Goal: Task Accomplishment & Management: Manage account settings

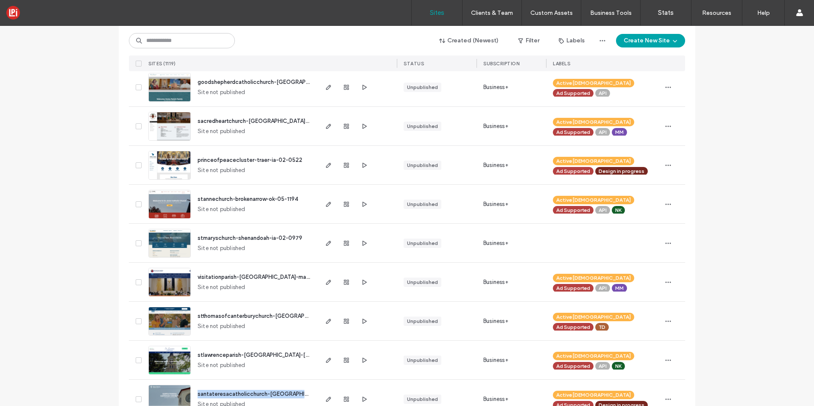
scroll to position [31, 0]
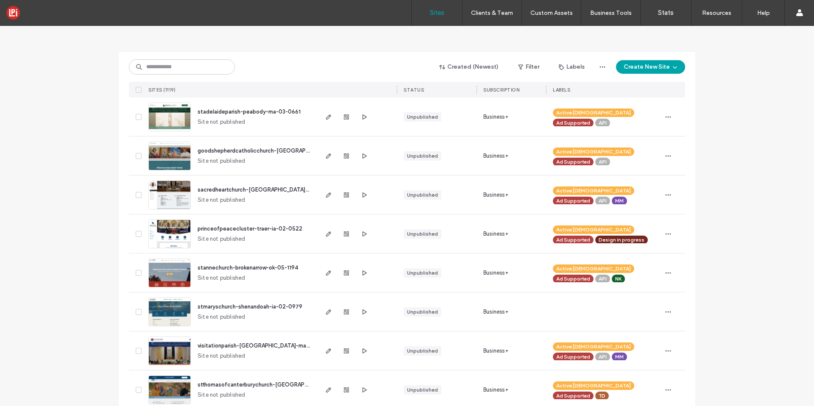
click at [241, 223] on div "princeofpeacecluster-traer-ia-02-0522 Site not published" at bounding box center [254, 234] width 126 height 39
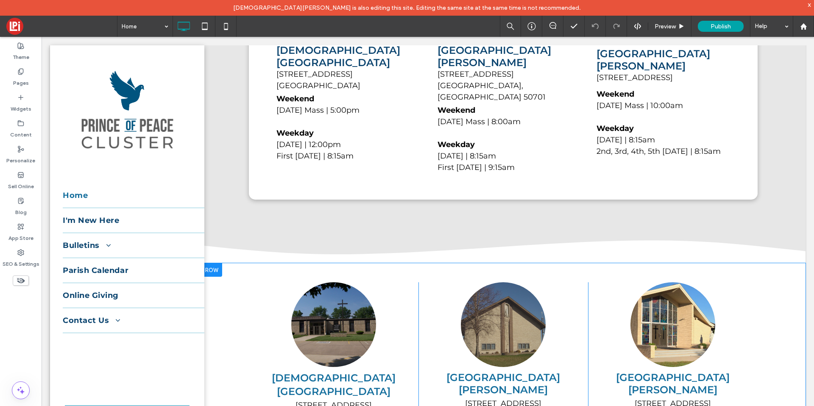
scroll to position [457, 0]
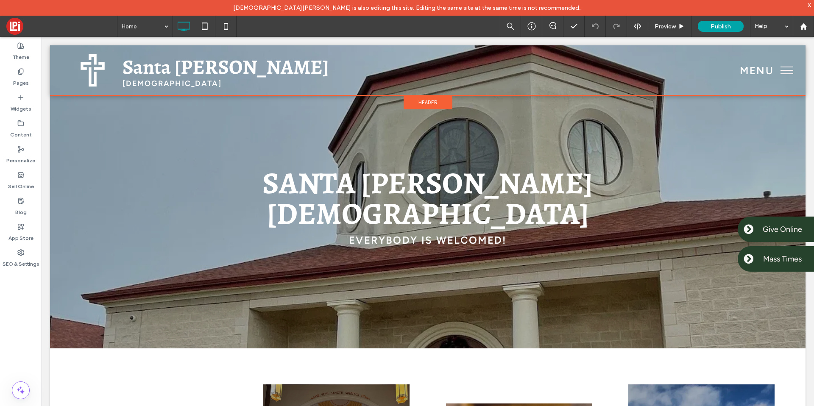
click at [418, 99] on span "Header" at bounding box center [427, 102] width 19 height 7
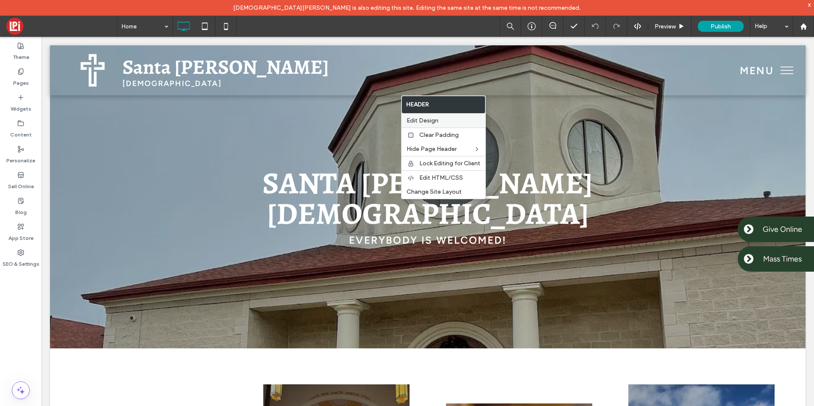
click at [411, 116] on div "Edit Design" at bounding box center [443, 121] width 84 height 14
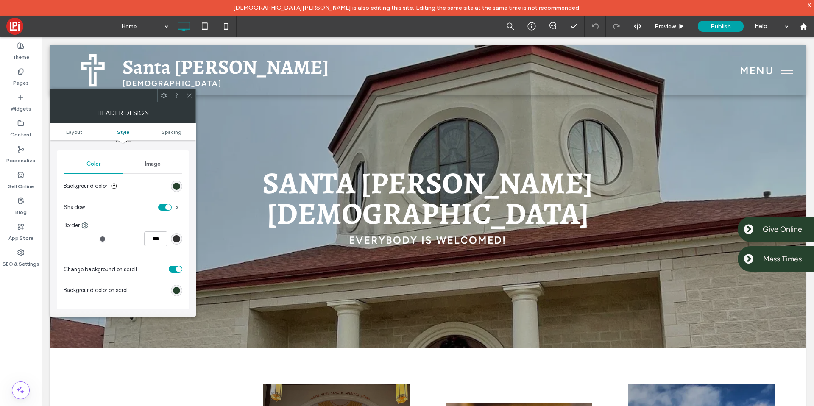
scroll to position [75, 0]
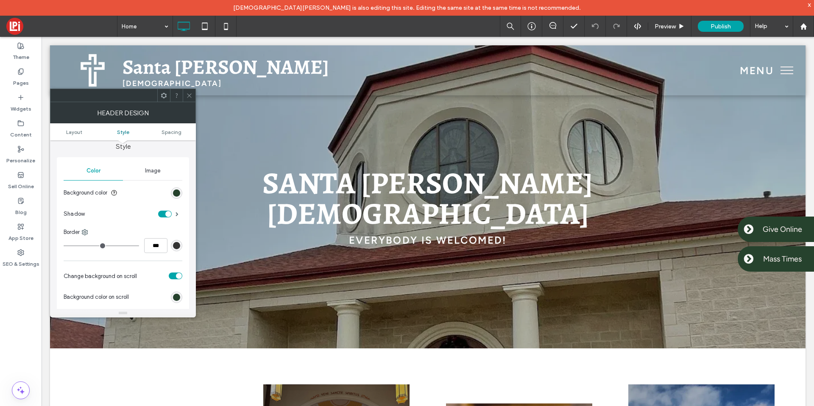
click at [164, 213] on div "toggle" at bounding box center [165, 214] width 14 height 7
click at [187, 98] on icon at bounding box center [189, 95] width 6 height 6
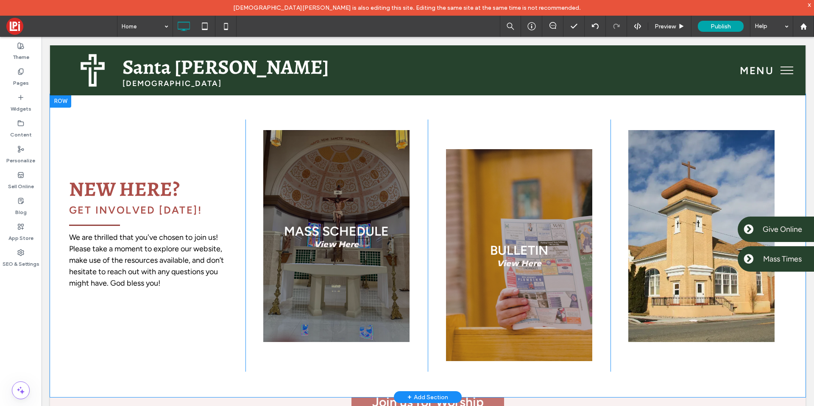
scroll to position [257, 0]
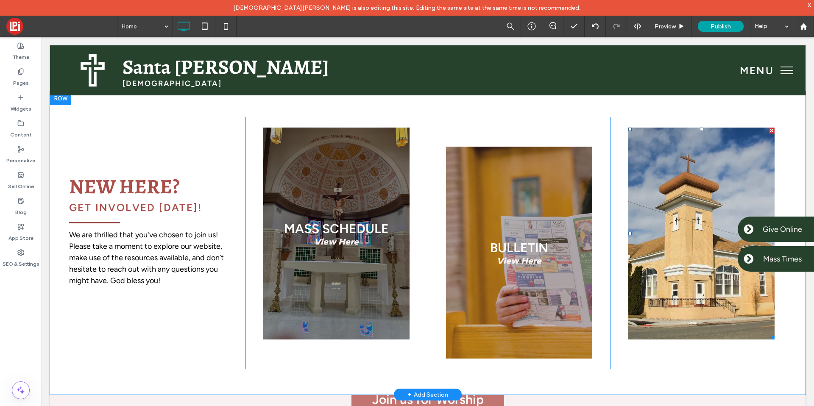
click at [673, 218] on link at bounding box center [701, 233] width 155 height 225
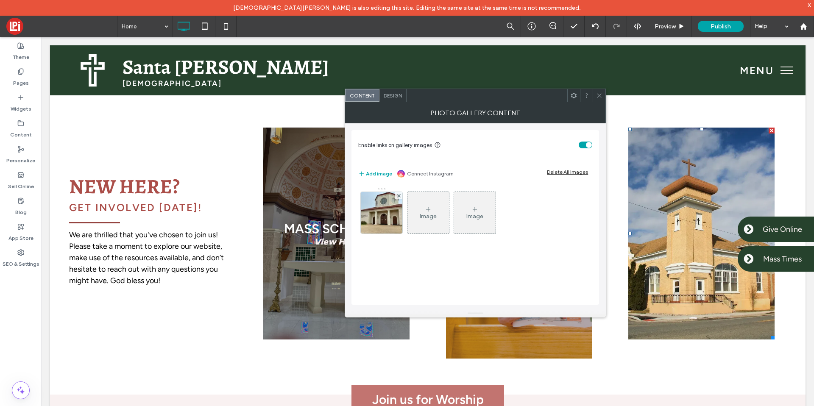
click at [599, 99] on span at bounding box center [599, 95] width 6 height 13
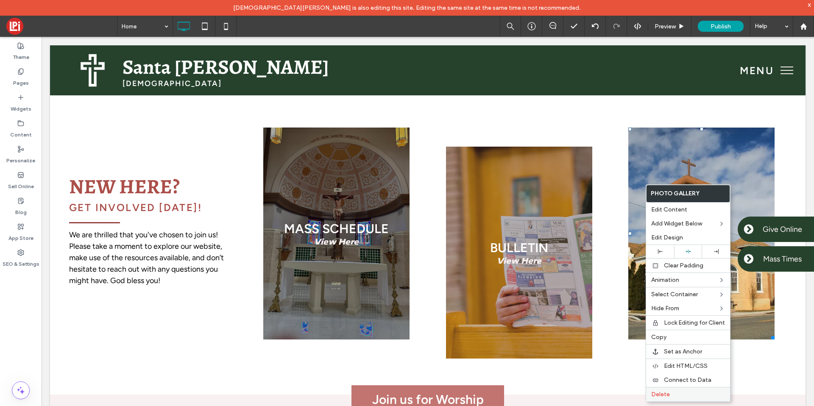
click at [669, 391] on span "Delete" at bounding box center [660, 394] width 19 height 7
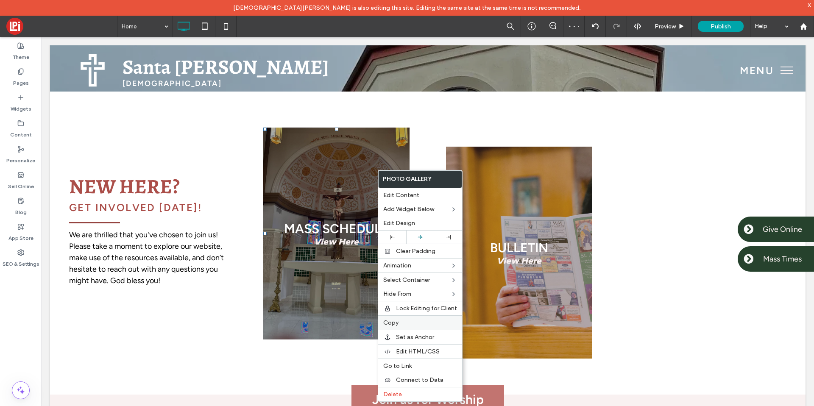
drag, startPoint x: 390, startPoint y: 320, endPoint x: 463, endPoint y: 262, distance: 93.2
click at [390, 320] on span "Copy" at bounding box center [390, 322] width 15 height 7
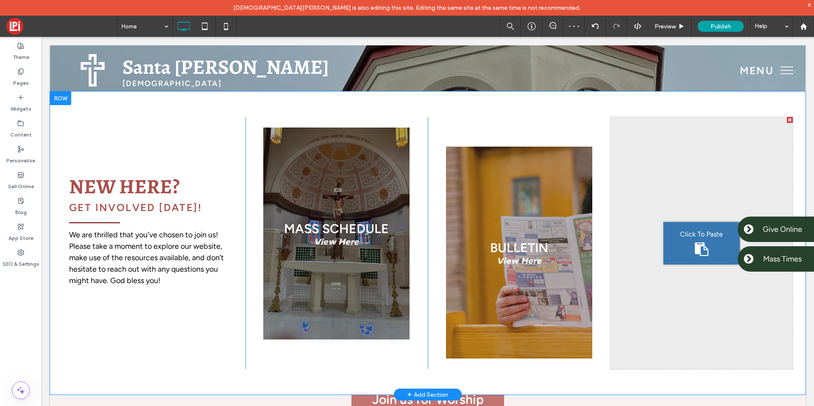
click at [656, 251] on div "Click To Paste" at bounding box center [701, 243] width 183 height 252
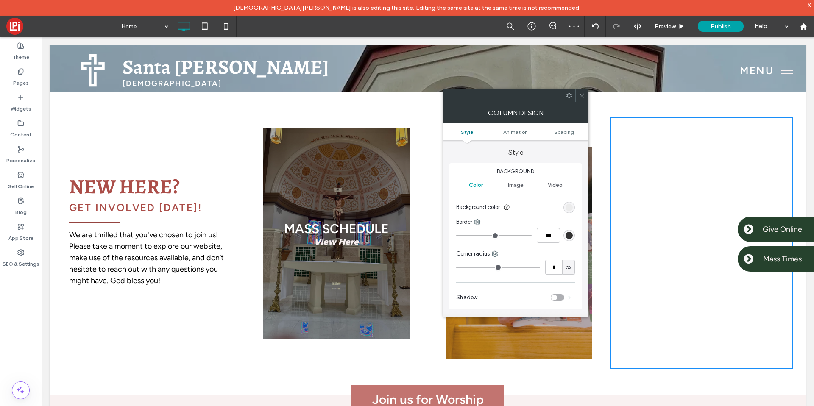
click at [582, 92] on icon at bounding box center [582, 95] width 6 height 6
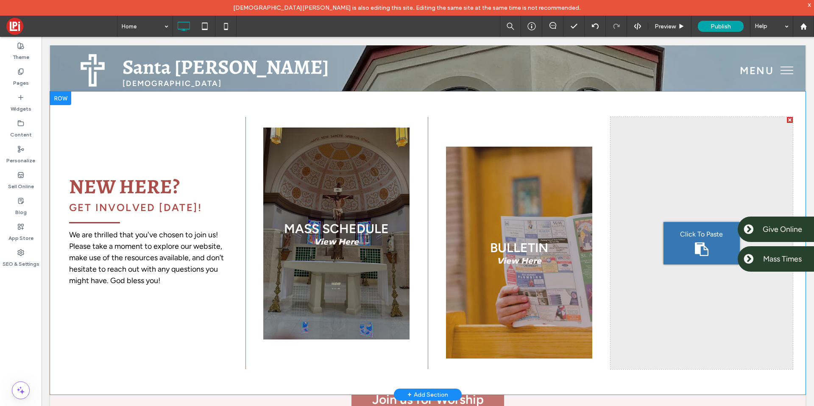
click at [695, 243] on icon at bounding box center [702, 249] width 14 height 14
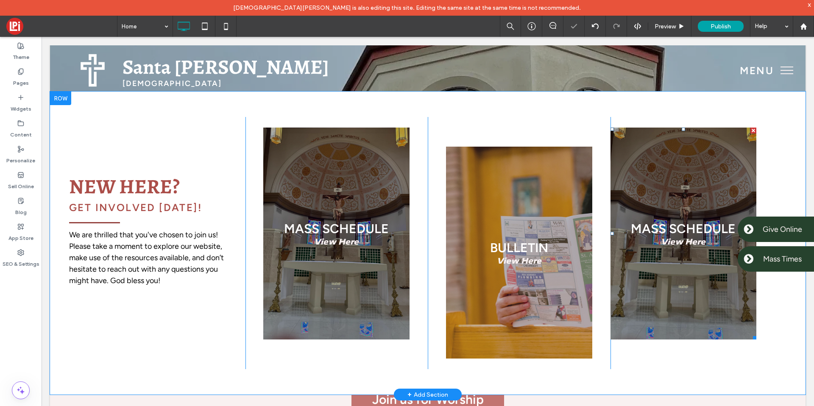
click at [637, 153] on link at bounding box center [683, 233] width 155 height 225
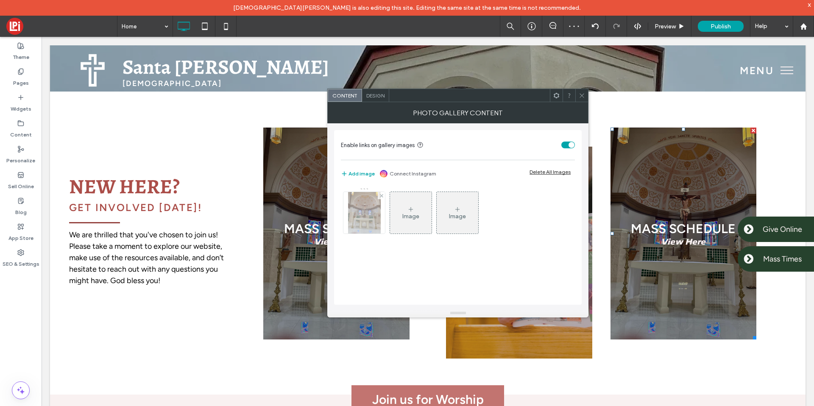
click at [356, 206] on img at bounding box center [364, 213] width 33 height 42
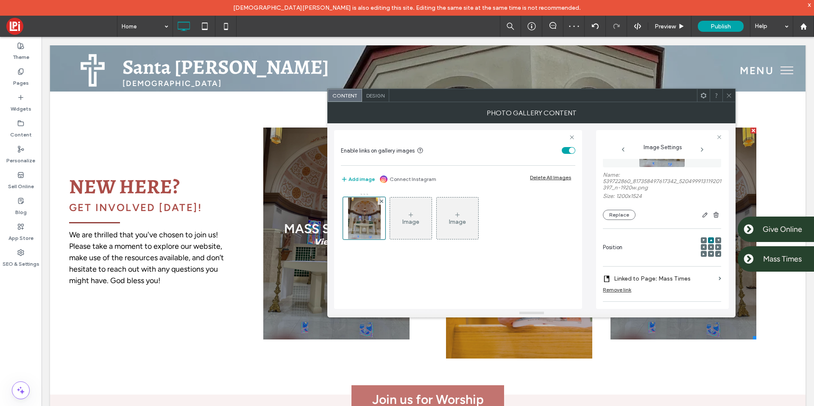
scroll to position [0, 0]
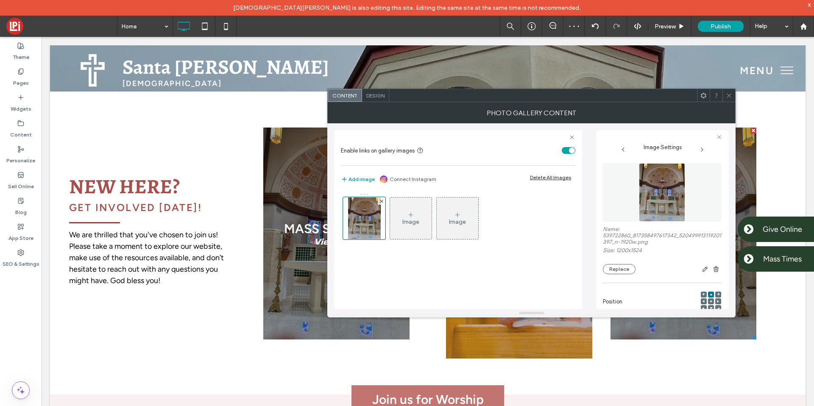
click at [675, 179] on img at bounding box center [662, 192] width 46 height 59
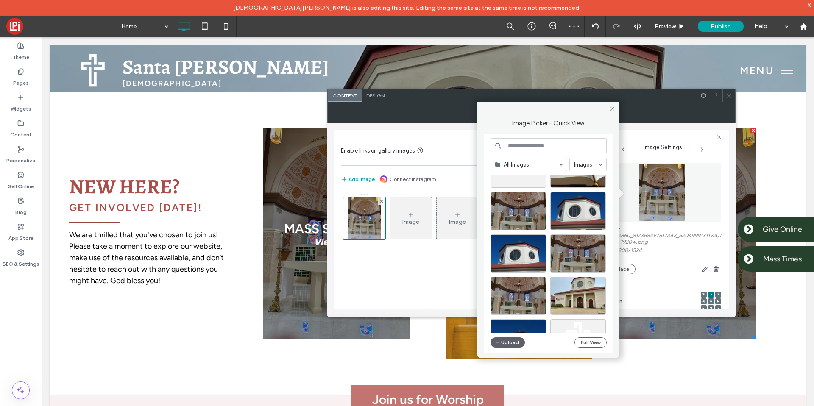
scroll to position [87, 0]
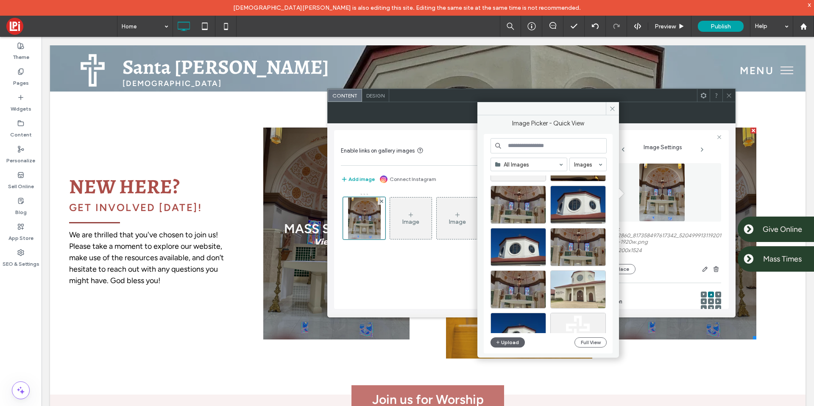
click at [560, 296] on div at bounding box center [578, 289] width 56 height 38
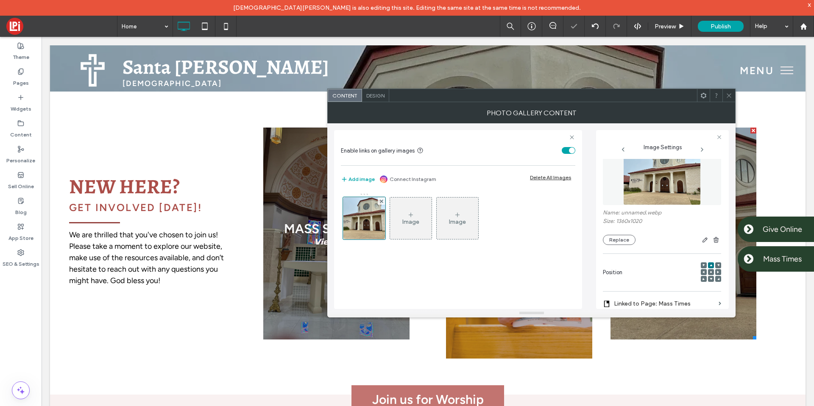
scroll to position [75, 0]
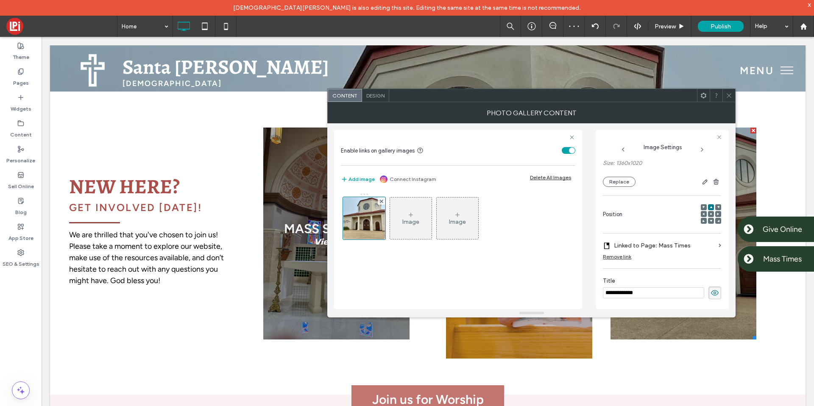
click at [624, 294] on input "**********" at bounding box center [653, 292] width 101 height 11
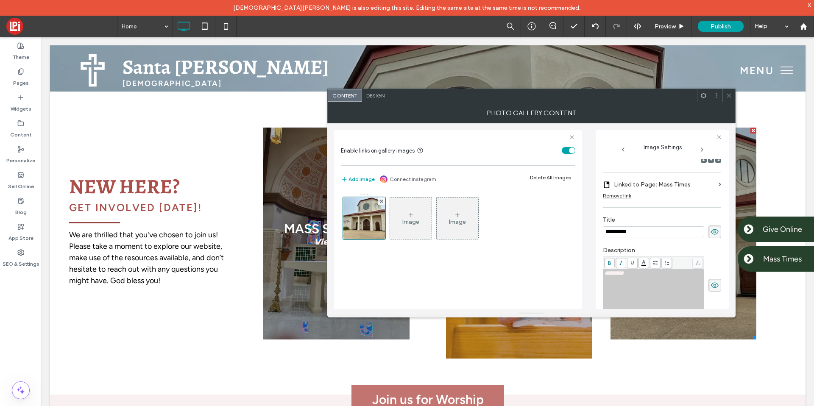
scroll to position [135, 0]
type input "**********"
click at [657, 186] on label "Linked to Page: Mass Times" at bounding box center [664, 185] width 101 height 16
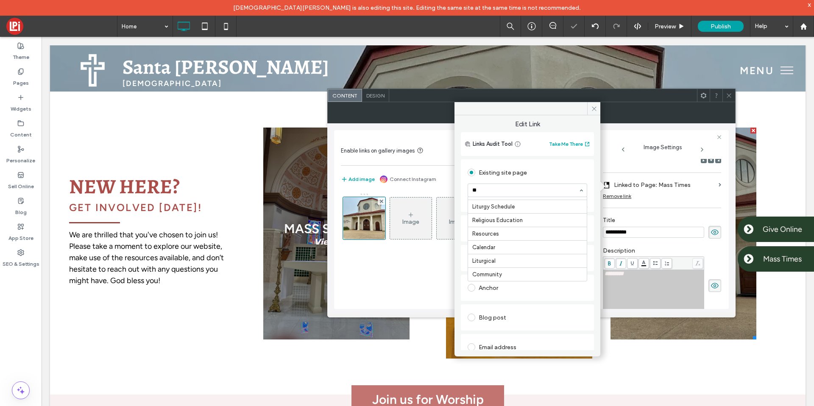
scroll to position [11, 0]
type input "***"
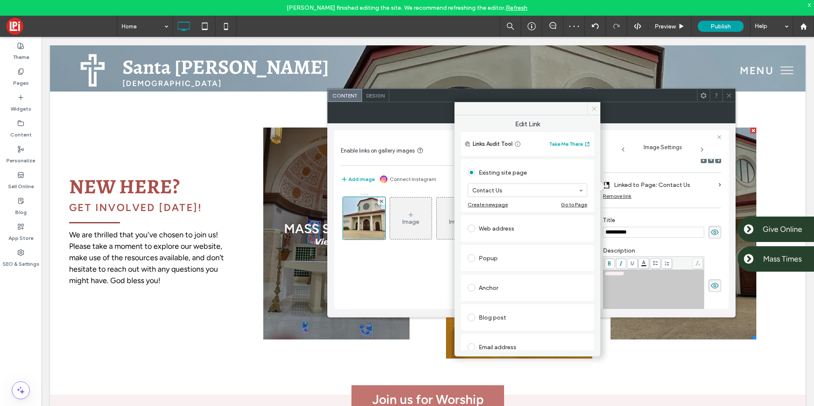
click at [592, 109] on icon at bounding box center [594, 109] width 6 height 6
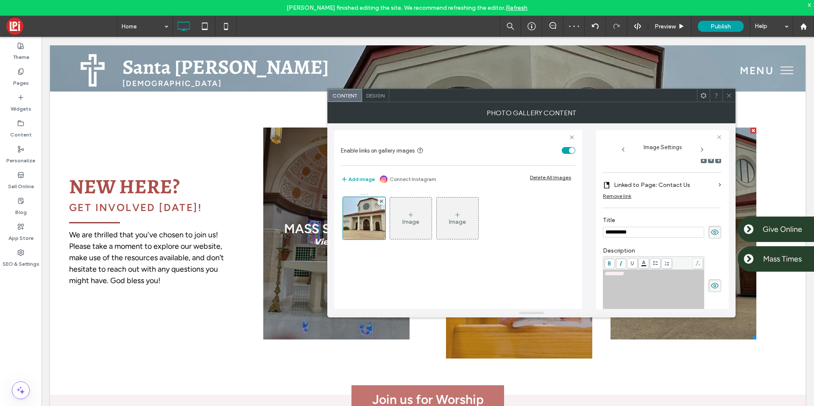
click at [730, 92] on icon at bounding box center [729, 95] width 6 height 6
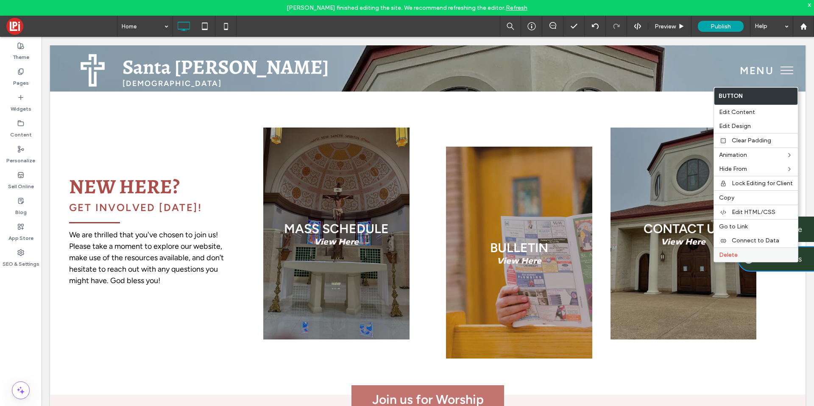
click at [756, 253] on label "Delete" at bounding box center [756, 254] width 74 height 7
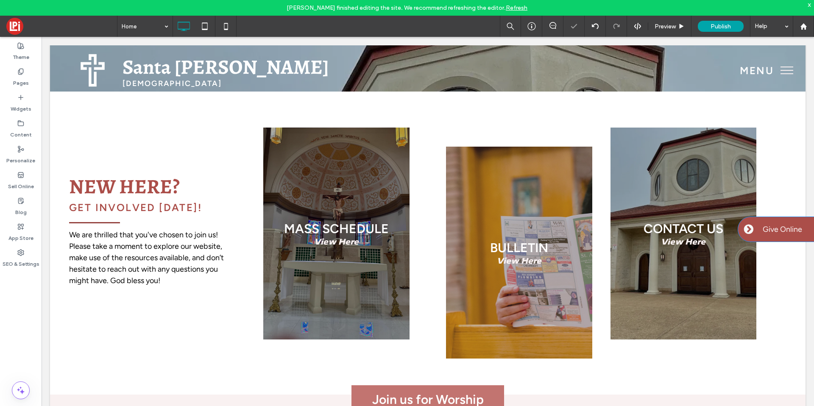
click at [764, 232] on span "Give Online" at bounding box center [782, 229] width 39 height 9
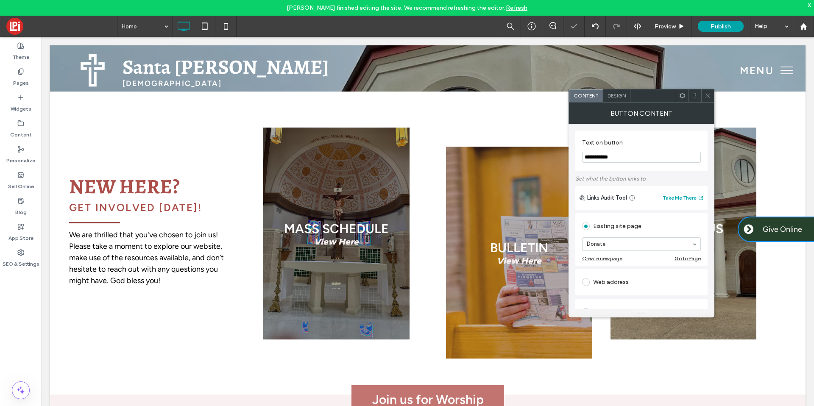
click at [629, 91] on div "Design" at bounding box center [616, 95] width 27 height 13
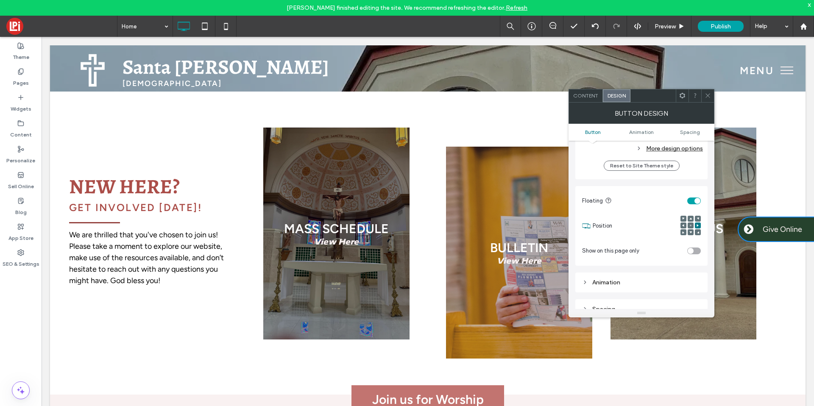
scroll to position [365, 0]
click at [697, 236] on span at bounding box center [698, 233] width 3 height 6
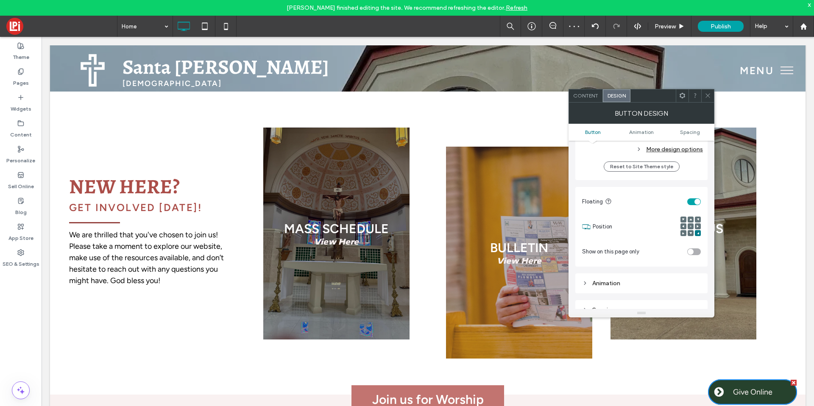
click at [683, 137] on ul "Button Animation Spacing" at bounding box center [642, 132] width 146 height 17
click at [686, 134] on span "Spacing" at bounding box center [690, 132] width 20 height 6
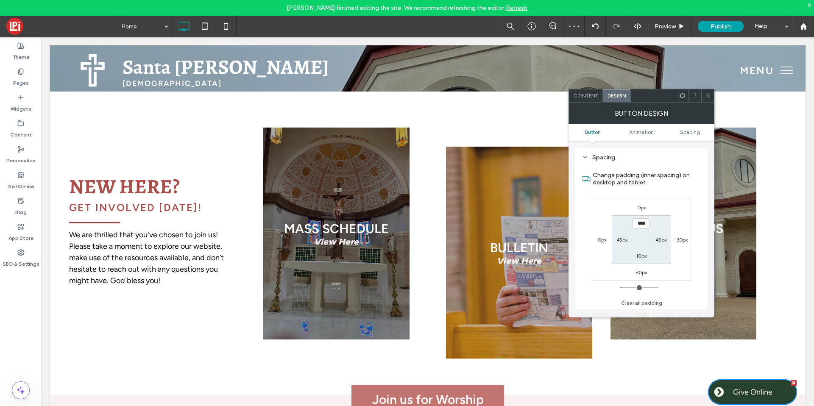
scroll to position [518, 0]
click at [644, 272] on label "60px" at bounding box center [641, 272] width 11 height 6
type input "**"
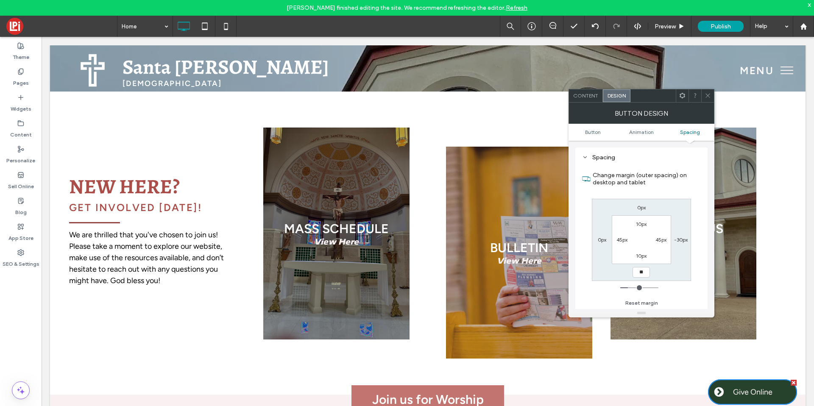
type input "**"
type input "****"
click at [680, 240] on label "-30px" at bounding box center [681, 240] width 14 height 6
type input "*"
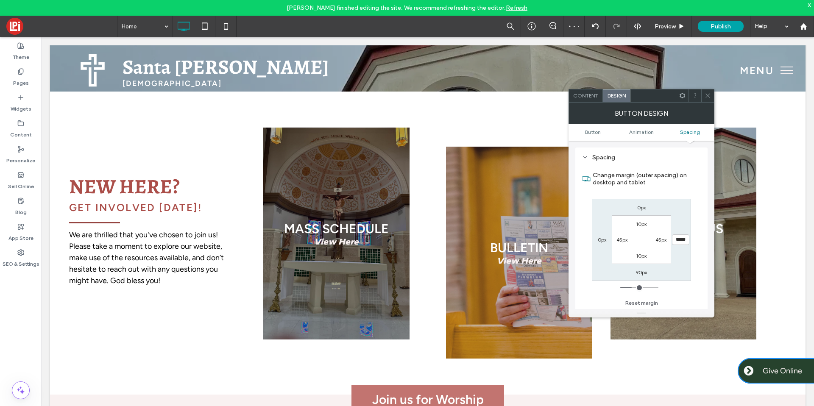
click at [706, 94] on icon at bounding box center [708, 95] width 6 height 6
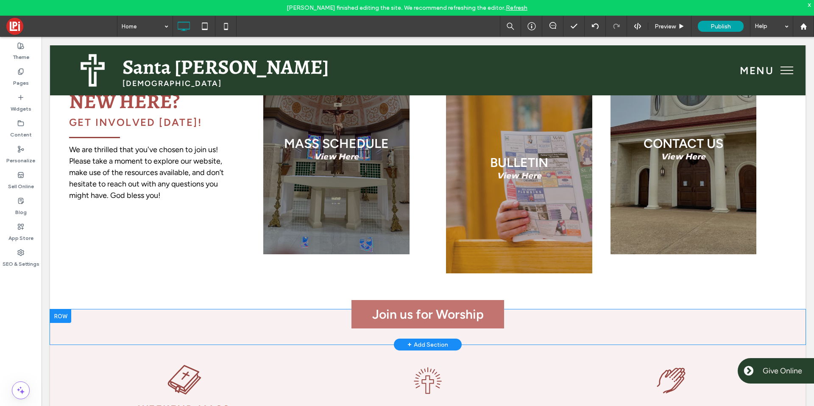
scroll to position [340, 0]
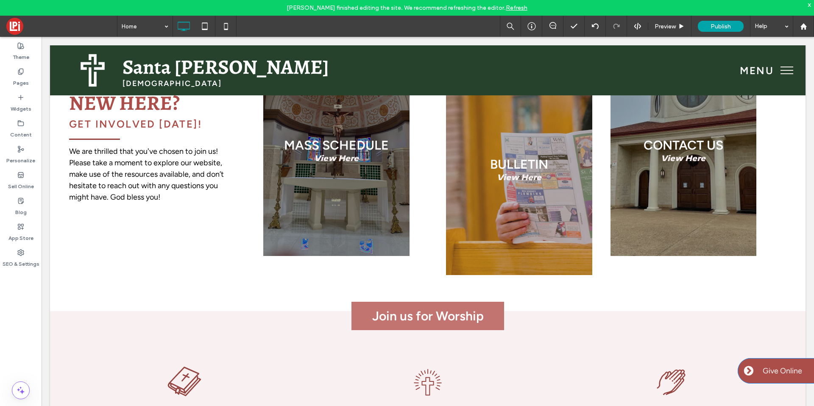
click at [779, 368] on span "Give Online" at bounding box center [782, 370] width 39 height 9
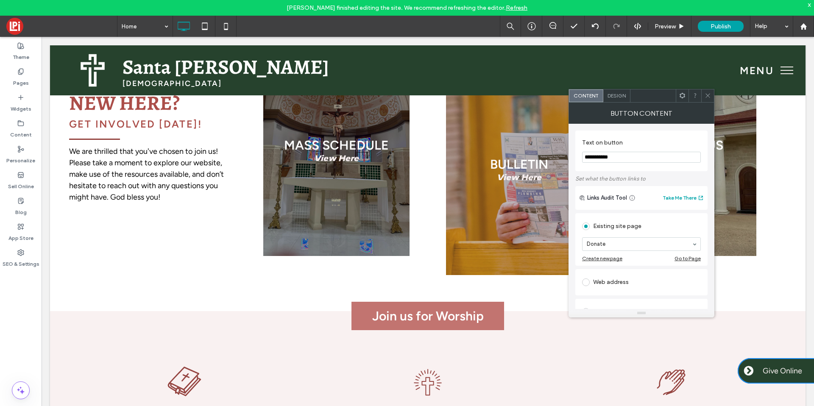
click at [712, 93] on div at bounding box center [707, 95] width 13 height 13
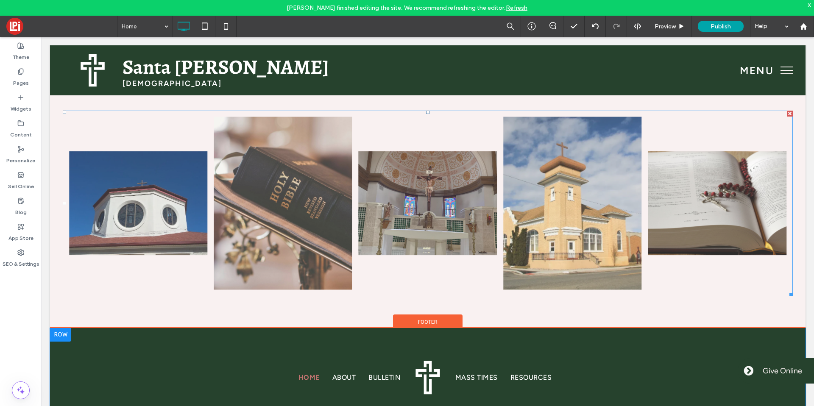
scroll to position [1573, 0]
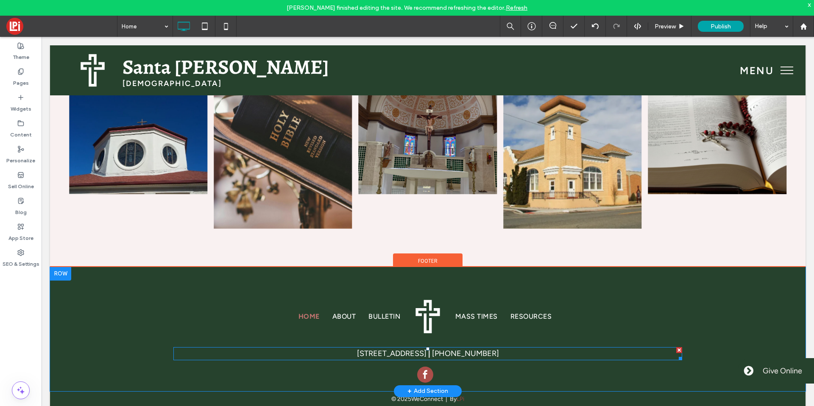
click at [404, 353] on span "1212 Lucky St. Bryan, TX. 77803" at bounding box center [392, 353] width 70 height 9
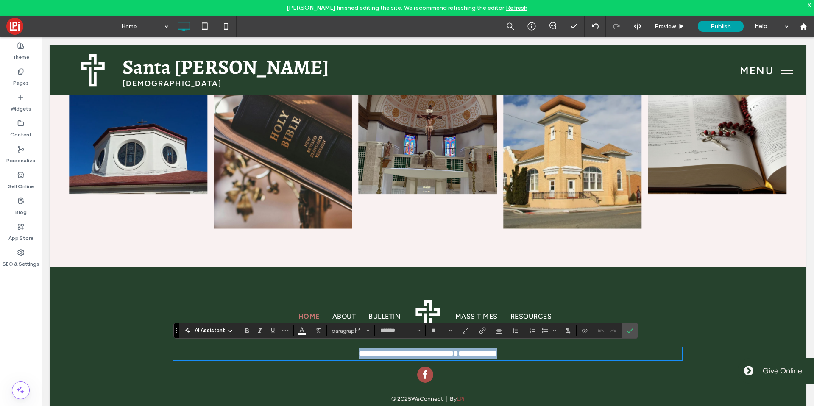
drag, startPoint x: 426, startPoint y: 351, endPoint x: 432, endPoint y: 350, distance: 6.5
click at [426, 351] on span "**********" at bounding box center [406, 354] width 95 height 8
click at [627, 332] on icon "Confirm" at bounding box center [630, 330] width 7 height 7
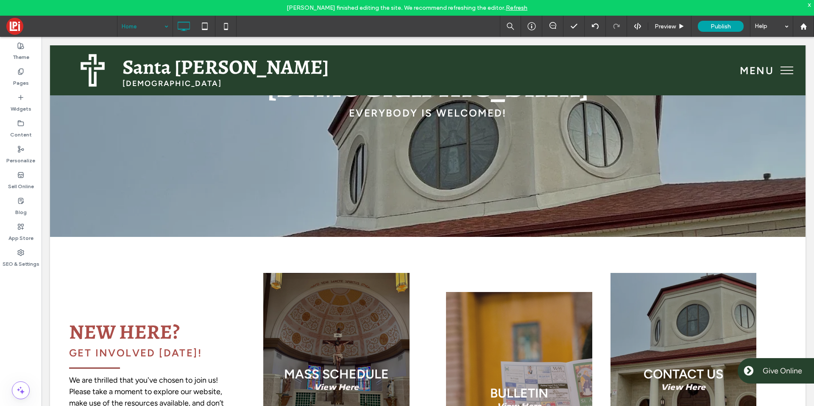
scroll to position [101, 0]
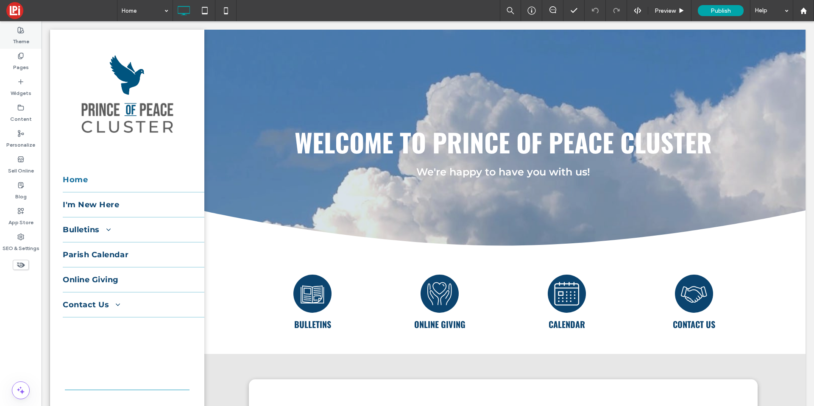
click at [17, 43] on label "Theme" at bounding box center [21, 39] width 17 height 12
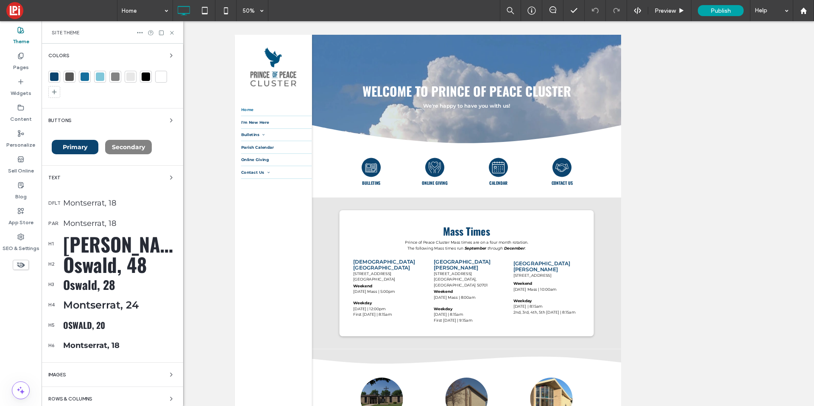
click at [83, 204] on div "Montserrat, 18" at bounding box center [119, 202] width 113 height 9
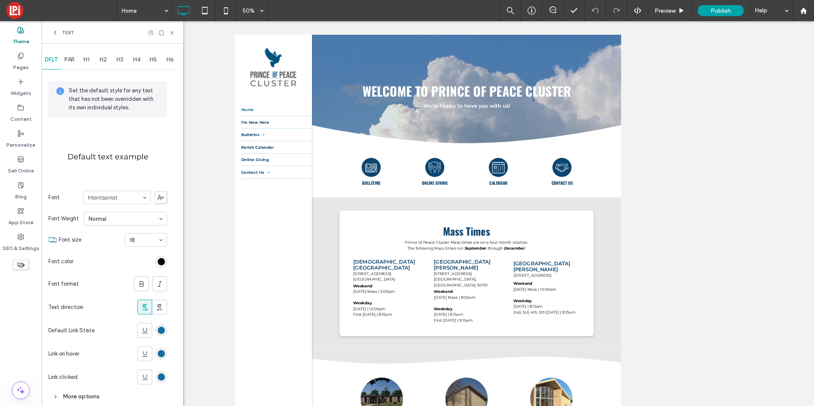
click at [84, 56] on div "H1" at bounding box center [86, 59] width 17 height 19
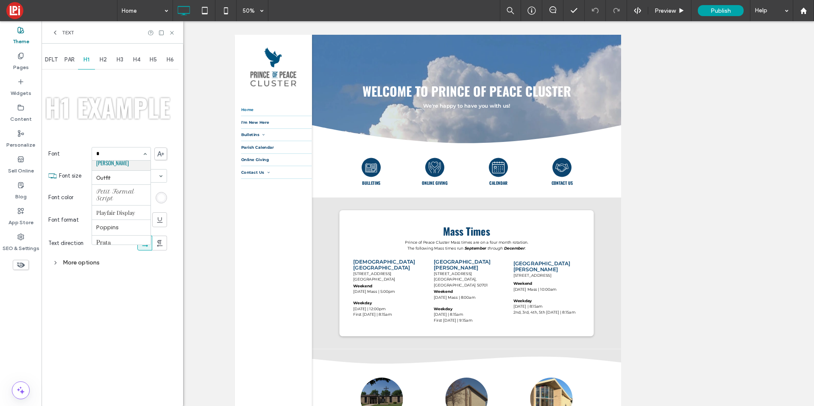
scroll to position [146, 0]
type input "***"
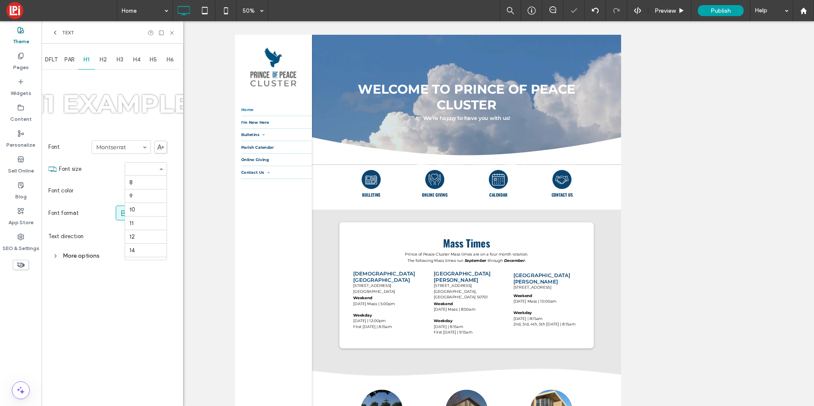
scroll to position [133, 0]
type input "**"
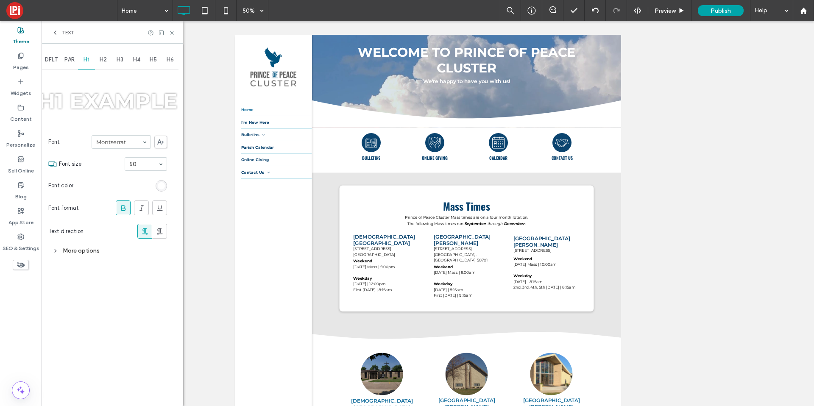
scroll to position [0, 0]
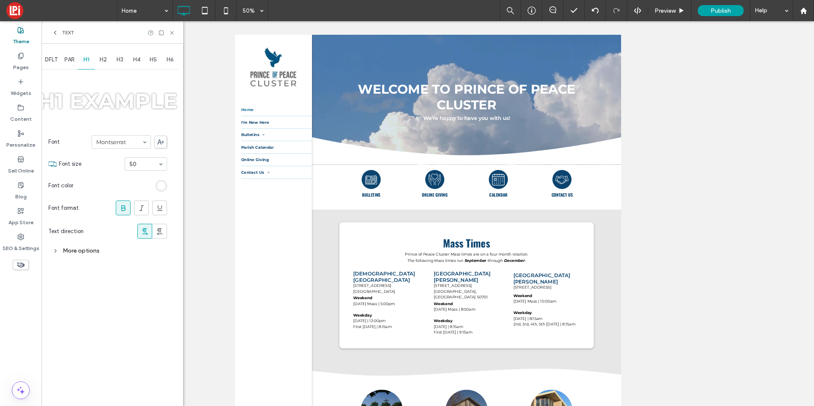
click at [157, 162] on div "50" at bounding box center [146, 164] width 42 height 14
click at [29, 59] on div "Pages" at bounding box center [21, 62] width 42 height 26
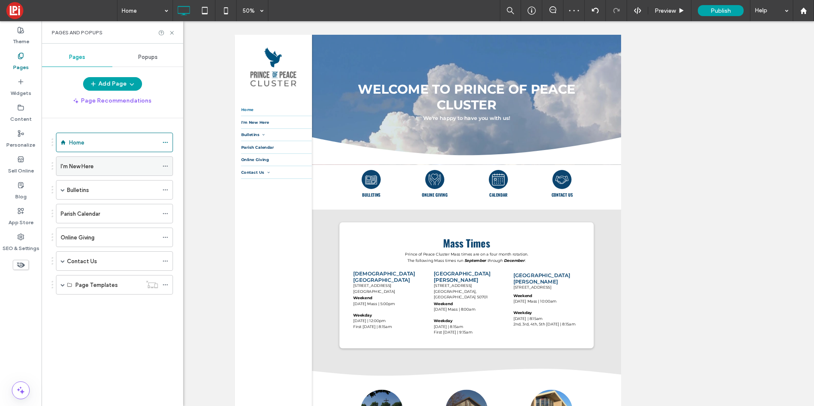
click at [81, 167] on label "I'm New Here" at bounding box center [77, 166] width 33 height 15
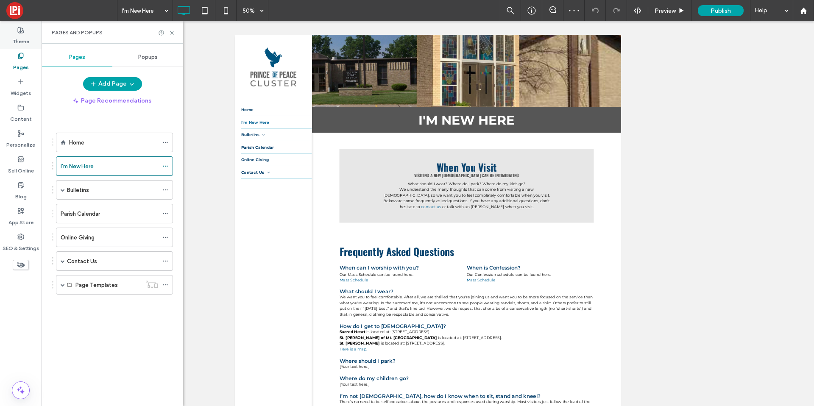
click at [21, 43] on label "Theme" at bounding box center [21, 39] width 17 height 12
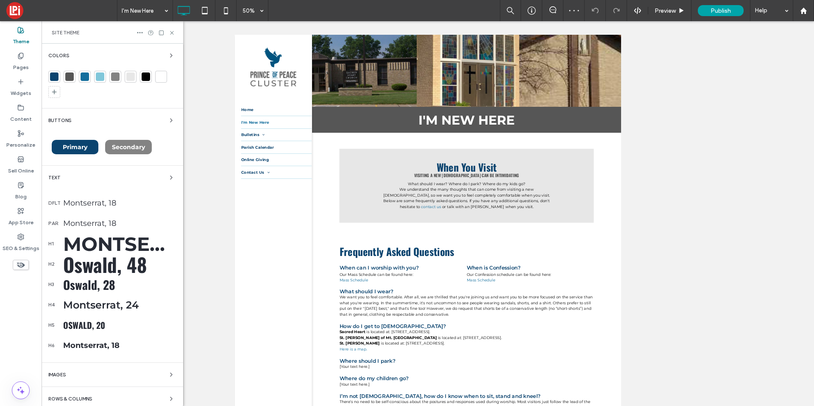
click at [103, 240] on div "Montserrat, 60" at bounding box center [119, 243] width 113 height 23
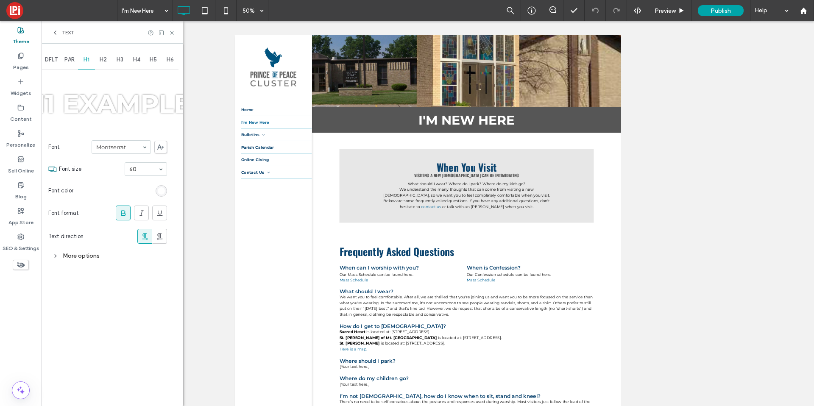
click at [87, 252] on div "More options" at bounding box center [107, 255] width 119 height 11
click at [165, 334] on div "toggle" at bounding box center [160, 336] width 14 height 7
click at [162, 333] on div "toggle" at bounding box center [160, 336] width 14 height 7
click at [147, 176] on section "Font size 60" at bounding box center [113, 169] width 108 height 22
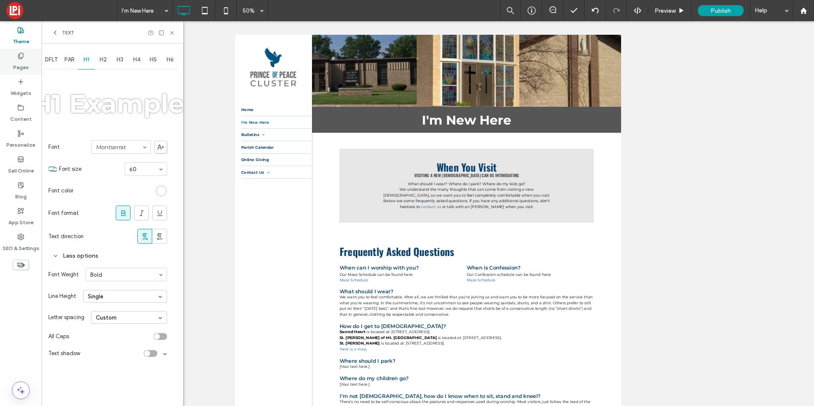
click at [16, 65] on label "Pages" at bounding box center [21, 65] width 16 height 12
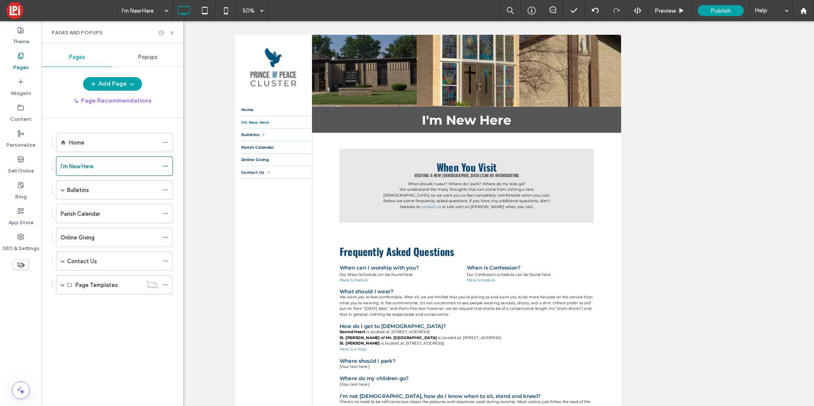
click at [98, 150] on div "Home" at bounding box center [113, 142] width 89 height 19
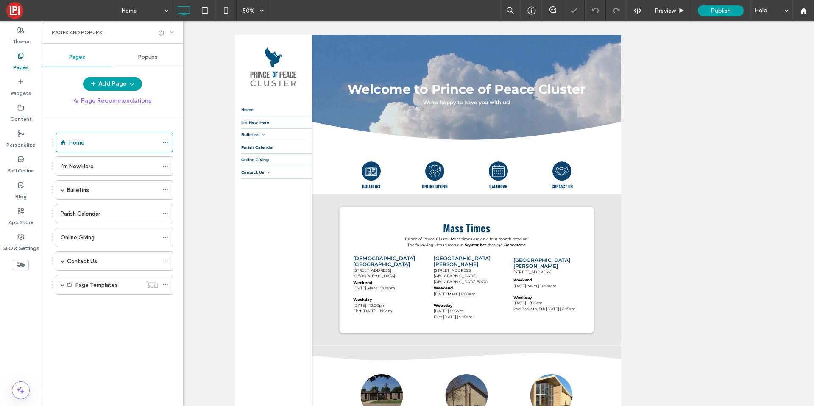
drag, startPoint x: 170, startPoint y: 32, endPoint x: 130, endPoint y: 11, distance: 45.5
click at [170, 32] on icon at bounding box center [172, 33] width 6 height 6
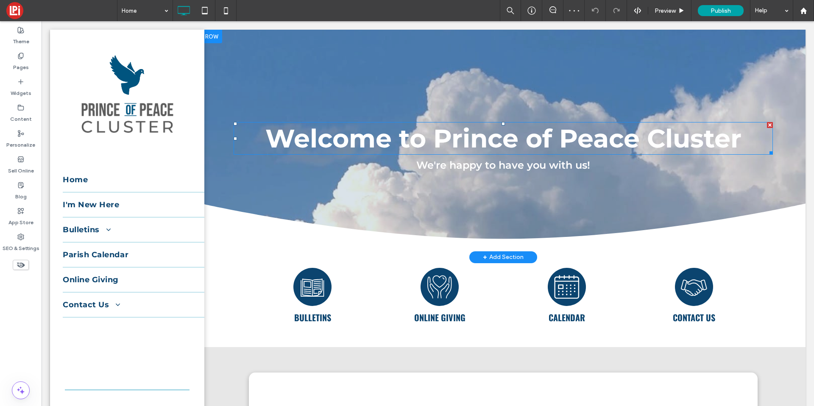
click at [396, 153] on span "Welcome to Prince of Peace Cluster" at bounding box center [503, 138] width 476 height 31
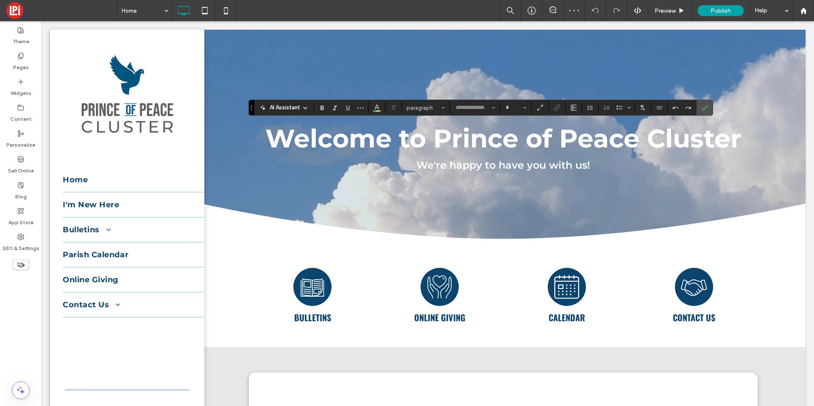
type input "**********"
type input "**"
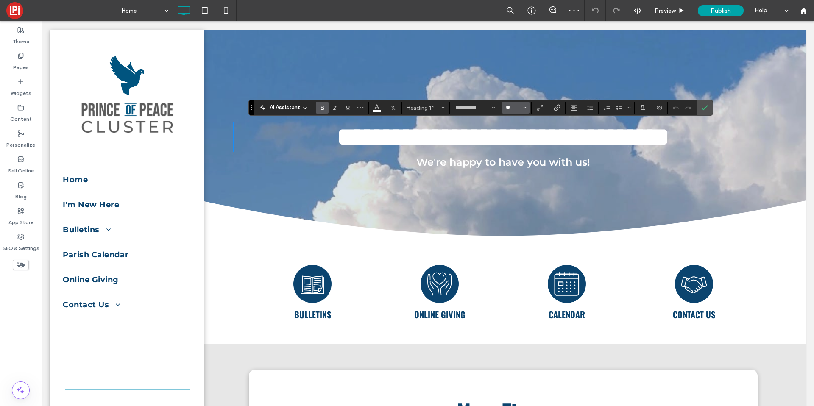
click at [512, 109] on input "**" at bounding box center [513, 107] width 17 height 7
type input "*"
type input "**"
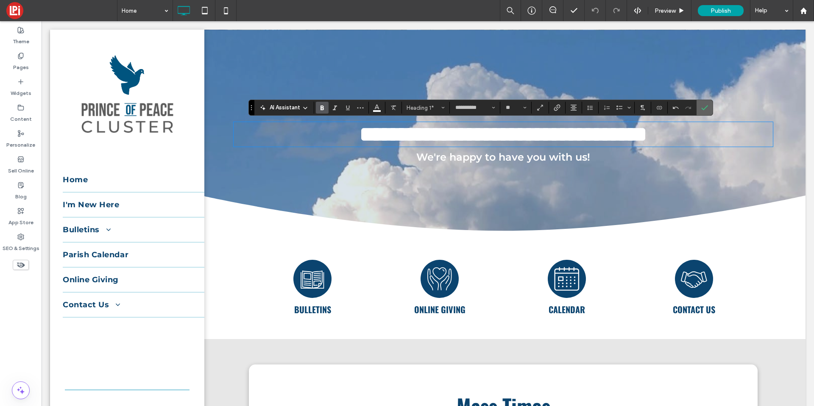
drag, startPoint x: 662, startPoint y: 81, endPoint x: 704, endPoint y: 102, distance: 46.8
click at [704, 102] on span "Confirm" at bounding box center [703, 107] width 4 height 15
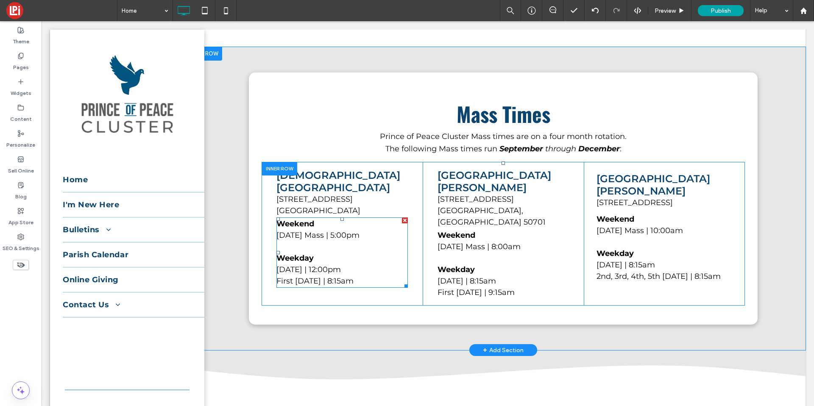
scroll to position [585, 0]
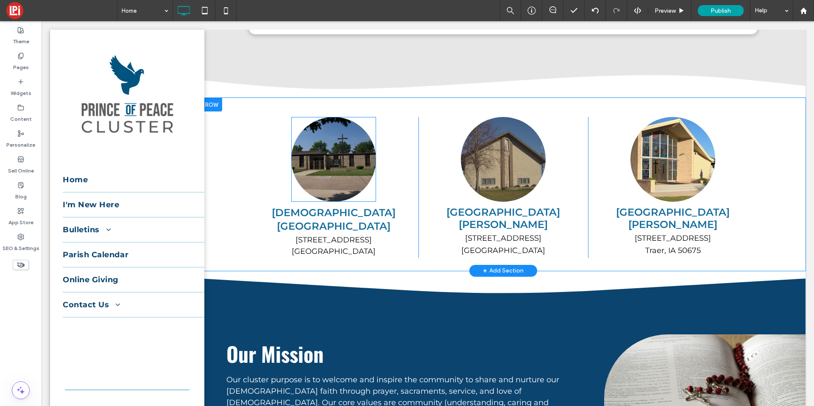
click at [329, 117] on img at bounding box center [333, 159] width 85 height 85
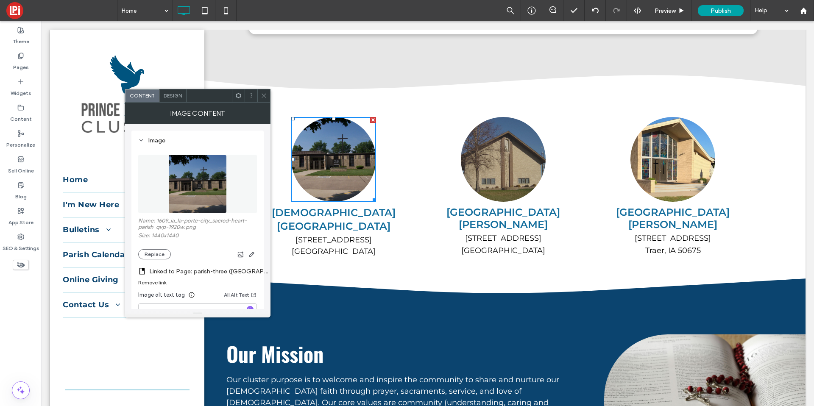
click at [215, 278] on label "Linked to Page: parish-three (Deleted)" at bounding box center [208, 272] width 119 height 16
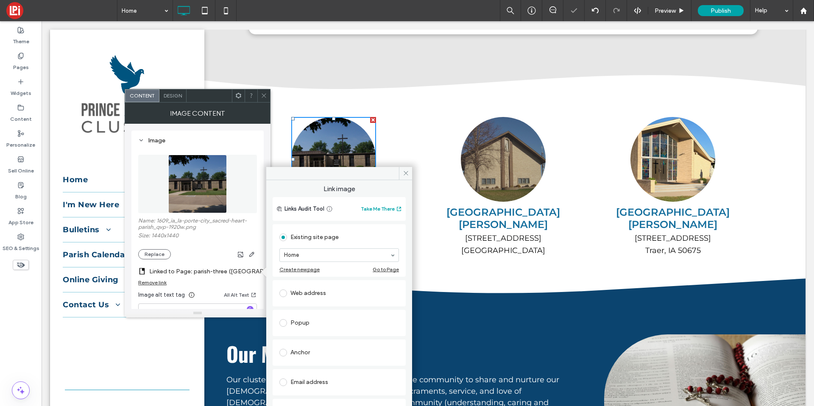
click at [216, 274] on label "Linked to Page: parish-three (Deleted)" at bounding box center [208, 272] width 119 height 16
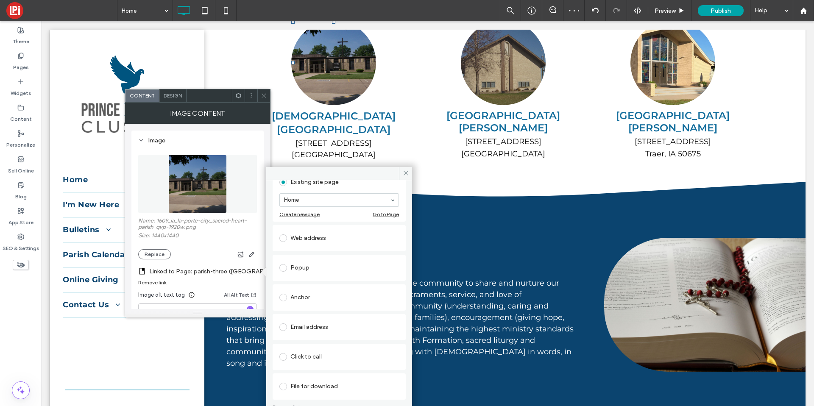
scroll to position [784, 0]
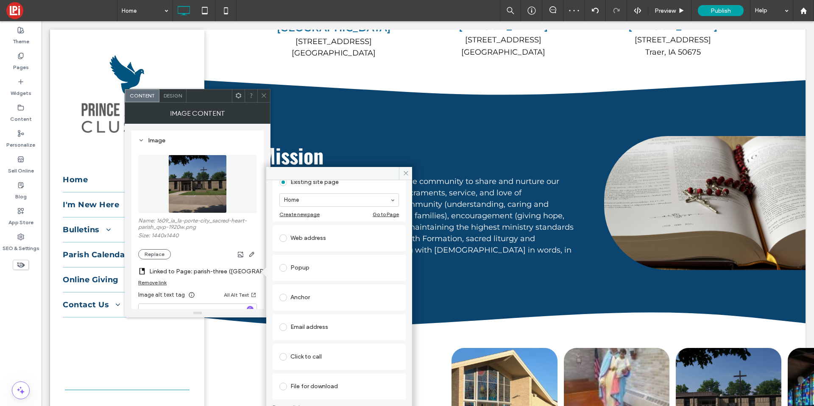
click at [263, 94] on icon at bounding box center [264, 95] width 6 height 6
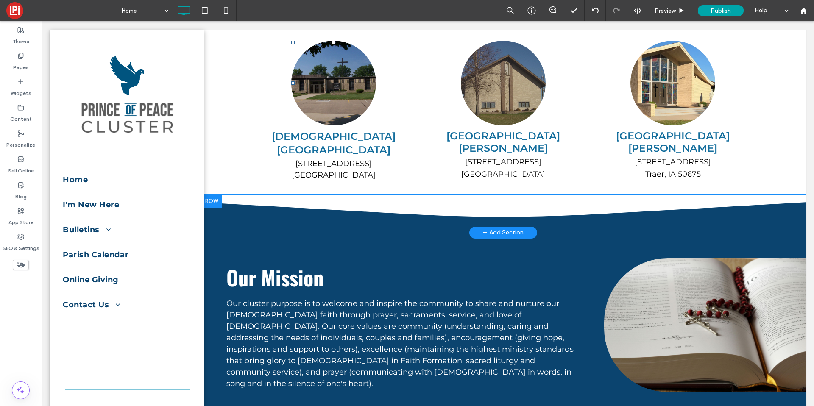
scroll to position [600, 0]
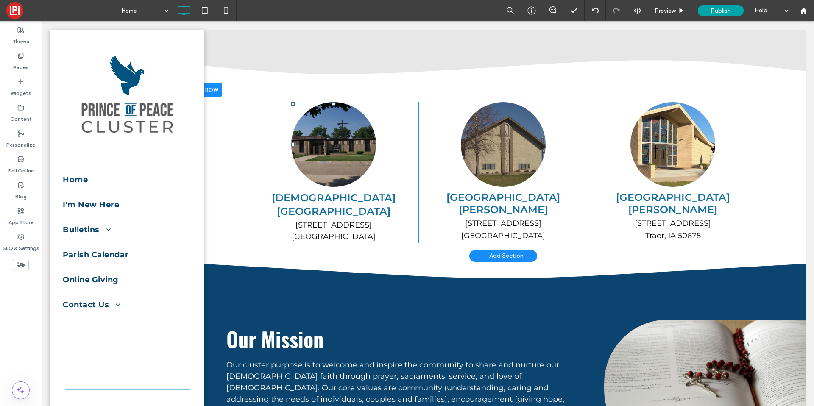
click at [321, 117] on img at bounding box center [333, 144] width 85 height 85
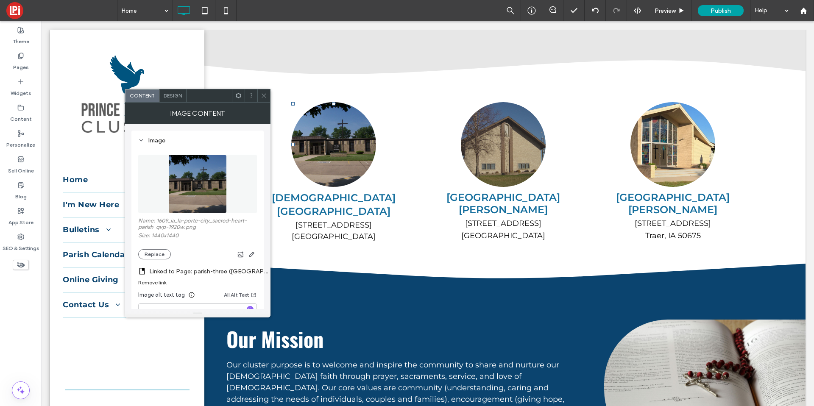
click at [216, 269] on label "Linked to Page: parish-three (Deleted)" at bounding box center [208, 272] width 119 height 16
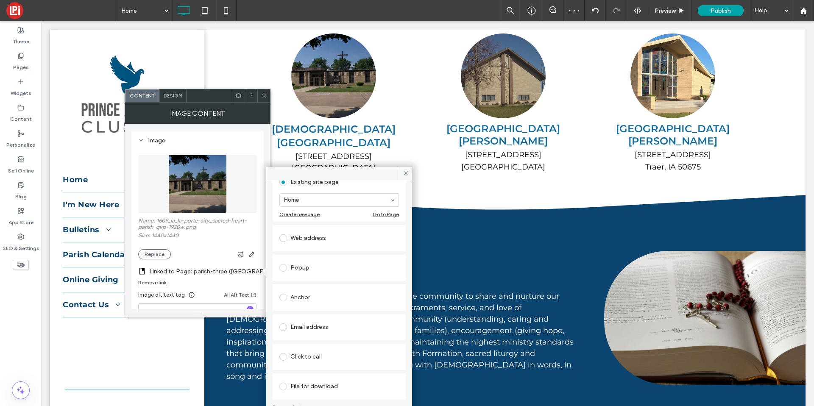
scroll to position [669, 0]
click at [265, 96] on use at bounding box center [264, 96] width 4 height 4
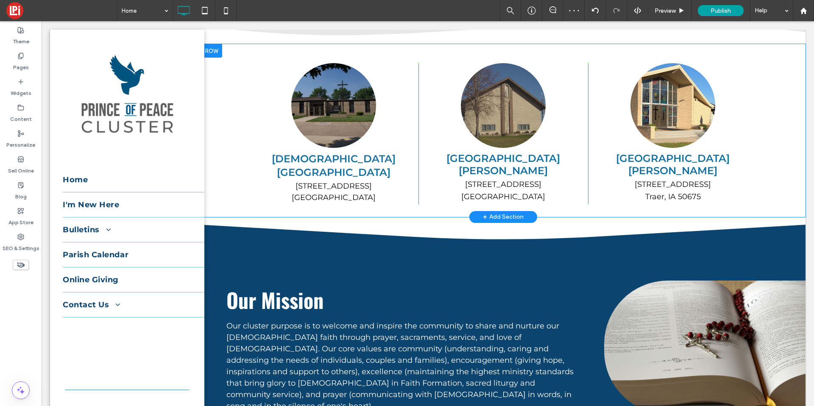
scroll to position [658, 0]
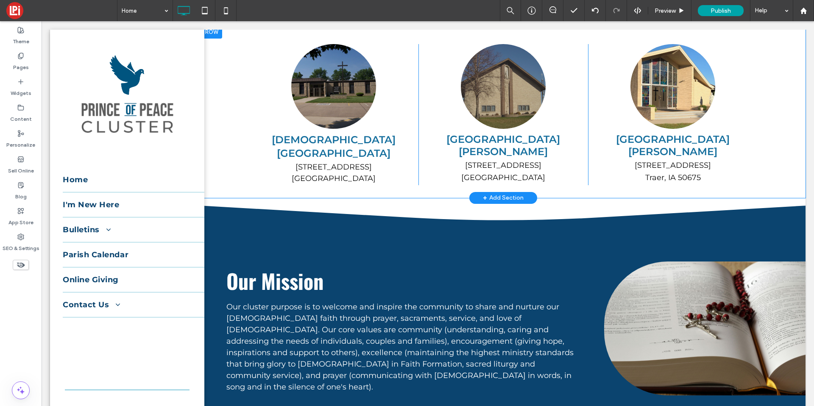
click at [309, 69] on img at bounding box center [333, 86] width 85 height 85
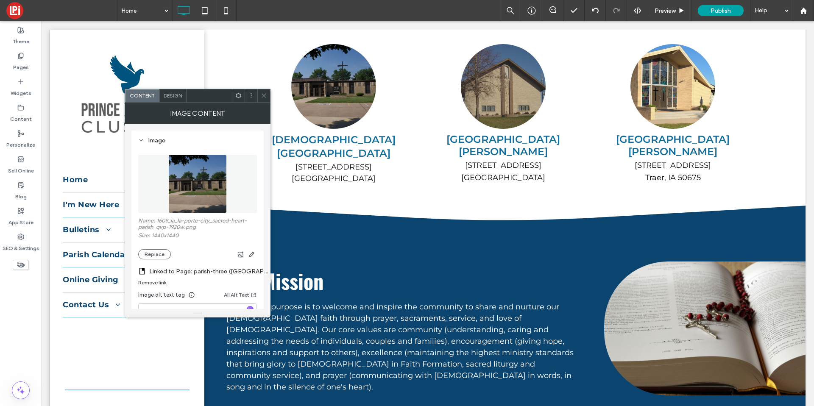
click at [203, 270] on label "Linked to Page: parish-three (Deleted)" at bounding box center [208, 272] width 119 height 16
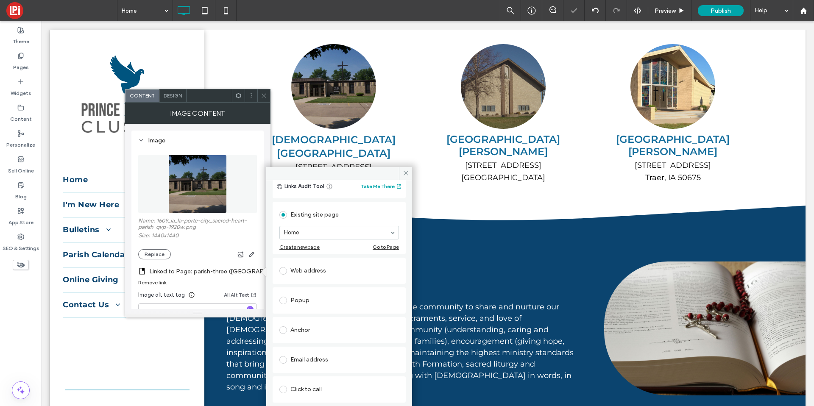
scroll to position [55, 0]
click at [262, 97] on icon at bounding box center [264, 95] width 6 height 6
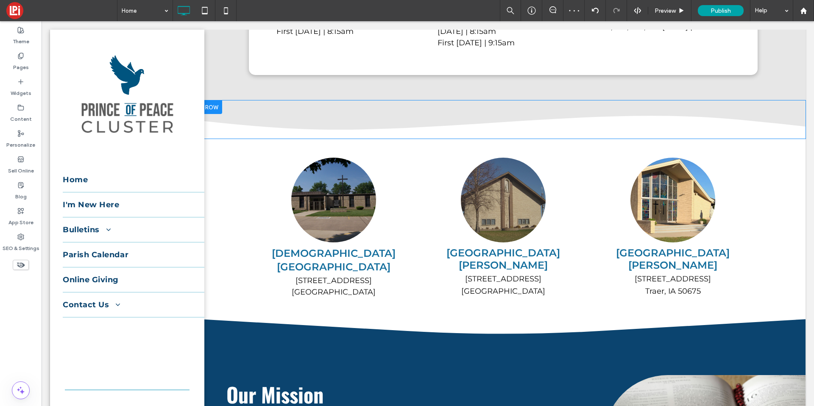
scroll to position [462, 0]
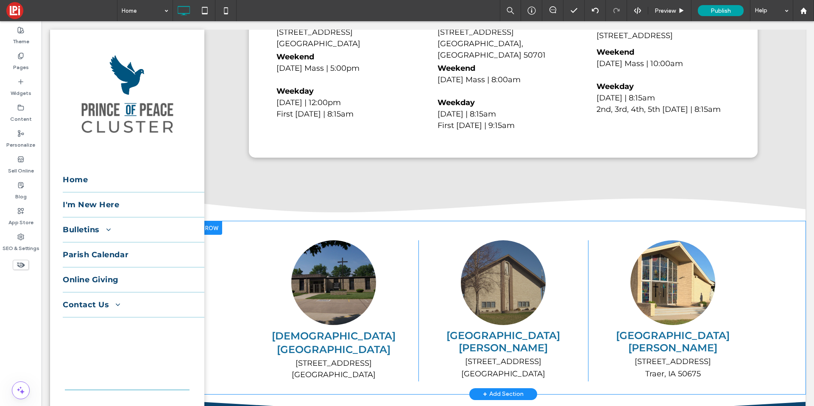
click at [312, 241] on img at bounding box center [333, 282] width 85 height 85
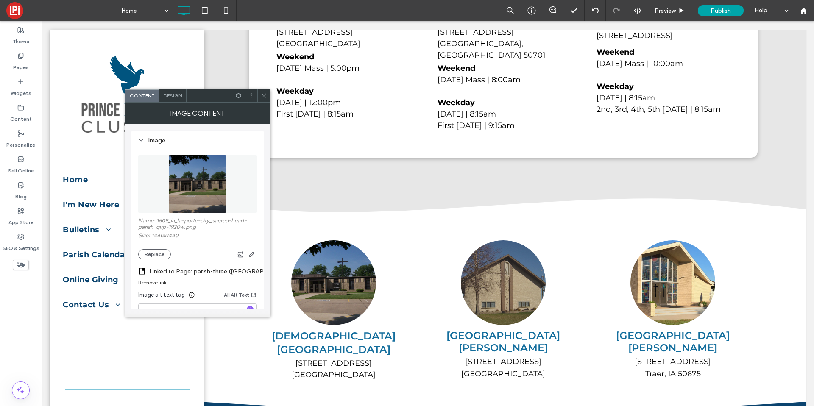
click at [199, 268] on label "Linked to Page: parish-three (Deleted)" at bounding box center [208, 272] width 119 height 16
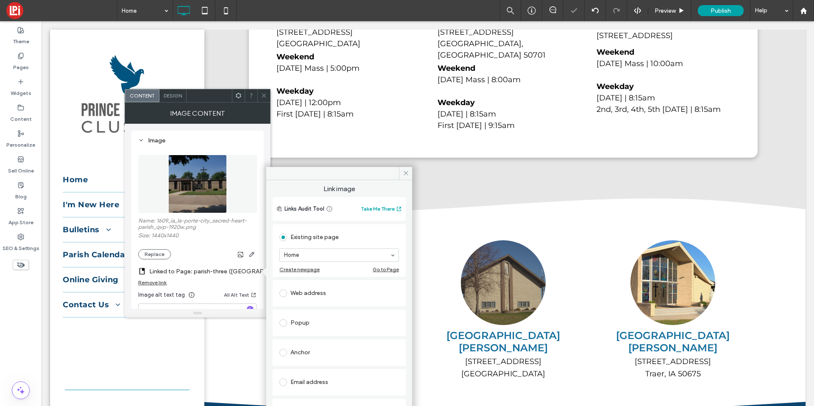
click at [161, 279] on div "Remove link" at bounding box center [152, 282] width 28 height 6
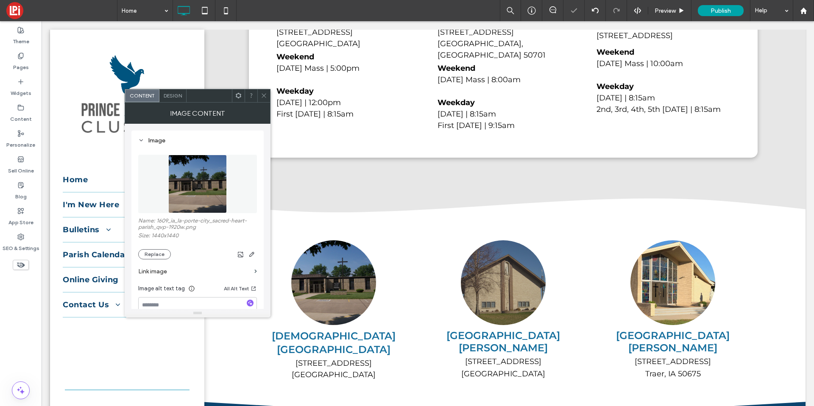
click at [268, 96] on div at bounding box center [263, 95] width 13 height 13
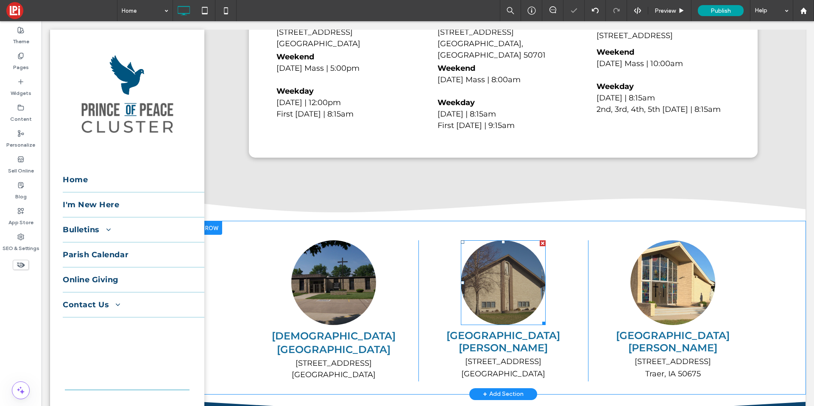
click at [506, 287] on img at bounding box center [503, 282] width 85 height 85
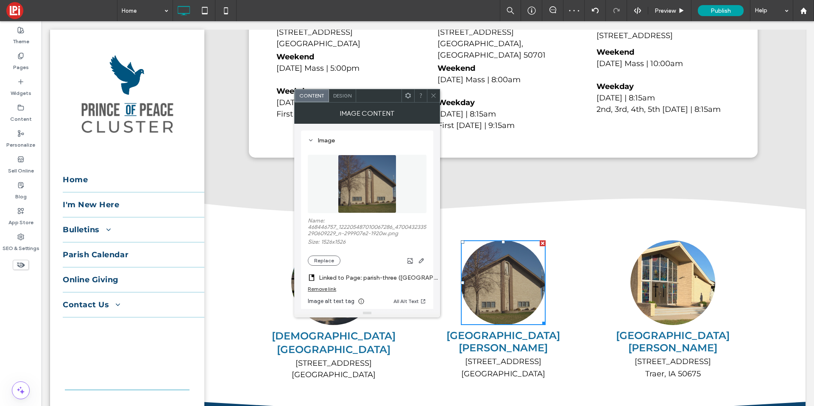
click at [317, 289] on div "Remove link" at bounding box center [322, 289] width 28 height 6
click at [682, 270] on img at bounding box center [672, 282] width 85 height 85
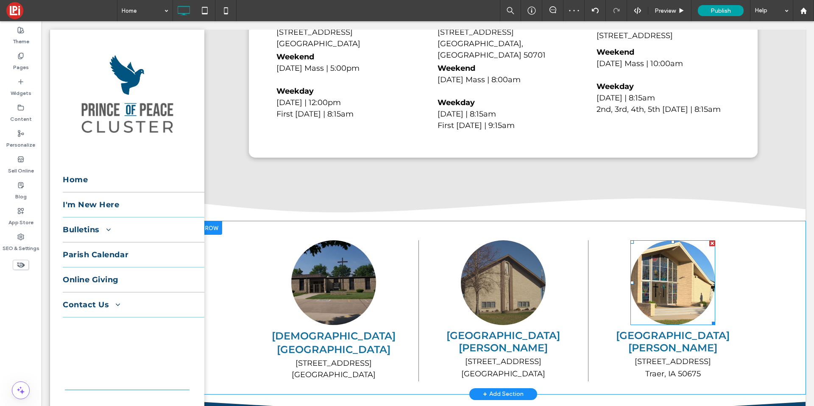
click at [682, 270] on img at bounding box center [672, 282] width 85 height 85
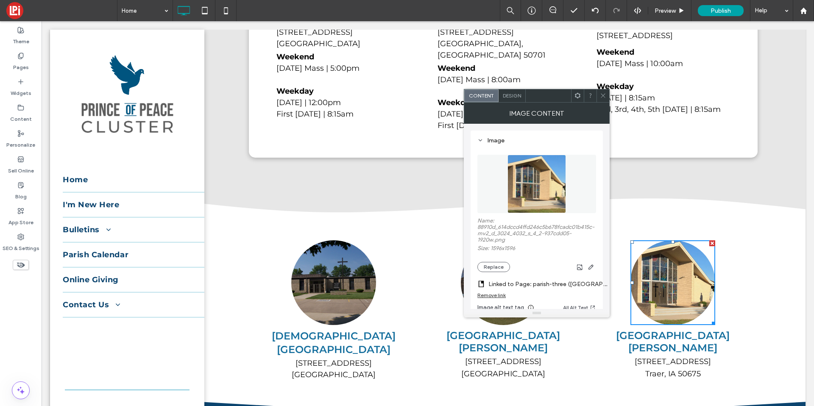
click at [500, 294] on div "Remove link" at bounding box center [491, 295] width 28 height 6
click at [602, 102] on span at bounding box center [603, 95] width 6 height 13
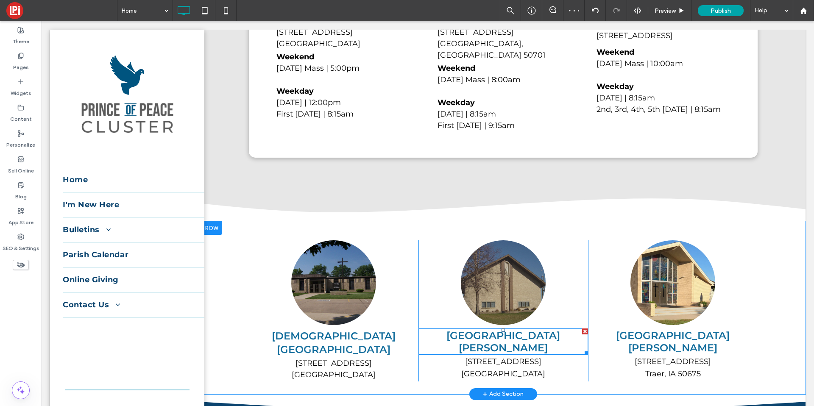
click at [500, 329] on span "St. Mary Parish" at bounding box center [503, 341] width 114 height 25
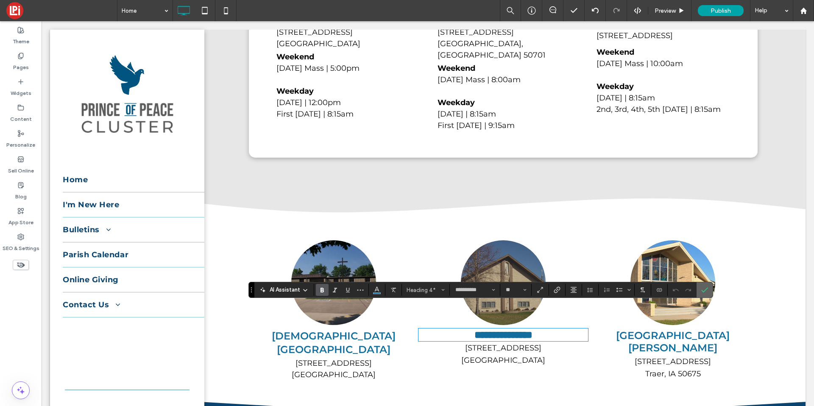
click at [700, 290] on label "Confirm" at bounding box center [704, 289] width 13 height 15
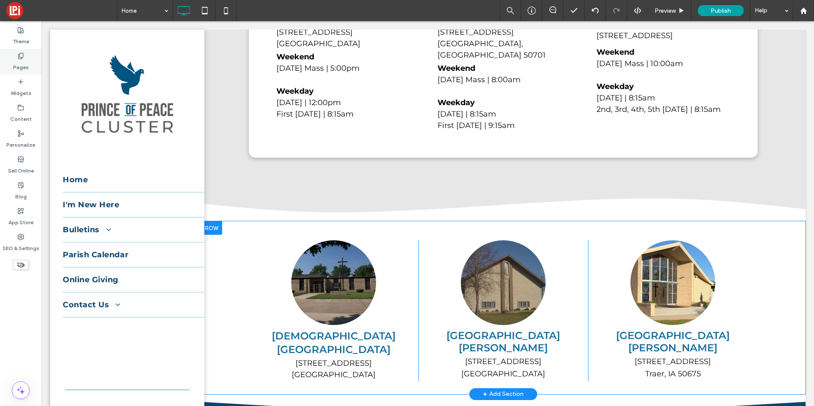
click at [17, 67] on label "Pages" at bounding box center [21, 65] width 16 height 12
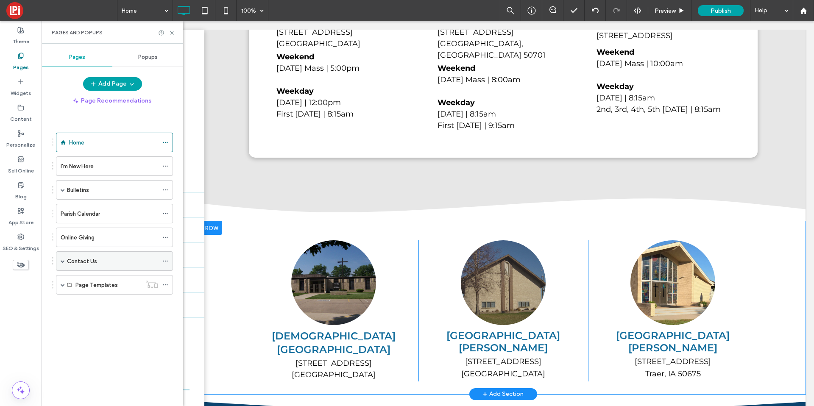
click at [97, 262] on div "Contact Us" at bounding box center [112, 261] width 91 height 9
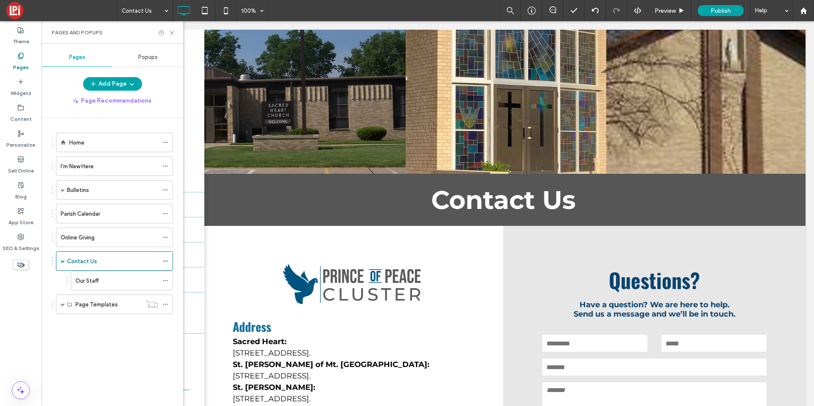
scroll to position [0, 0]
drag, startPoint x: 170, startPoint y: 33, endPoint x: 130, endPoint y: 16, distance: 43.5
click at [170, 33] on icon at bounding box center [172, 33] width 6 height 6
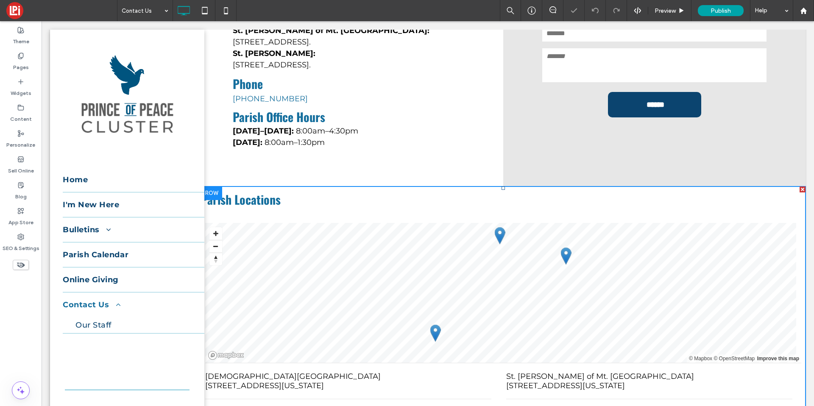
scroll to position [367, 0]
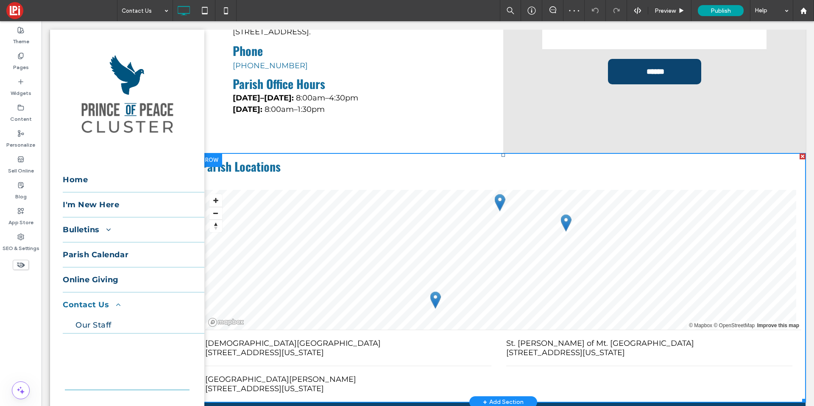
click at [259, 179] on div "LIST MAP © Mapbox © OpenStreetMap Improve this map Sacred Heart Parish 1021 Pop…" at bounding box center [503, 290] width 605 height 223
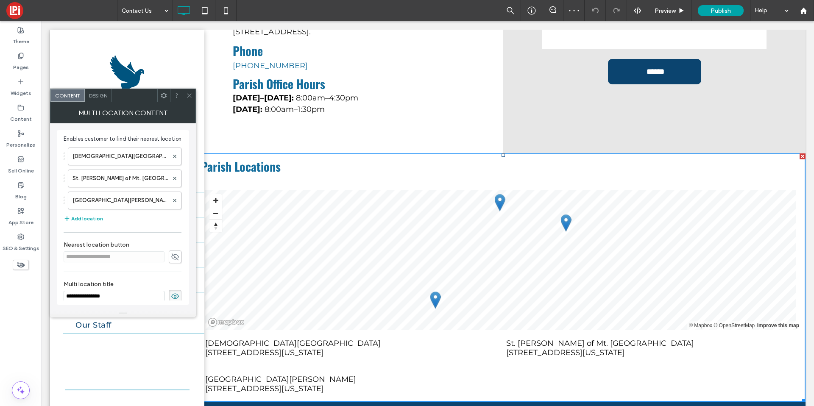
click at [187, 97] on icon at bounding box center [189, 95] width 6 height 6
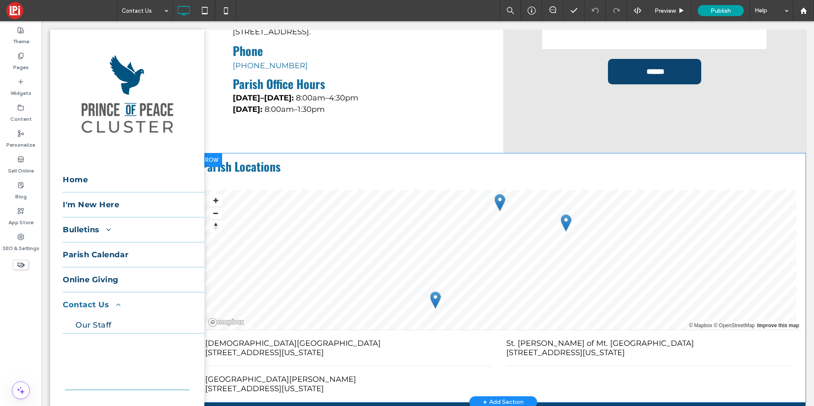
click at [218, 164] on div at bounding box center [211, 160] width 21 height 14
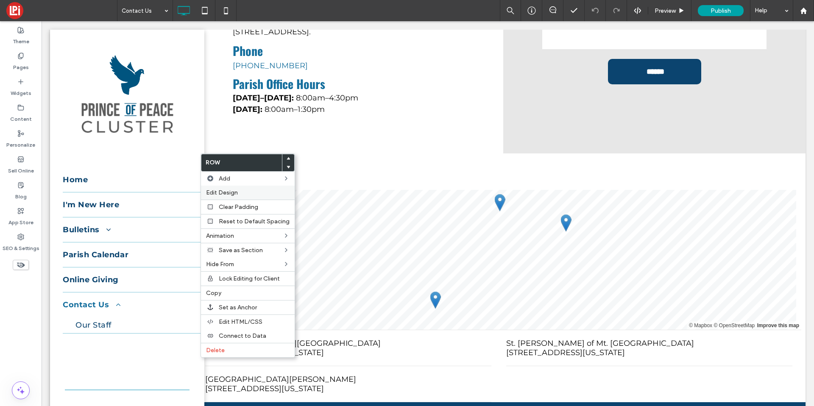
click at [227, 192] on span "Edit Design" at bounding box center [222, 192] width 32 height 7
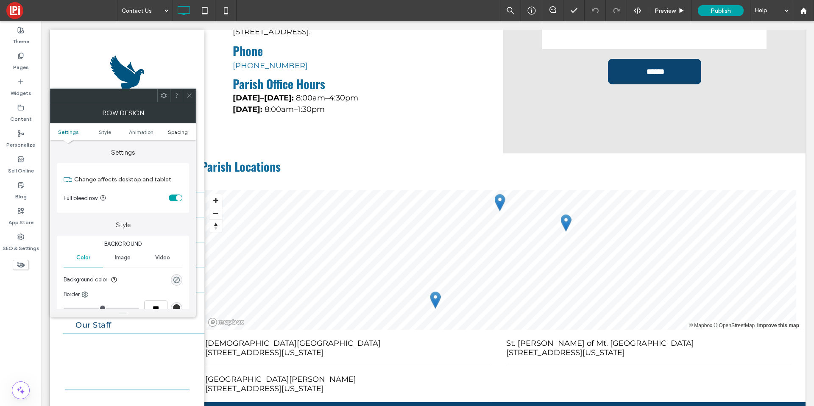
click at [172, 134] on span "Spacing" at bounding box center [178, 132] width 20 height 6
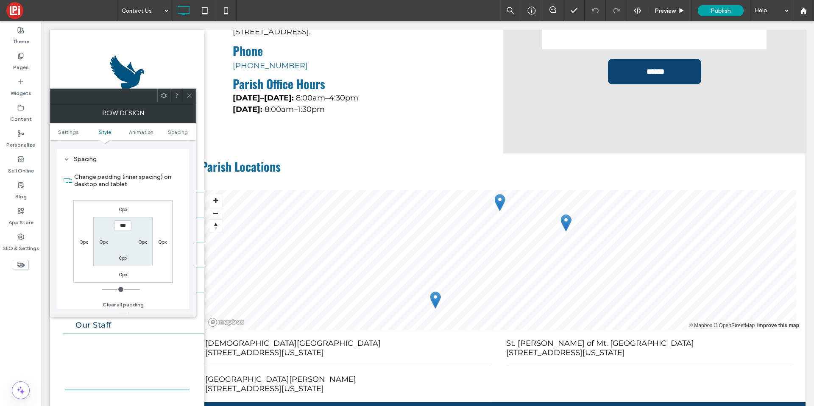
scroll to position [240, 0]
click at [105, 241] on label "0px" at bounding box center [103, 240] width 8 height 6
type input "**"
type input "****"
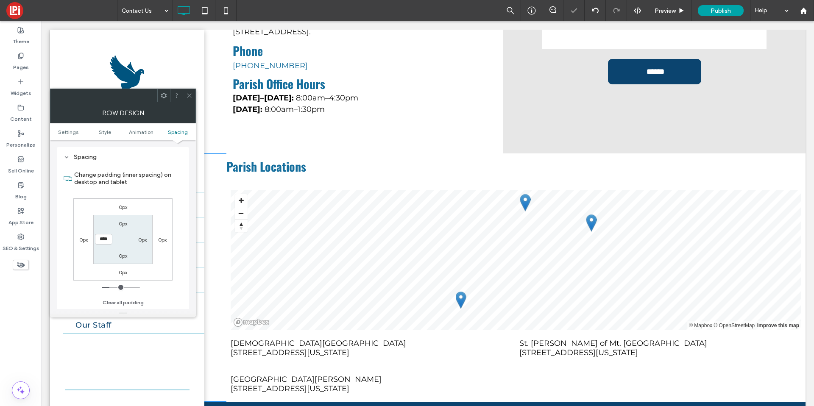
click at [139, 239] on label "0px" at bounding box center [142, 240] width 8 height 6
type input "*"
type input "**"
type input "****"
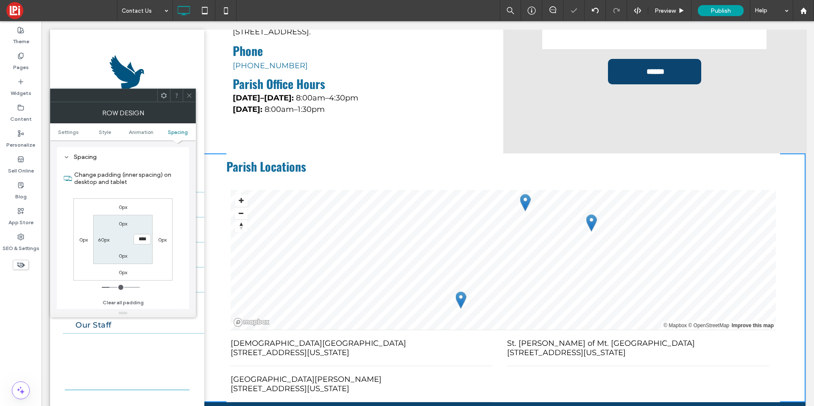
click at [188, 94] on use at bounding box center [189, 95] width 4 height 4
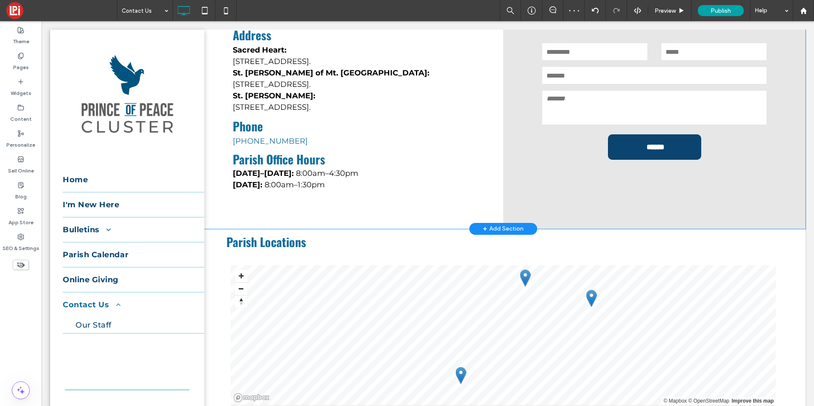
scroll to position [285, 0]
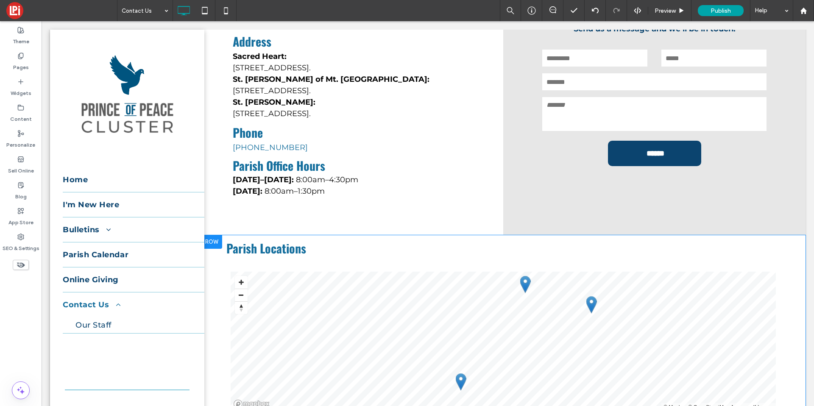
click at [213, 268] on div "Parish Locations All Locations LIST MAP © Mapbox © OpenStreetMap Improve this m…" at bounding box center [503, 359] width 605 height 249
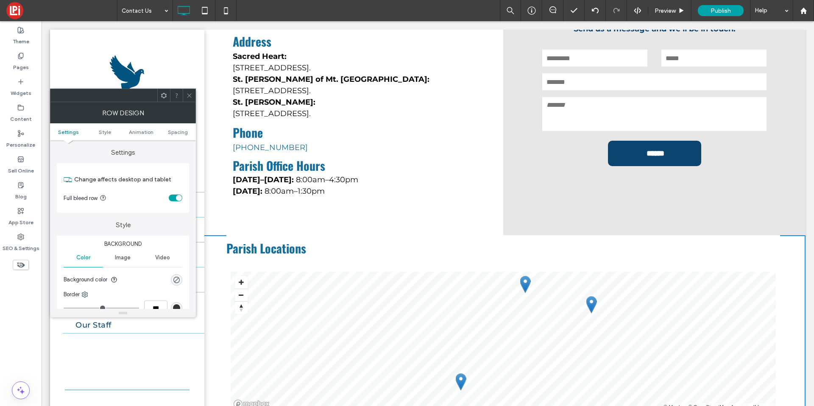
click at [171, 127] on ul "Settings Style Animation Spacing" at bounding box center [123, 131] width 146 height 17
click at [171, 129] on span "Spacing" at bounding box center [178, 132] width 20 height 6
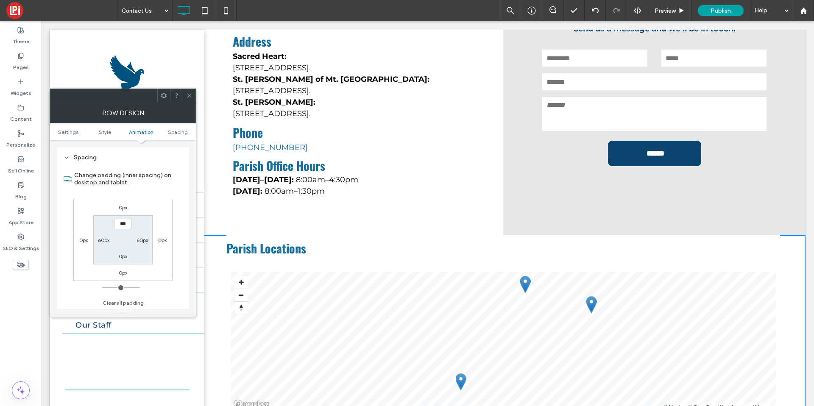
scroll to position [240, 0]
type input "****"
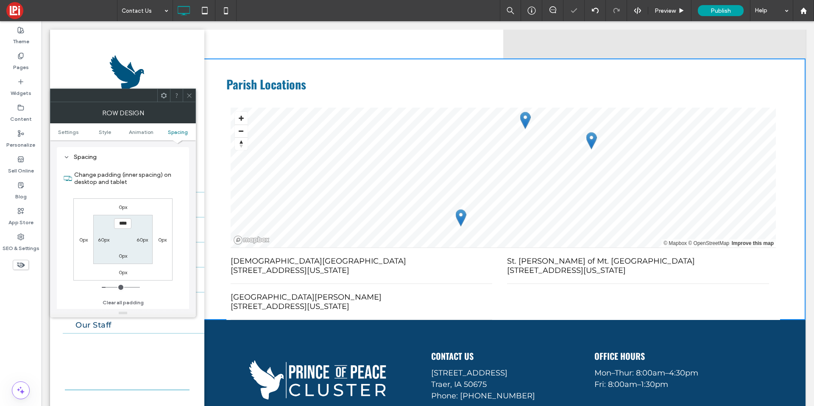
scroll to position [506, 0]
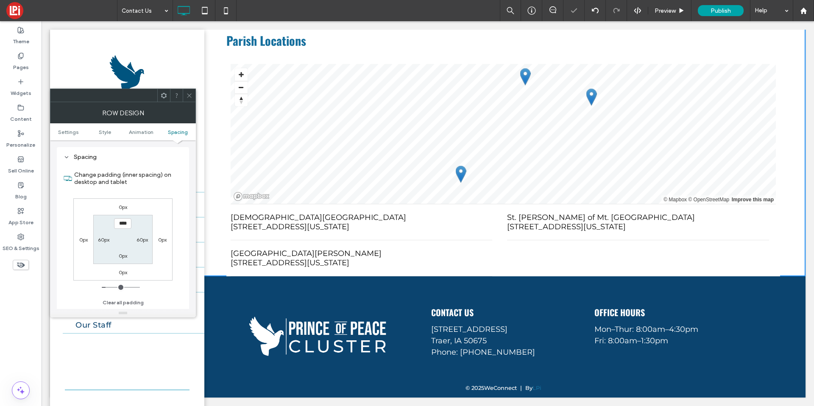
click at [125, 257] on label "0px" at bounding box center [123, 256] width 8 height 6
type input "*"
type input "**"
type input "****"
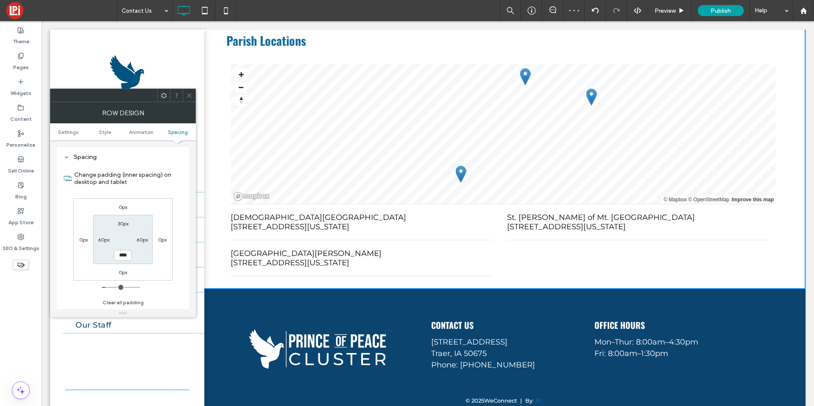
click at [189, 98] on icon at bounding box center [189, 95] width 6 height 6
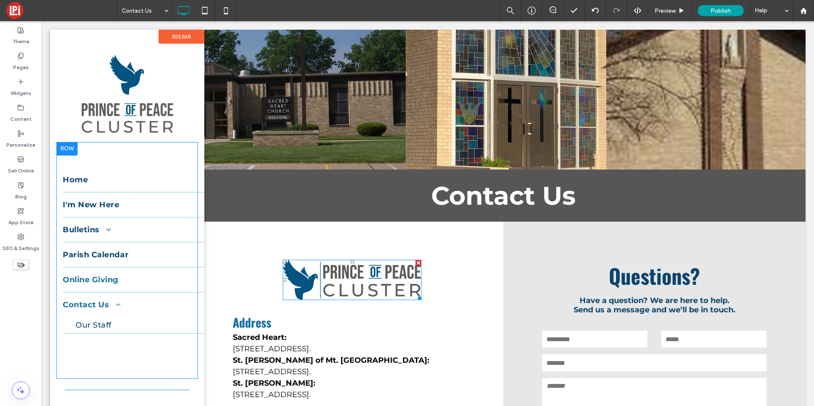
scroll to position [0, 0]
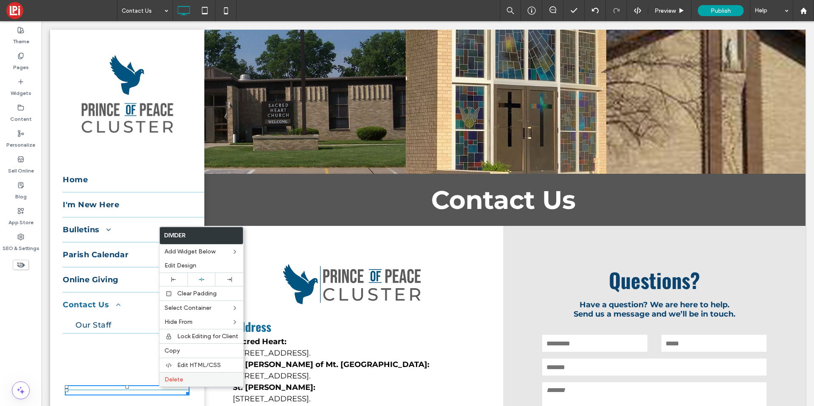
click at [175, 383] on span "Delete" at bounding box center [173, 379] width 19 height 7
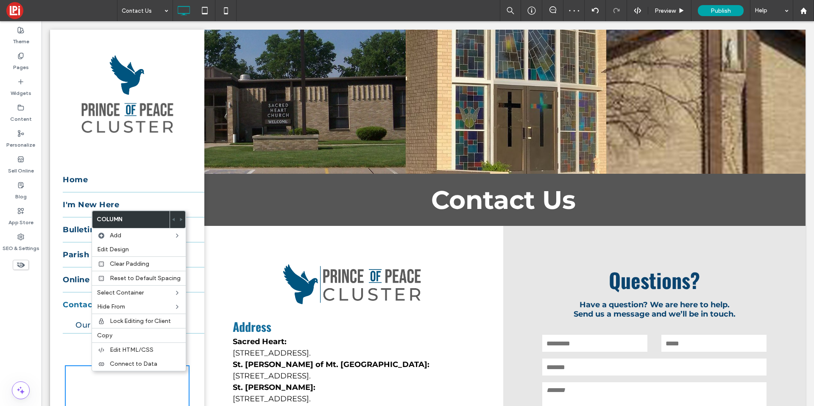
click at [68, 360] on div "Click To Paste Row" at bounding box center [127, 389] width 142 height 61
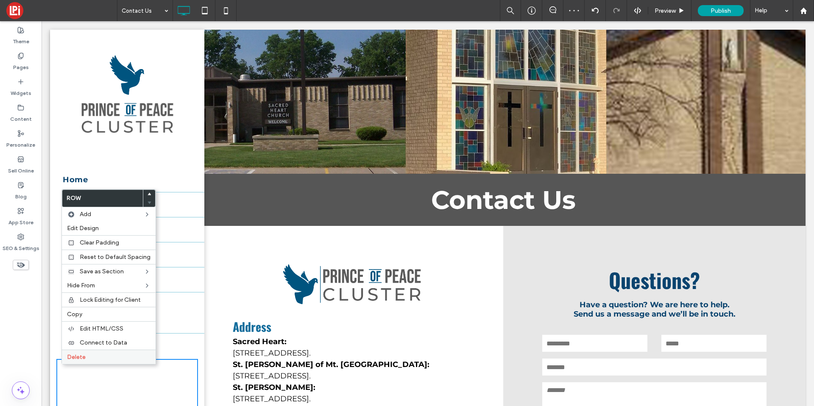
click at [67, 361] on div "Delete" at bounding box center [109, 357] width 94 height 14
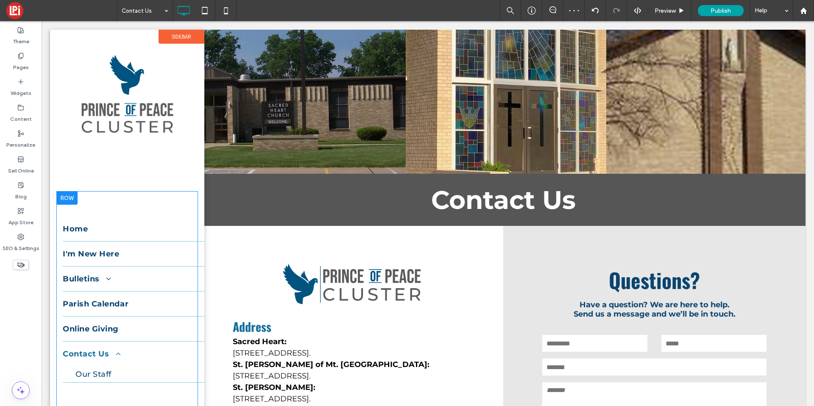
click at [69, 192] on div at bounding box center [66, 198] width 21 height 14
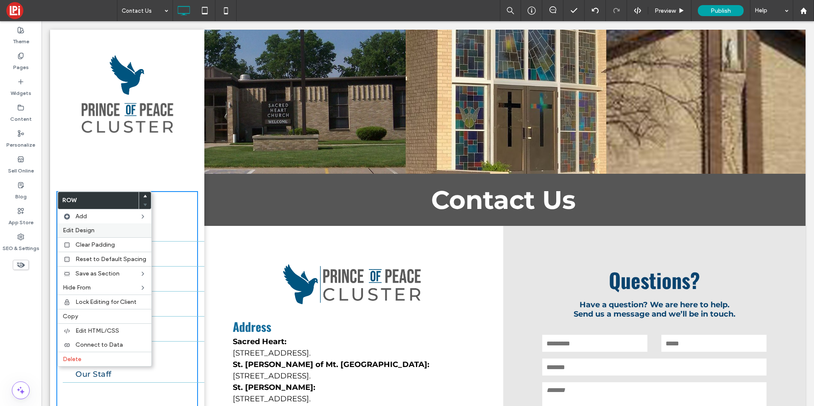
click at [93, 230] on span "Edit Design" at bounding box center [79, 230] width 32 height 7
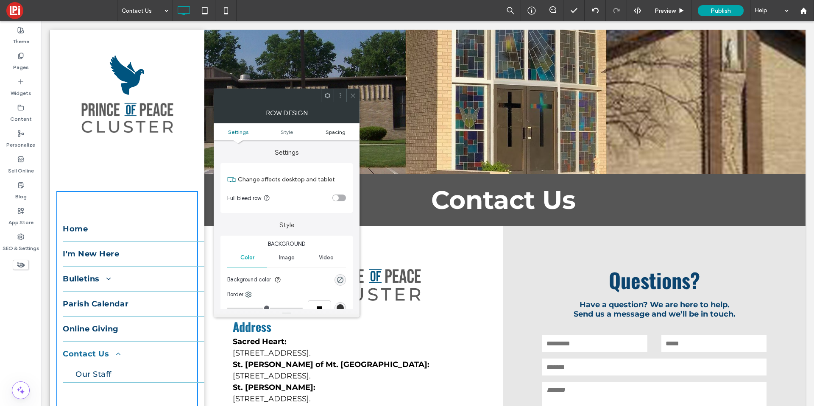
click at [339, 129] on span "Spacing" at bounding box center [336, 132] width 20 height 6
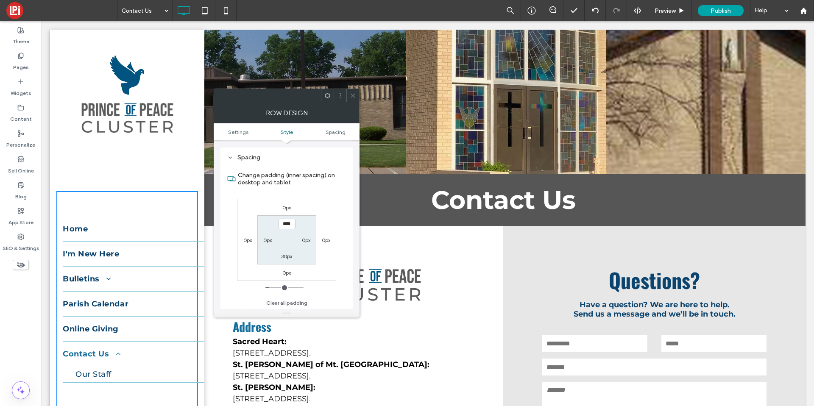
scroll to position [213, 0]
click at [283, 271] on label "0px" at bounding box center [286, 272] width 8 height 6
type input "*"
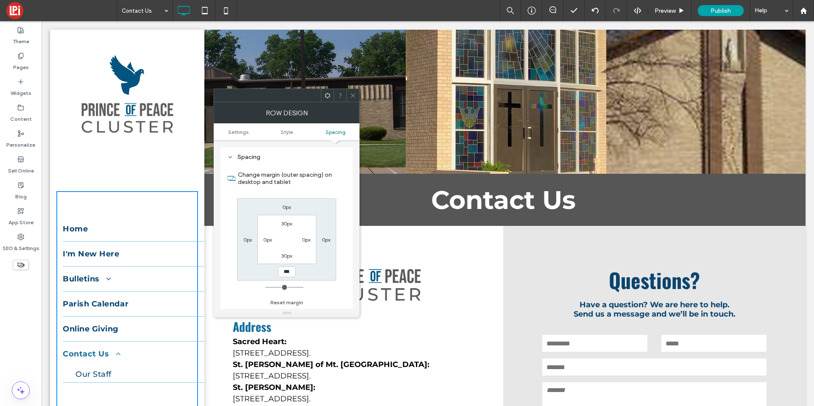
type input "***"
type input "*****"
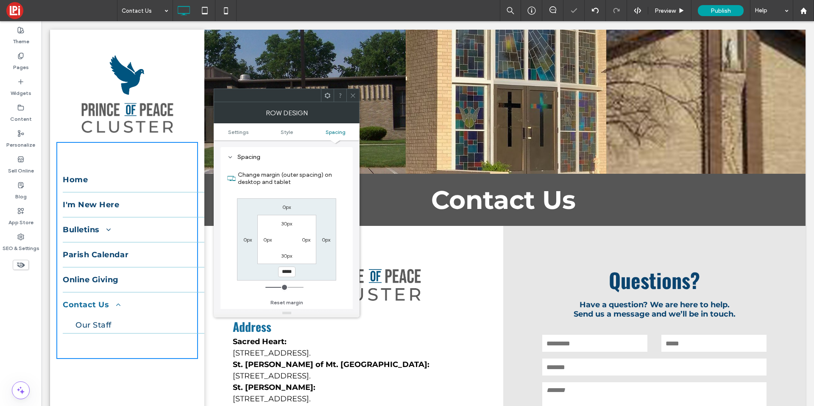
click at [352, 89] on span at bounding box center [353, 95] width 6 height 13
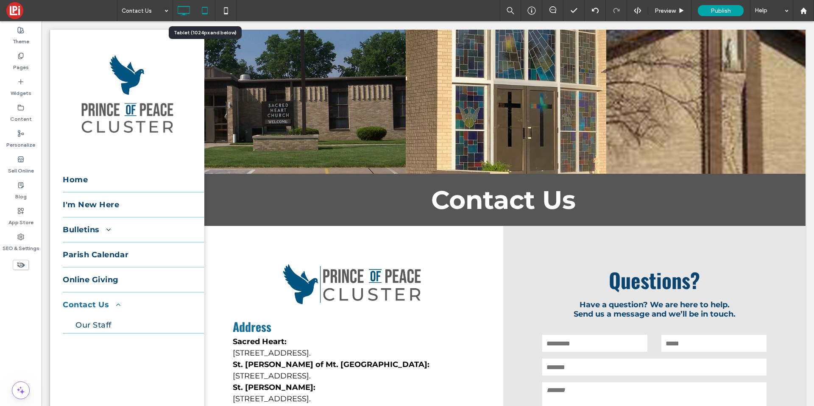
click at [211, 11] on icon at bounding box center [204, 10] width 17 height 17
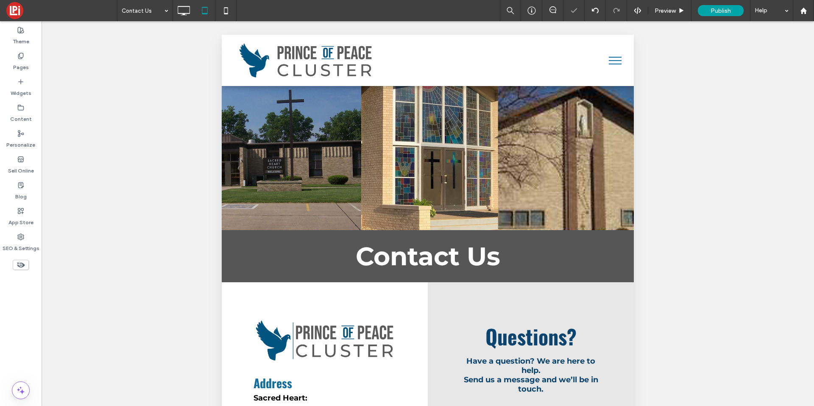
click at [616, 59] on button "menu" at bounding box center [615, 61] width 22 height 22
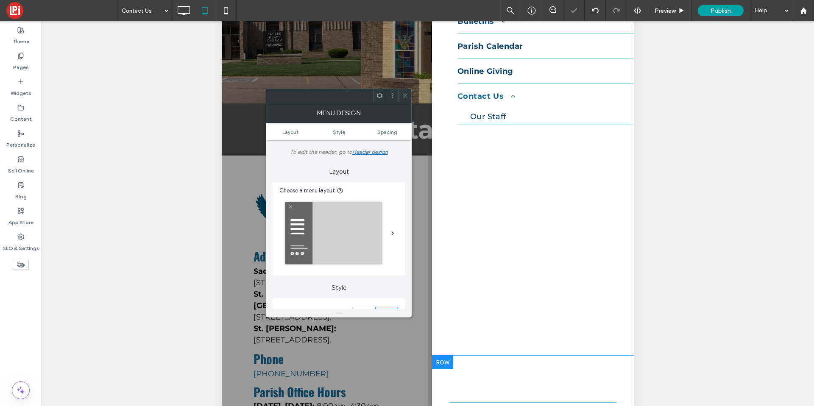
scroll to position [185, 0]
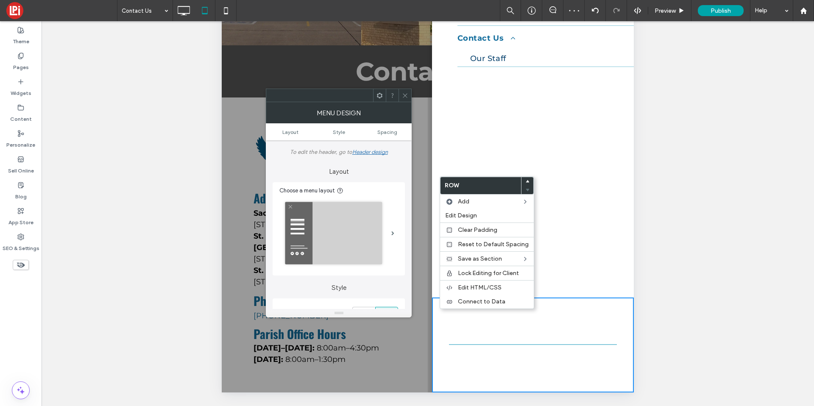
click at [440, 262] on div "Home I'm New Here Bulletins Our Supporters Parish Calendar Online Giving Contac…" at bounding box center [533, 74] width 202 height 448
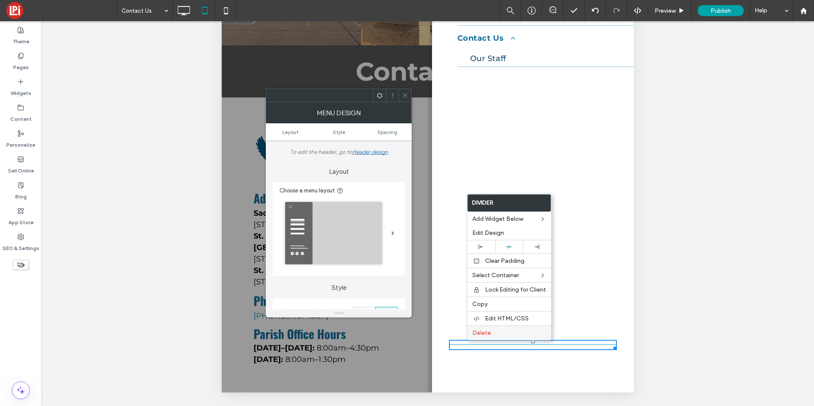
click at [494, 333] on label "Delete" at bounding box center [509, 332] width 74 height 7
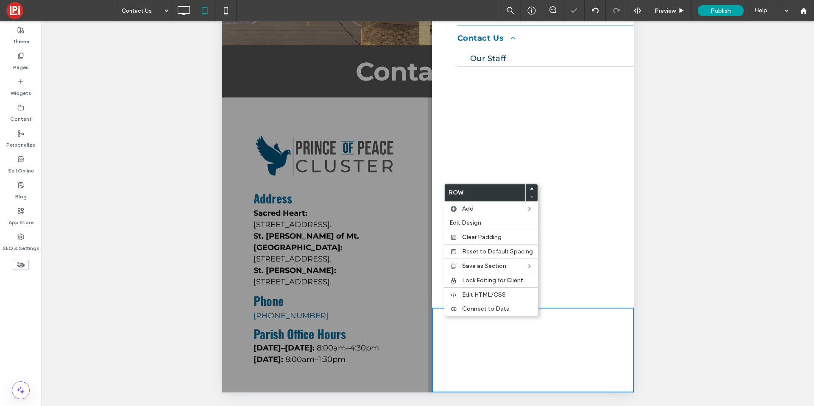
click at [439, 336] on div "Click To Paste Row" at bounding box center [533, 350] width 202 height 85
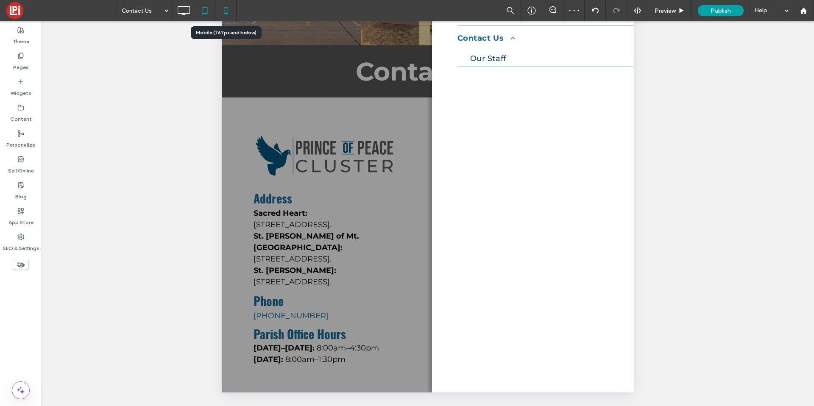
click at [229, 15] on icon at bounding box center [225, 10] width 17 height 17
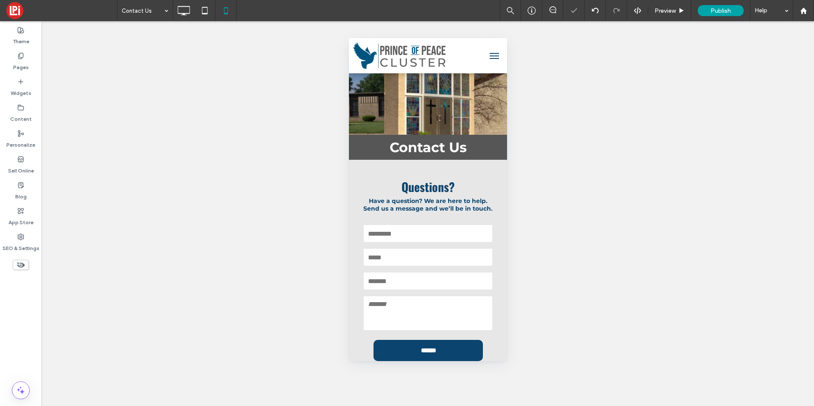
scroll to position [0, 0]
click at [495, 54] on button "menu" at bounding box center [493, 55] width 17 height 17
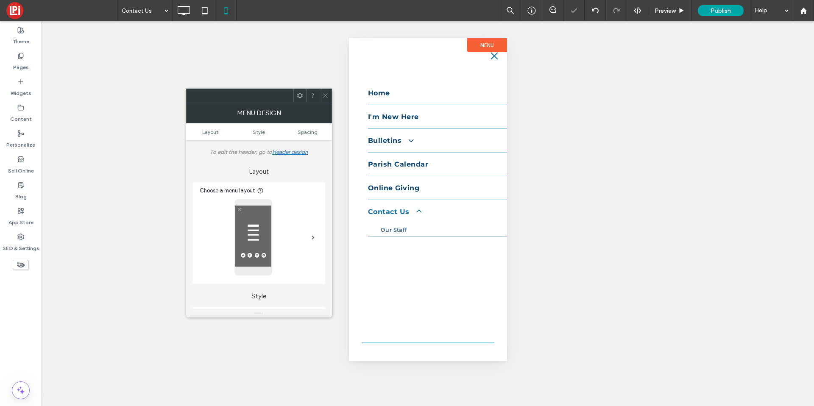
click at [323, 94] on icon at bounding box center [325, 95] width 6 height 6
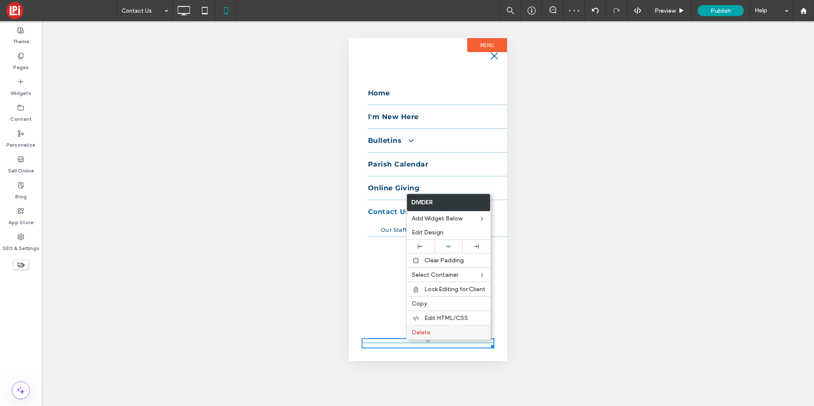
click at [415, 334] on span "Delete" at bounding box center [421, 332] width 19 height 7
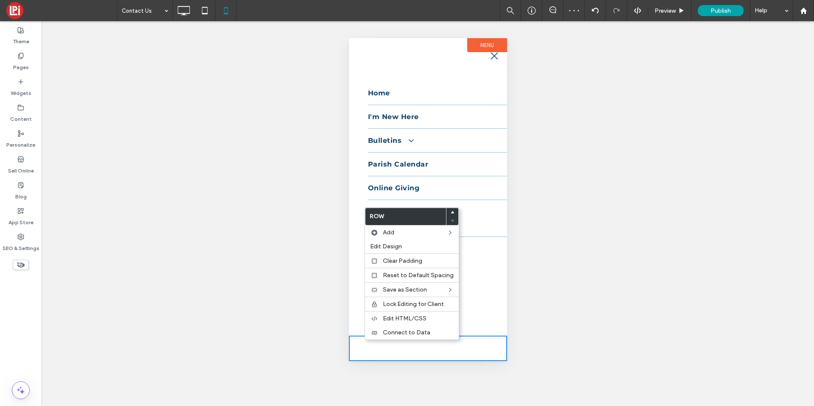
click at [353, 284] on div "Home I'm New Here Bulletins Our Supporters Parish Calendar Online Giving Contac…" at bounding box center [427, 187] width 158 height 298
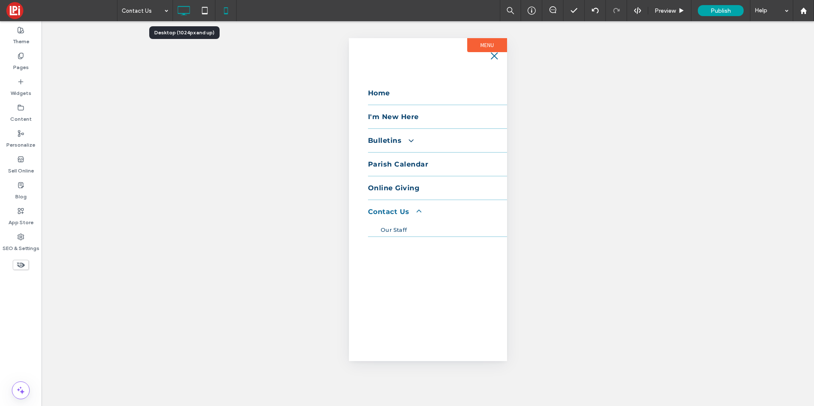
click at [180, 13] on use at bounding box center [184, 10] width 12 height 9
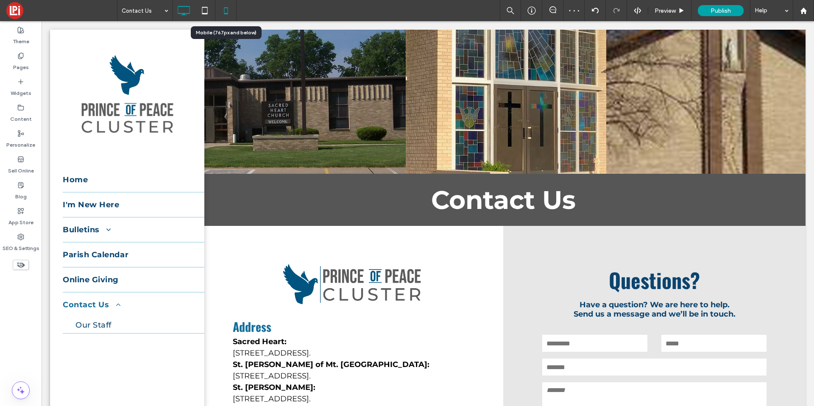
click at [228, 11] on icon at bounding box center [225, 10] width 17 height 17
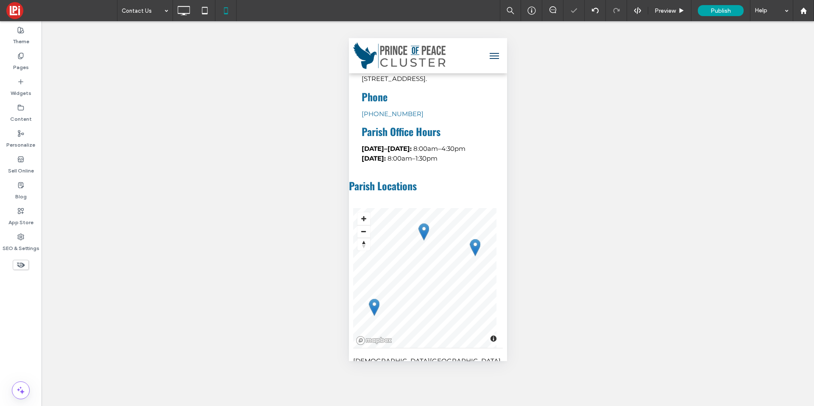
scroll to position [749, 0]
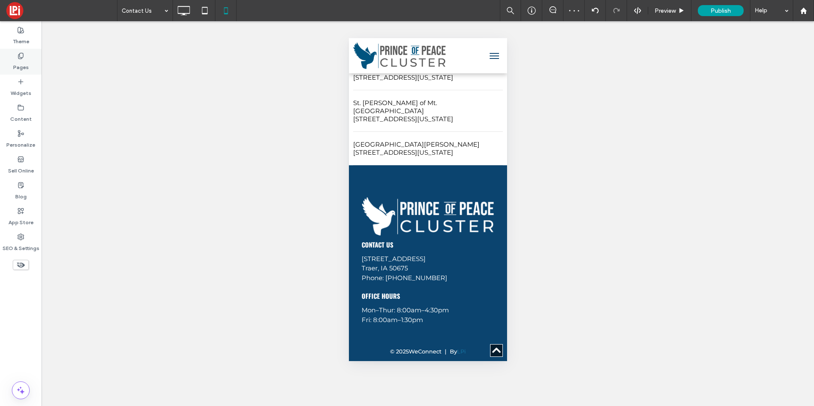
click at [21, 69] on label "Pages" at bounding box center [21, 65] width 16 height 12
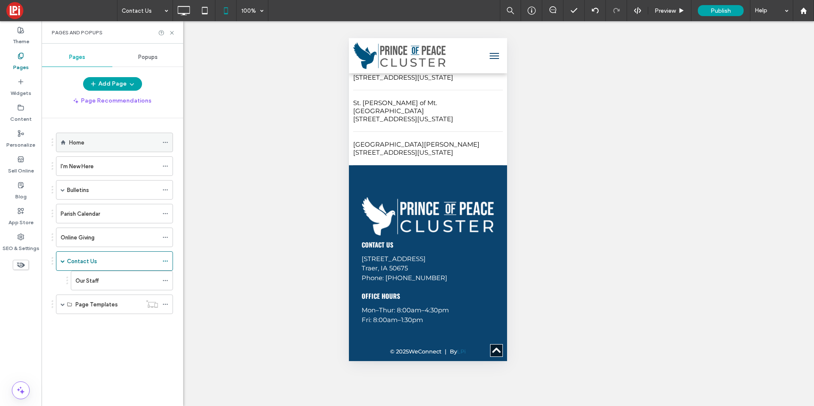
click at [86, 145] on div "Home" at bounding box center [113, 142] width 89 height 9
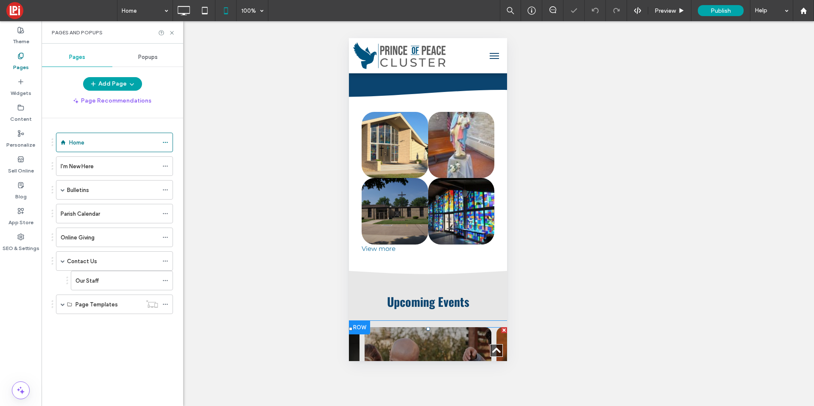
scroll to position [1504, 0]
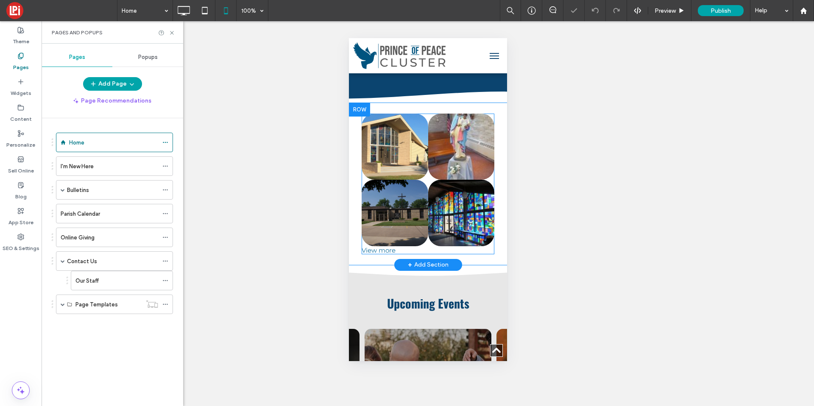
click at [414, 180] on link at bounding box center [394, 213] width 67 height 67
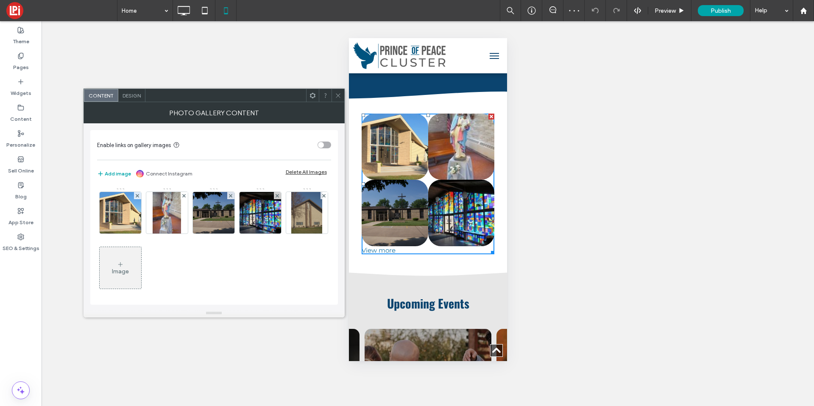
click at [133, 95] on span "Design" at bounding box center [132, 95] width 18 height 6
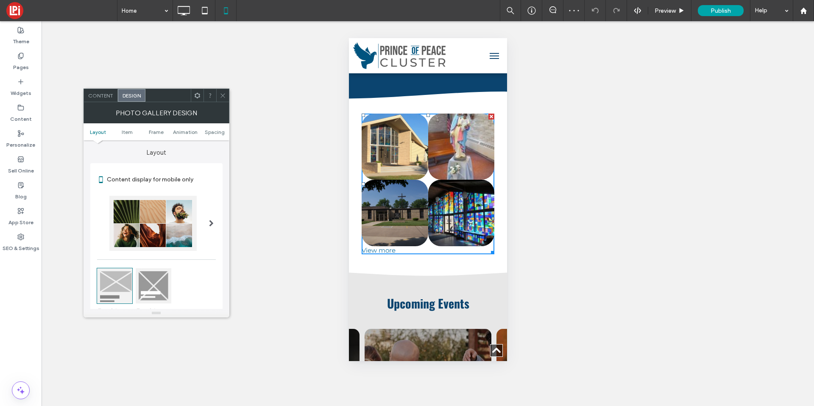
click at [135, 128] on ul "Layout Item Frame Animation Spacing" at bounding box center [157, 131] width 146 height 17
click at [131, 129] on link "Item" at bounding box center [126, 132] width 29 height 6
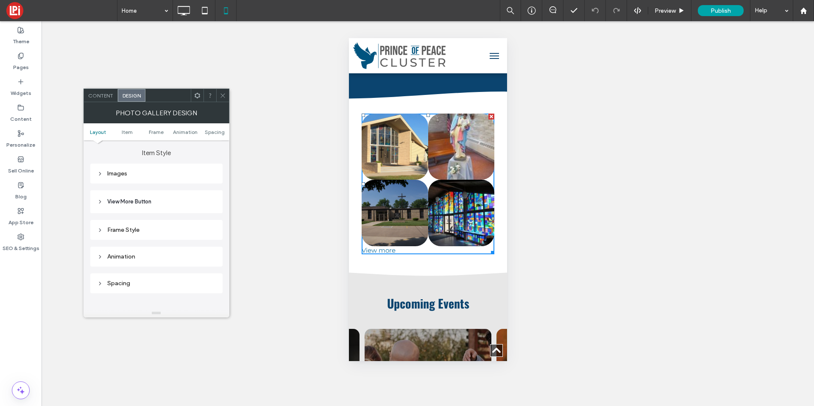
scroll to position [301, 0]
click at [161, 178] on div "Images" at bounding box center [156, 172] width 119 height 11
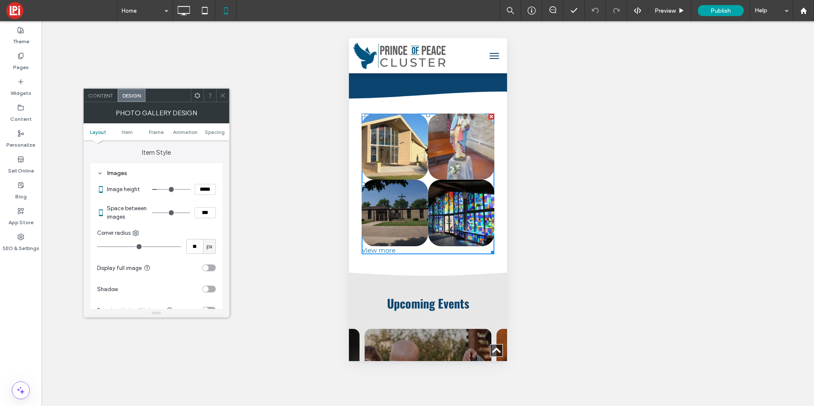
click at [203, 215] on input "***" at bounding box center [205, 212] width 21 height 11
type input "***"
type input "*"
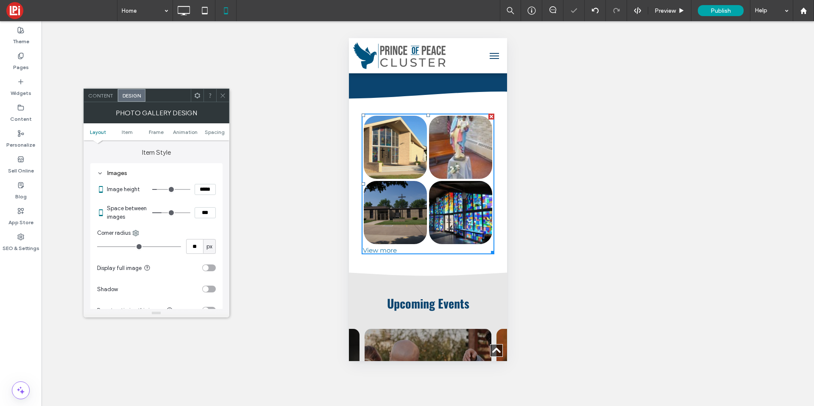
click at [203, 215] on input "***" at bounding box center [205, 212] width 21 height 11
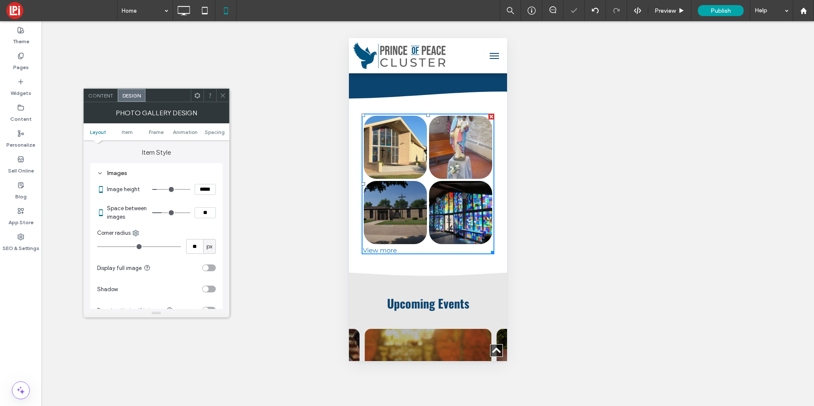
type input "****"
type input "**"
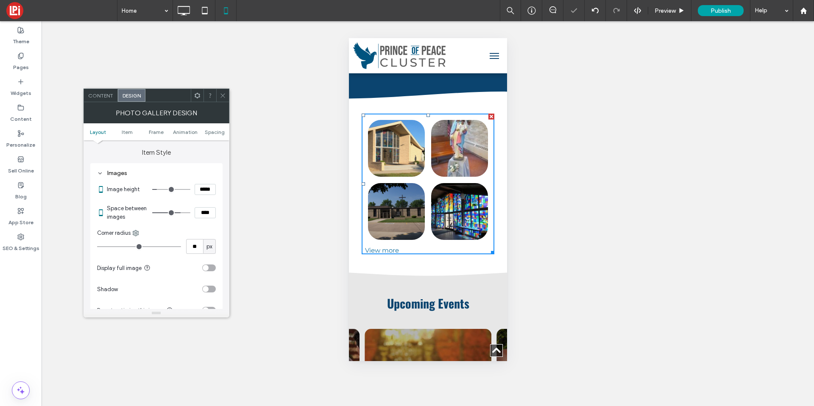
click at [201, 210] on input "****" at bounding box center [205, 212] width 21 height 11
type input "***"
type input "*"
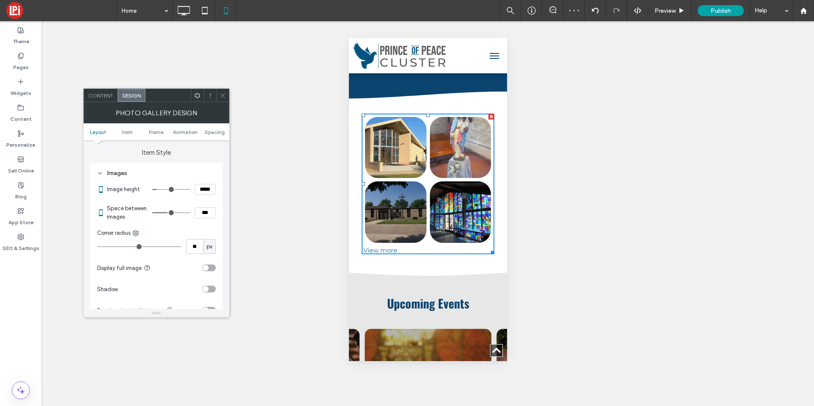
scroll to position [1430, 0]
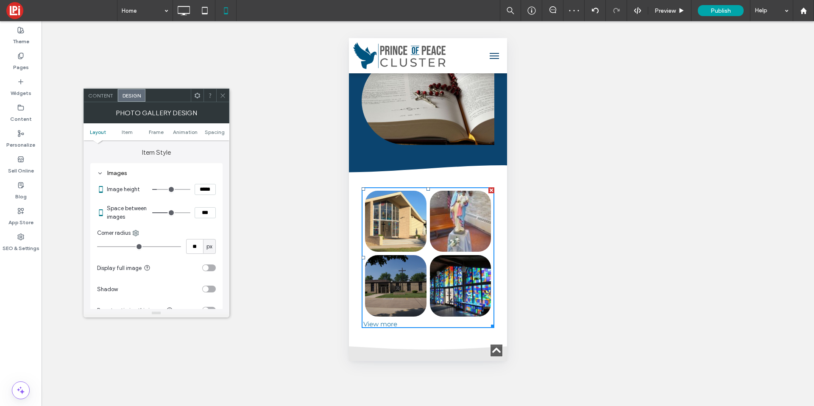
click at [225, 95] on icon at bounding box center [223, 95] width 6 height 6
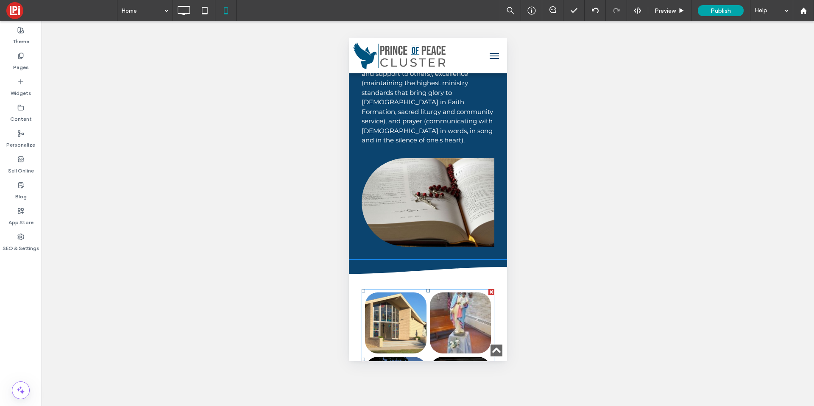
scroll to position [1275, 0]
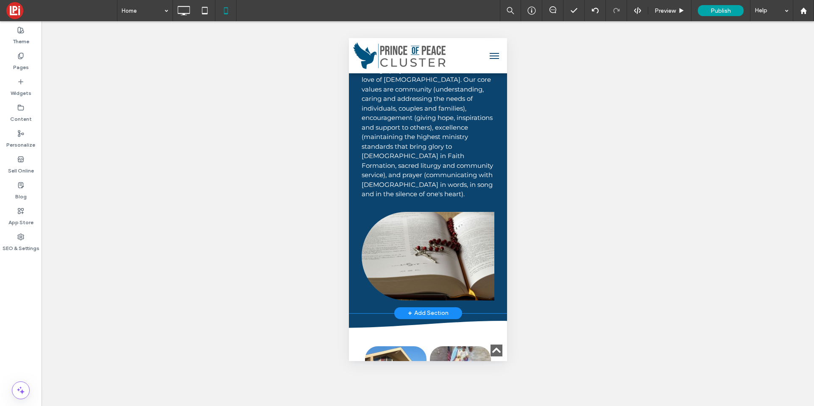
click at [492, 212] on div "Click To Paste" at bounding box center [427, 256] width 158 height 89
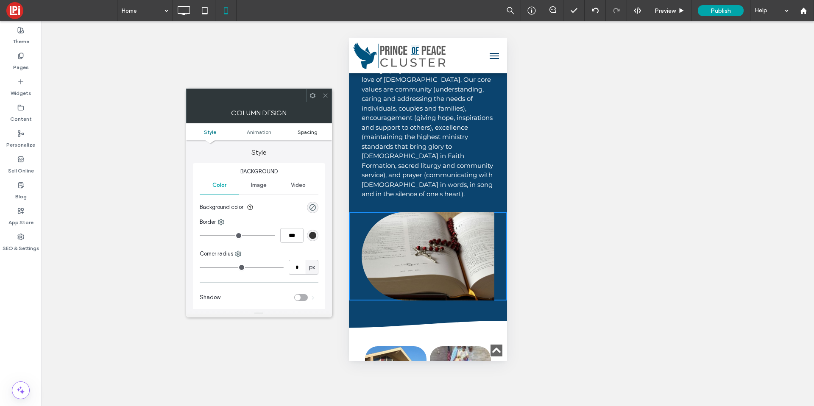
click at [305, 130] on span "Spacing" at bounding box center [308, 132] width 20 height 6
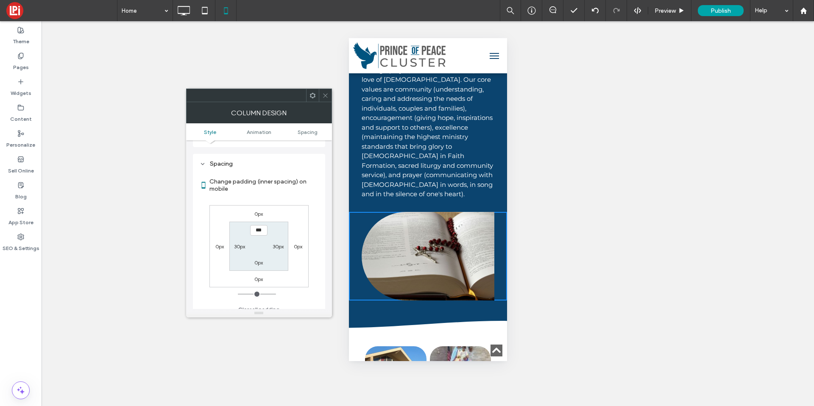
scroll to position [199, 0]
click at [276, 239] on label "30px" at bounding box center [278, 240] width 11 height 6
type input "**"
type input "*"
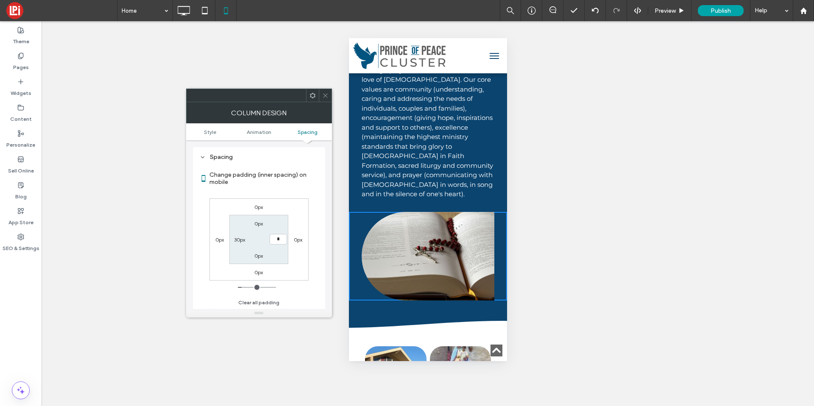
type input "***"
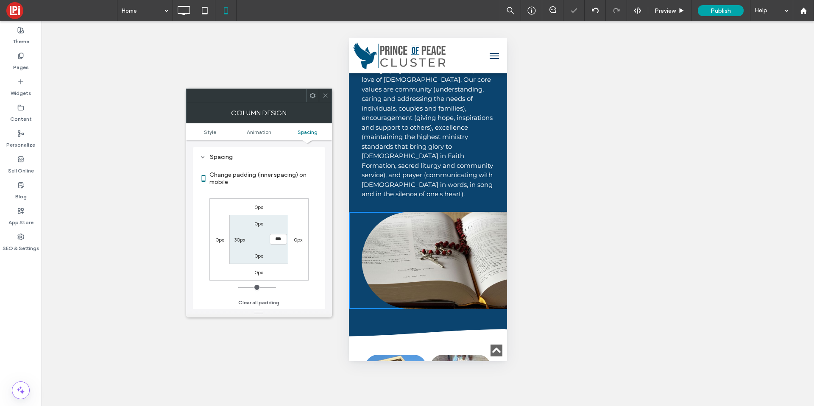
click at [326, 94] on use at bounding box center [325, 95] width 4 height 4
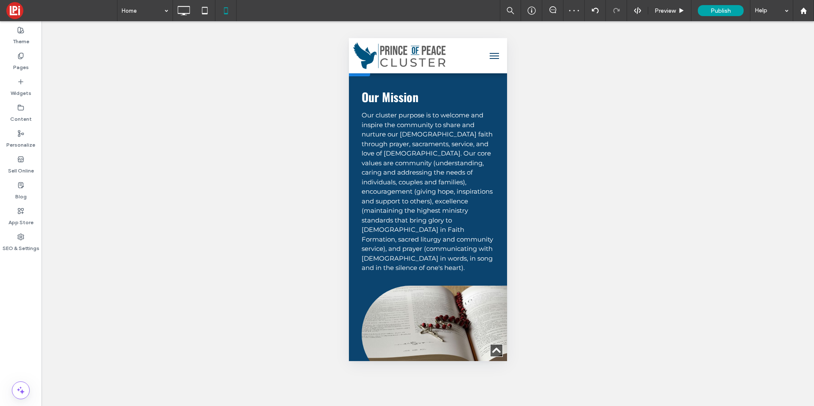
scroll to position [1034, 0]
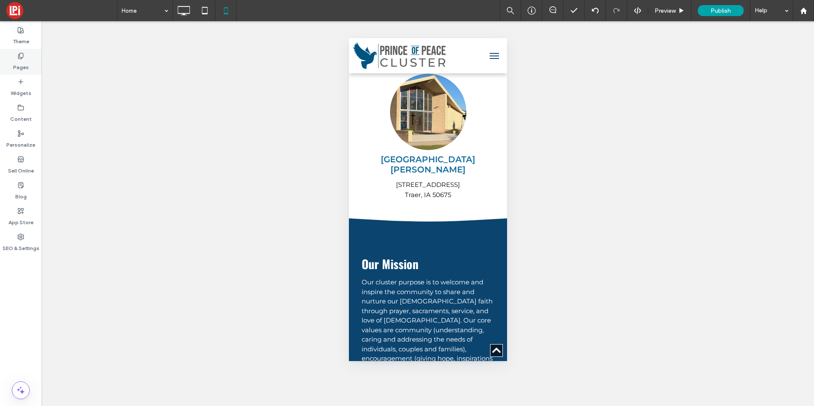
click at [19, 67] on label "Pages" at bounding box center [21, 65] width 16 height 12
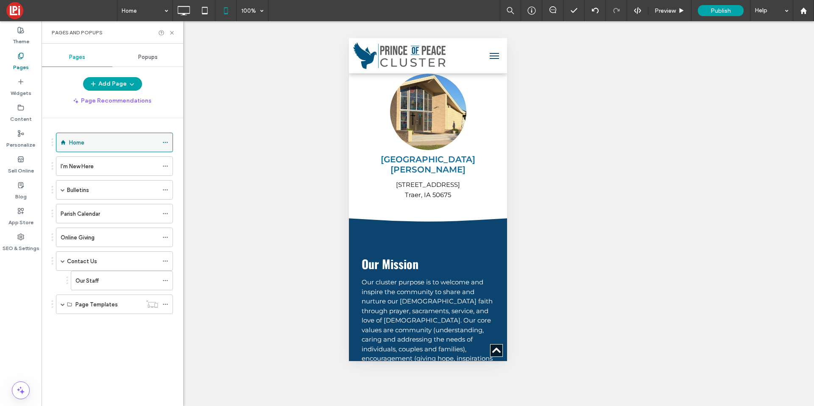
click at [83, 147] on div "Home" at bounding box center [113, 142] width 89 height 19
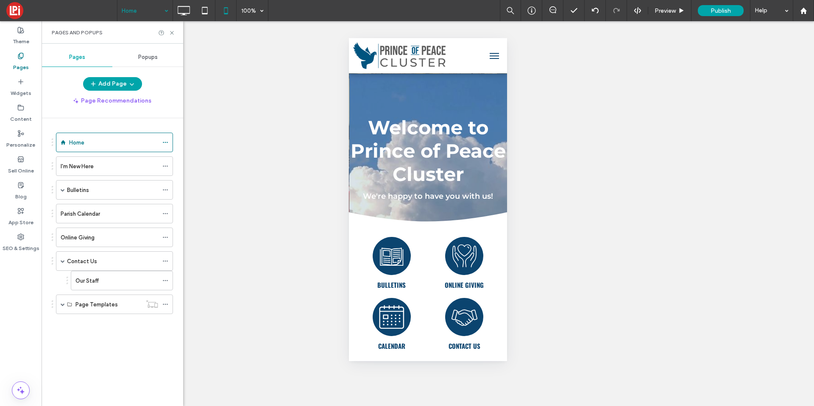
scroll to position [0, 0]
click at [185, 13] on use at bounding box center [184, 10] width 12 height 9
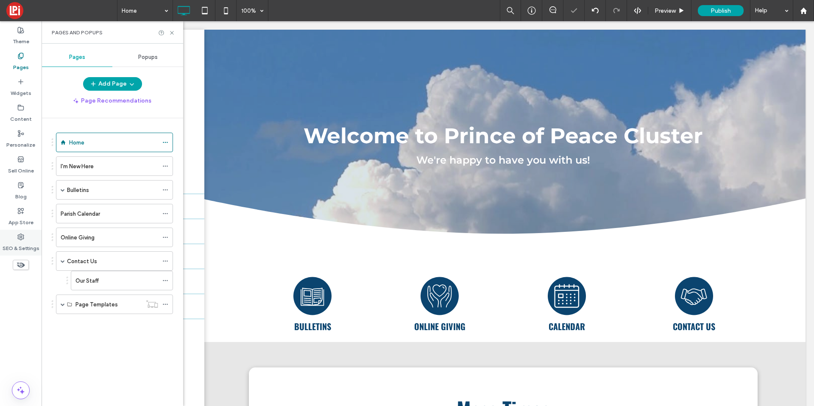
click at [21, 240] on use at bounding box center [21, 237] width 6 height 6
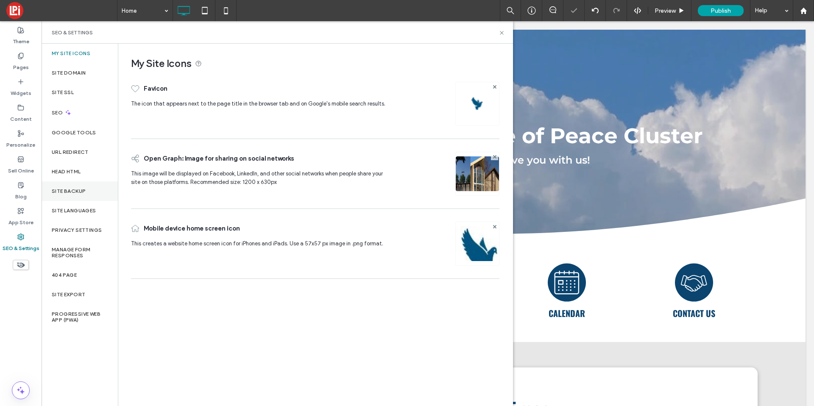
click at [78, 187] on div "Site Backup" at bounding box center [80, 191] width 76 height 20
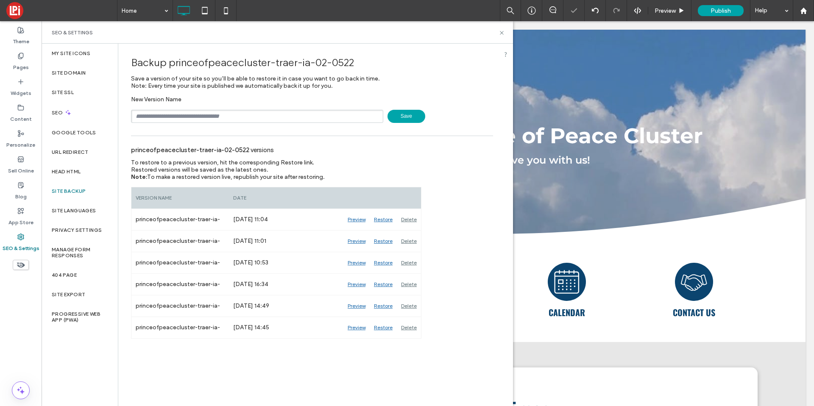
click at [410, 113] on span "Save" at bounding box center [406, 116] width 38 height 13
click at [501, 33] on use at bounding box center [501, 32] width 3 height 3
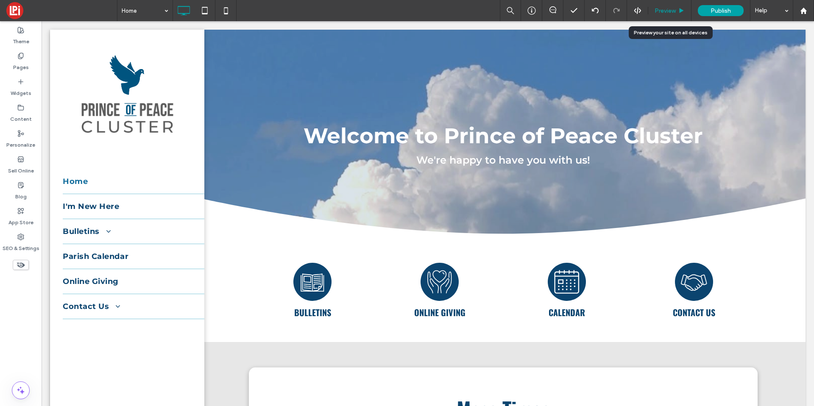
click at [667, 9] on span "Preview" at bounding box center [665, 10] width 21 height 7
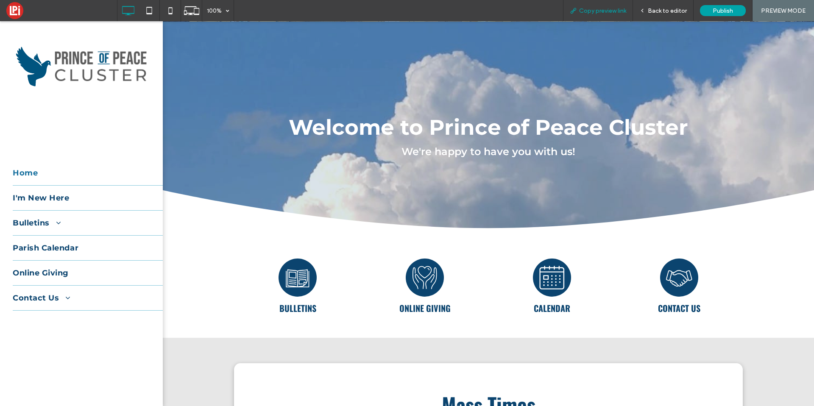
click at [619, 9] on span "Copy preview link" at bounding box center [602, 10] width 47 height 7
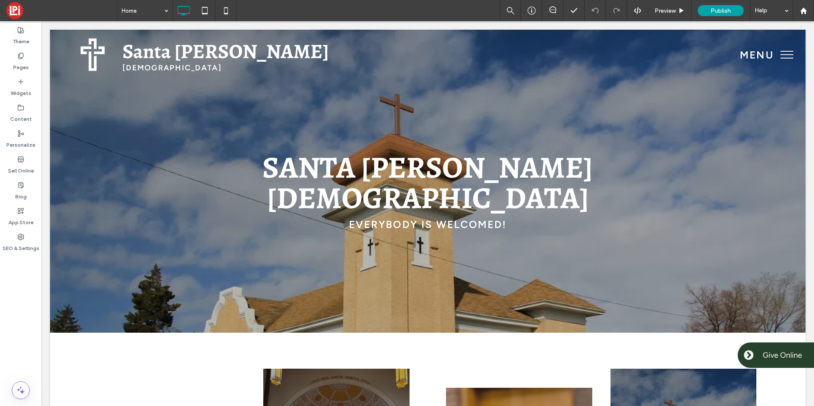
click at [780, 51] on span "menu" at bounding box center [786, 51] width 13 height 1
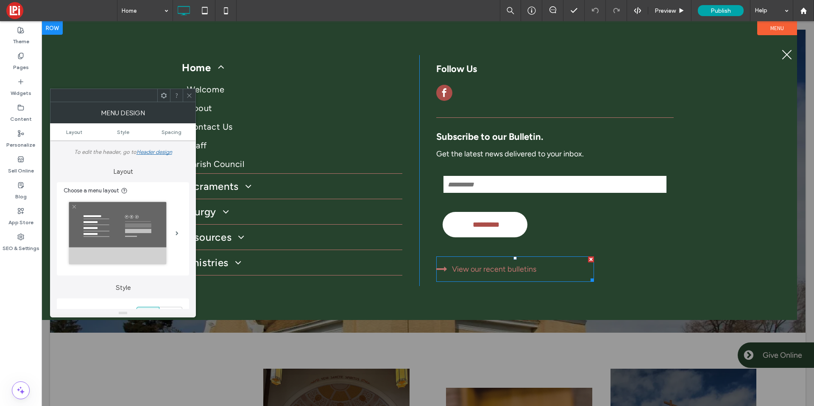
click at [444, 263] on link "View our recent bulletins" at bounding box center [515, 268] width 158 height 25
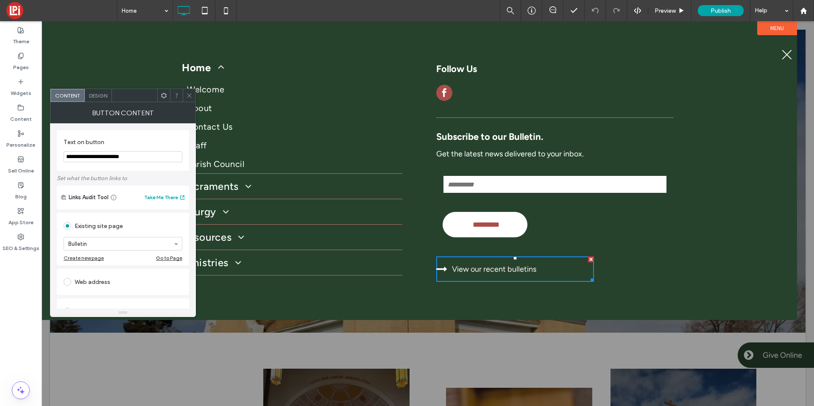
click at [108, 96] on div "Design" at bounding box center [98, 95] width 27 height 13
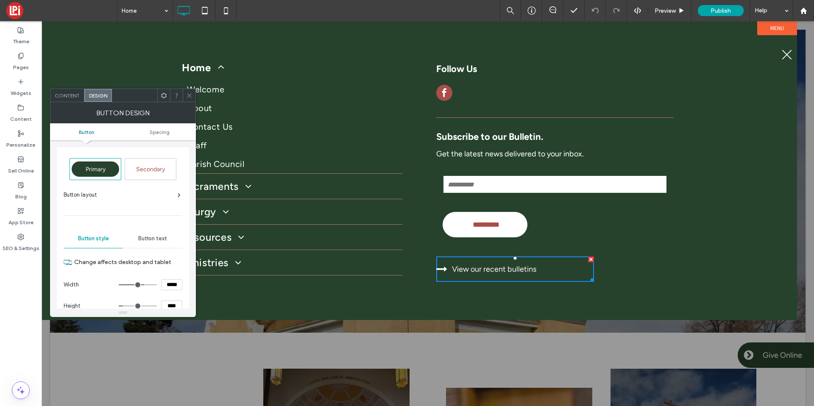
click at [170, 282] on input "*****" at bounding box center [171, 284] width 21 height 11
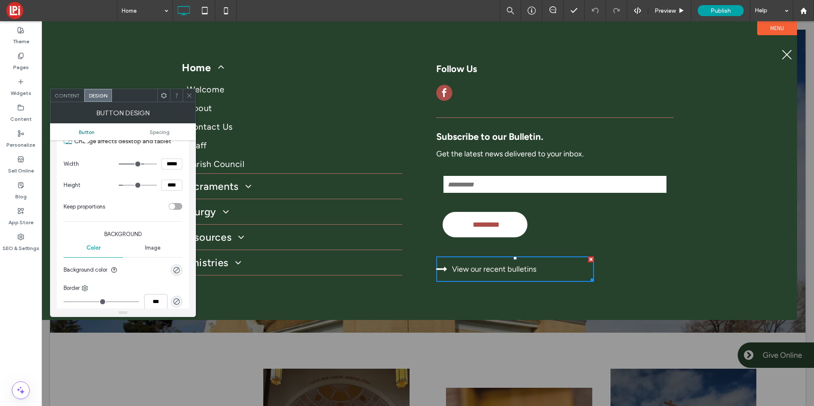
scroll to position [81, 0]
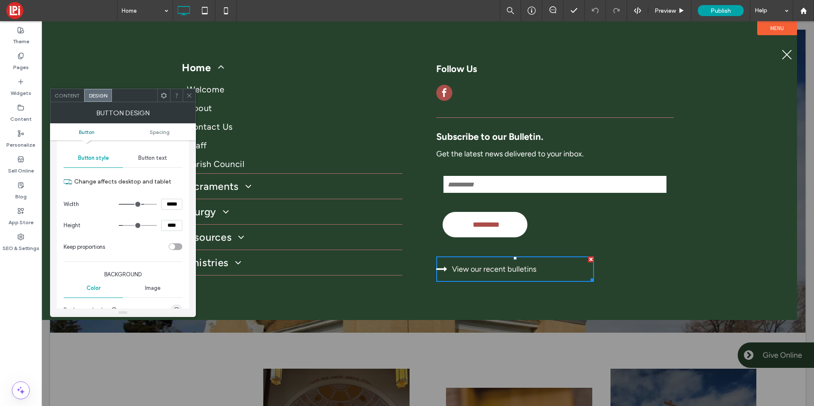
click at [156, 164] on div "Button text" at bounding box center [152, 158] width 59 height 19
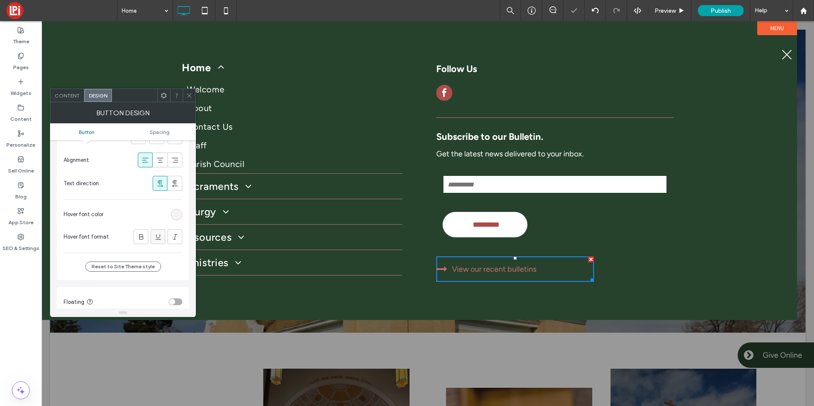
scroll to position [217, 0]
click at [180, 206] on div "rgb(249, 241, 241)" at bounding box center [176, 208] width 7 height 7
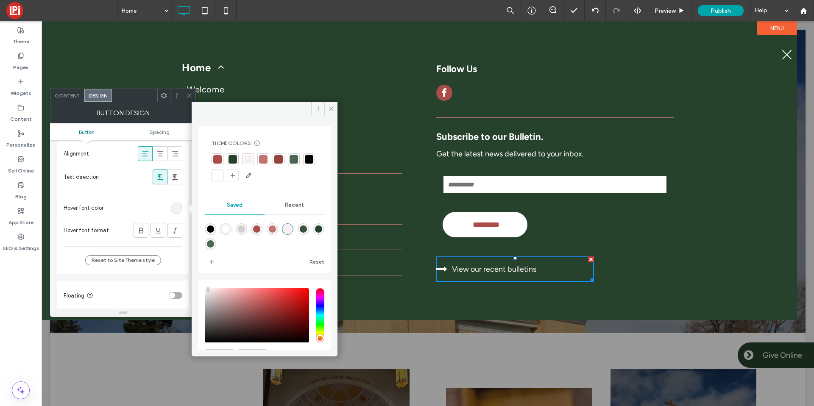
click at [265, 157] on div at bounding box center [263, 159] width 8 height 8
click at [278, 161] on div at bounding box center [280, 160] width 8 height 8
click at [270, 160] on div at bounding box center [265, 168] width 106 height 30
click at [267, 160] on div at bounding box center [263, 160] width 8 height 8
click at [332, 108] on icon at bounding box center [331, 109] width 6 height 6
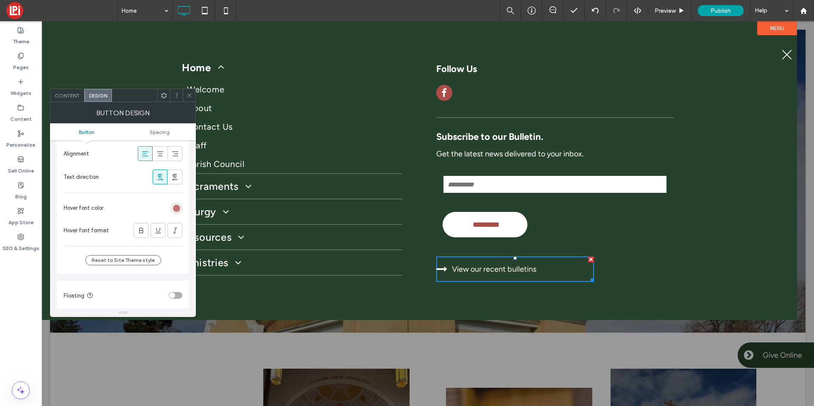
click at [192, 98] on icon at bounding box center [189, 95] width 6 height 6
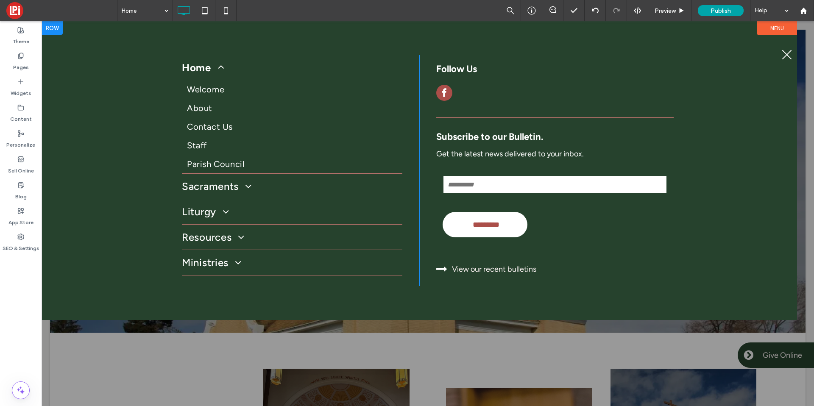
click at [75, 93] on div "Home Welcome About Contact Us Staff Parish Council Sacraments Baptism Confirmat…" at bounding box center [419, 170] width 755 height 299
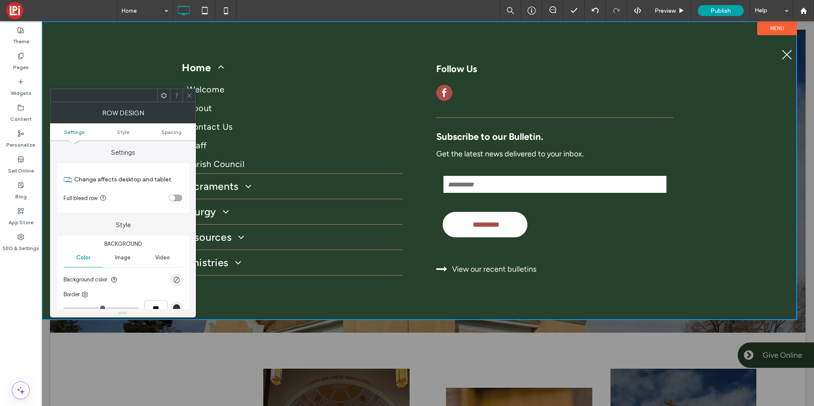
click at [190, 98] on icon at bounding box center [189, 95] width 6 height 6
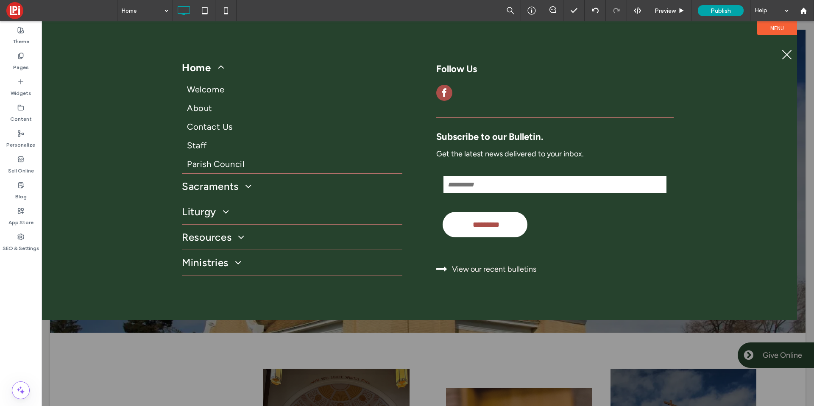
click at [762, 26] on label "Menu" at bounding box center [777, 28] width 40 height 14
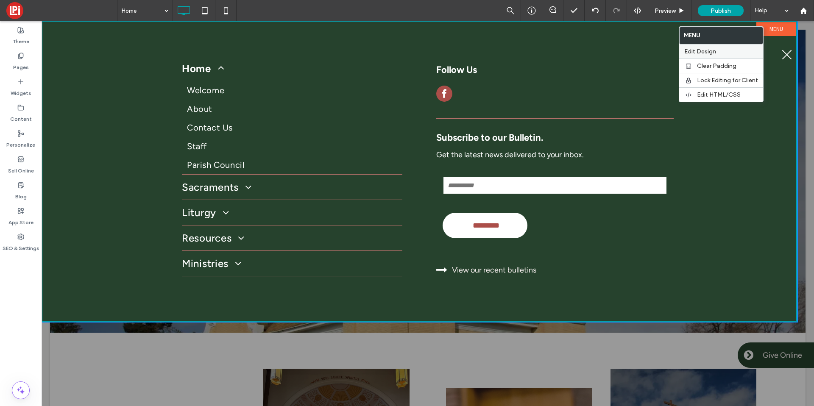
click at [713, 55] on div "Edit Design" at bounding box center [721, 52] width 84 height 14
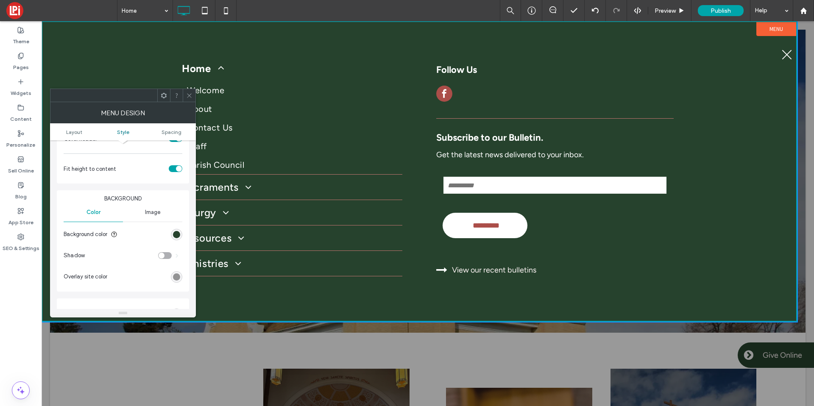
scroll to position [201, 0]
click at [176, 238] on section "Background color" at bounding box center [123, 231] width 119 height 21
click at [177, 232] on div "rgb(38, 66, 45)" at bounding box center [176, 232] width 7 height 7
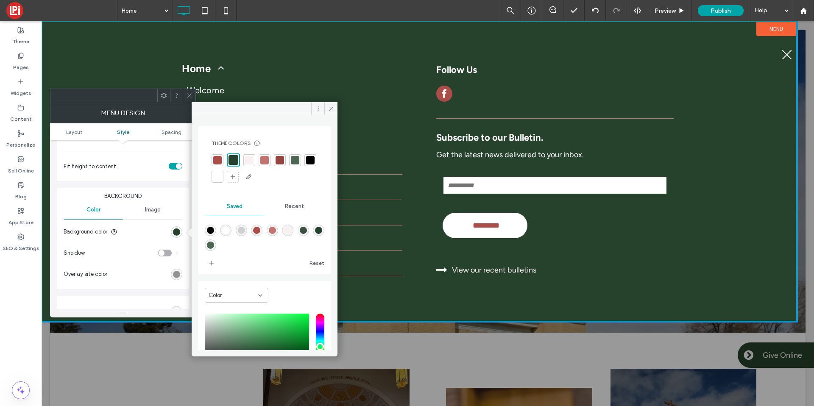
click at [306, 164] on div at bounding box center [310, 160] width 8 height 8
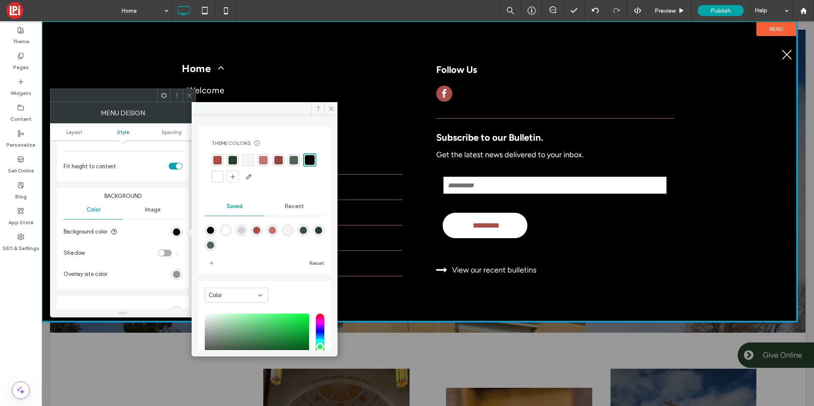
click at [230, 159] on div at bounding box center [233, 160] width 8 height 8
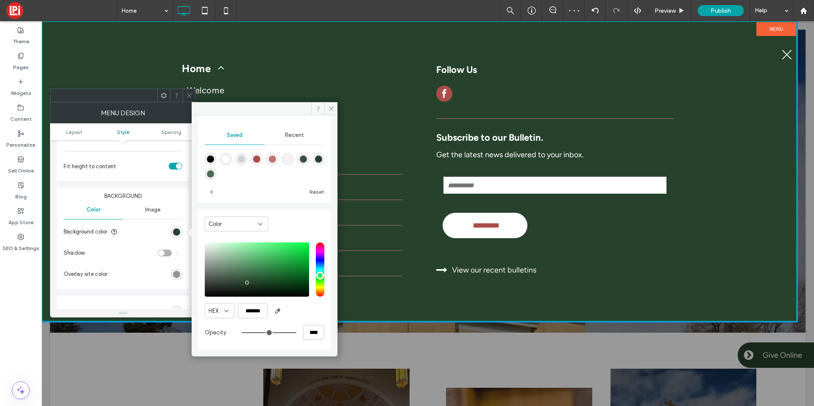
scroll to position [72, 0]
click at [256, 286] on div "saturation and value" at bounding box center [257, 269] width 104 height 54
type input "*******"
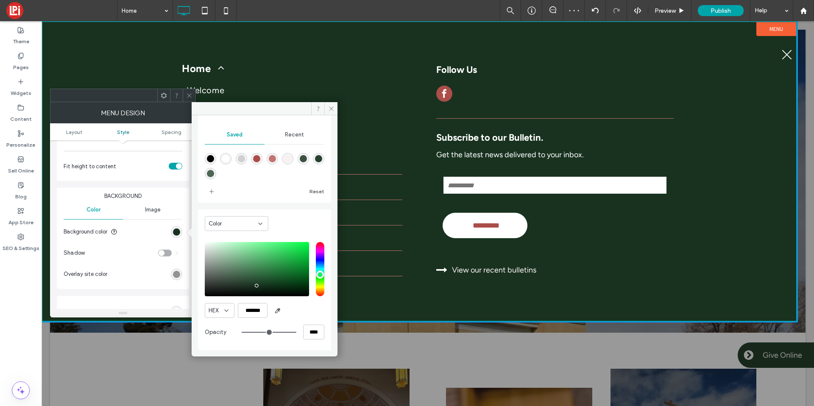
scroll to position [70, 0]
click at [212, 190] on icon "add color" at bounding box center [211, 191] width 7 height 7
drag, startPoint x: 332, startPoint y: 111, endPoint x: 195, endPoint y: 94, distance: 137.5
click at [332, 111] on icon at bounding box center [331, 109] width 6 height 6
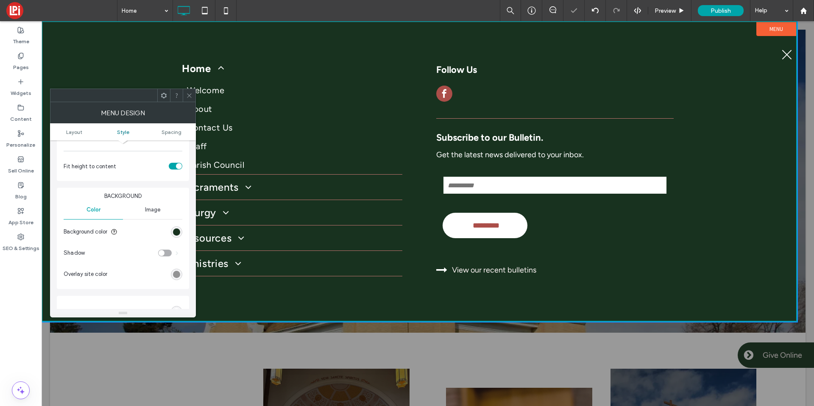
click at [192, 92] on icon at bounding box center [189, 95] width 6 height 6
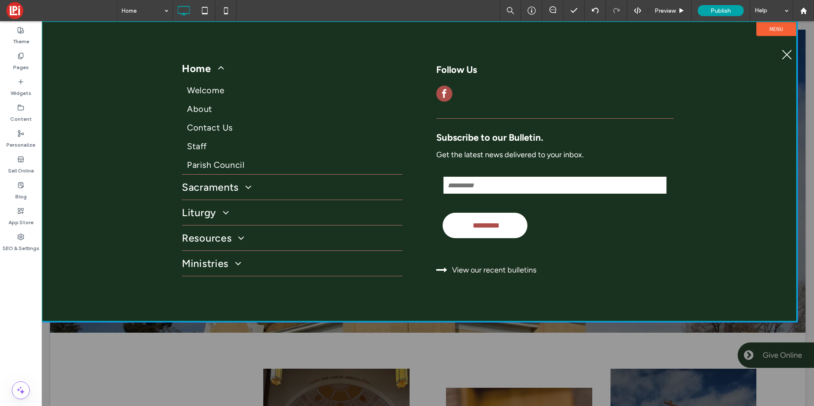
click at [780, 57] on button "menu" at bounding box center [787, 55] width 22 height 22
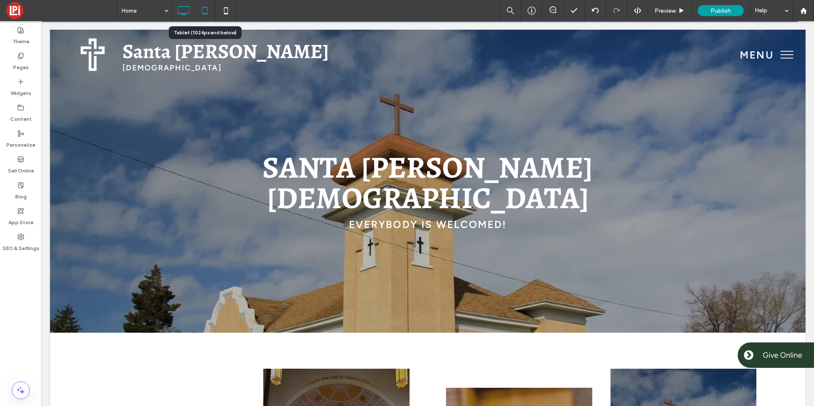
click at [205, 15] on icon at bounding box center [204, 10] width 17 height 17
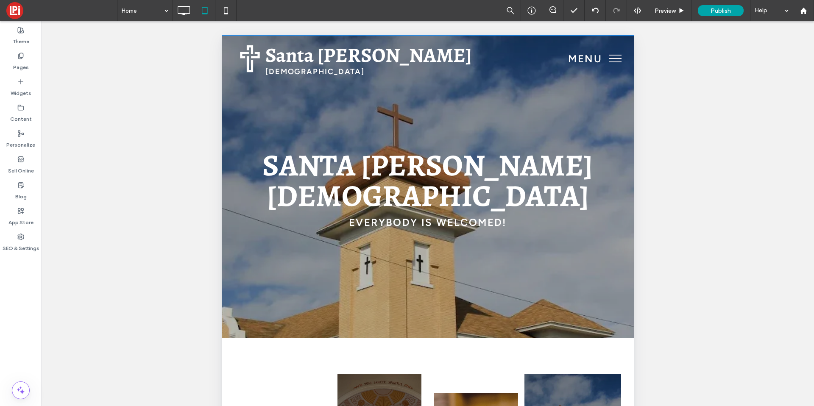
click at [614, 60] on button "menu" at bounding box center [615, 58] width 22 height 22
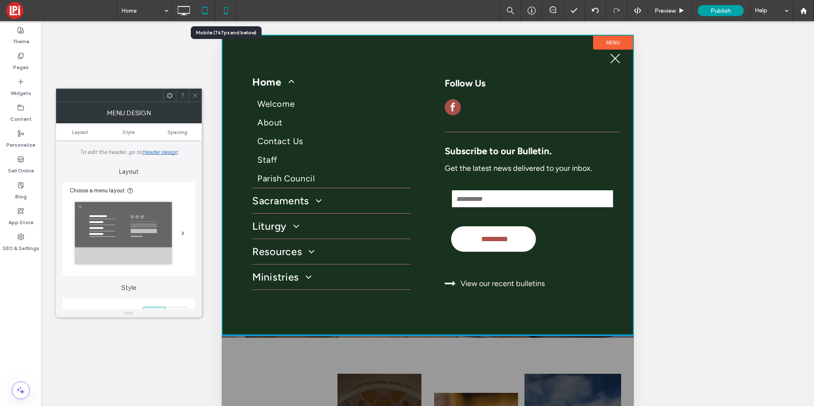
click at [222, 8] on icon at bounding box center [225, 10] width 17 height 17
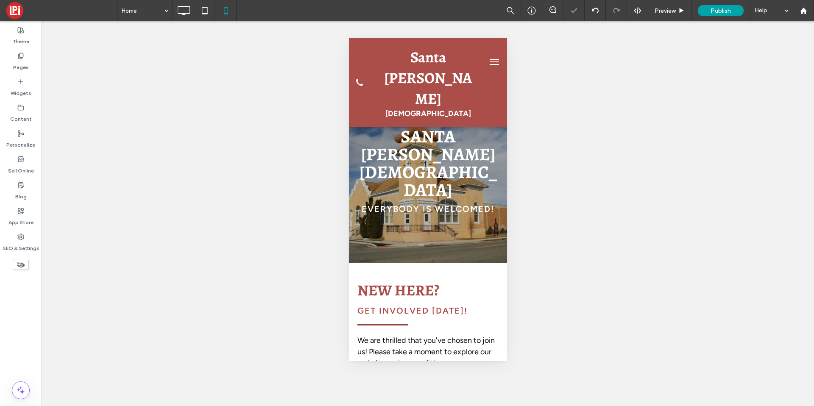
scroll to position [0, 0]
click at [485, 61] on button "menu" at bounding box center [493, 61] width 17 height 17
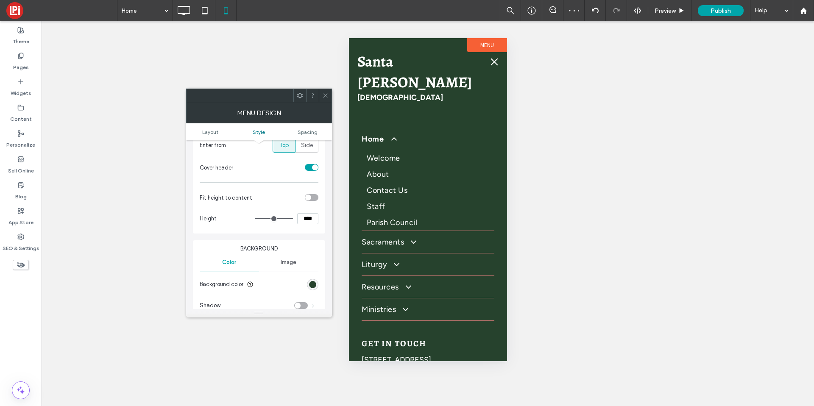
scroll to position [187, 0]
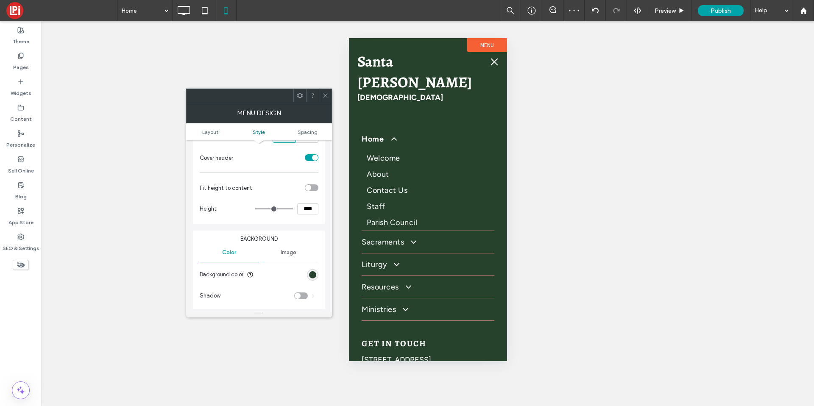
click at [319, 274] on div "Background Color Image Background color Shadow Overlay site color" at bounding box center [259, 281] width 132 height 101
click at [315, 274] on div "rgb(38, 66, 45)" at bounding box center [312, 274] width 7 height 7
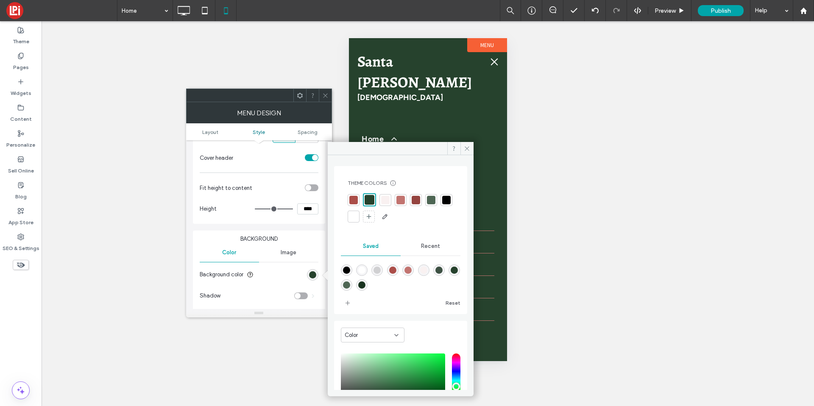
click at [368, 283] on div "rgba(24,50,31,1)" at bounding box center [361, 284] width 11 height 11
type input "*******"
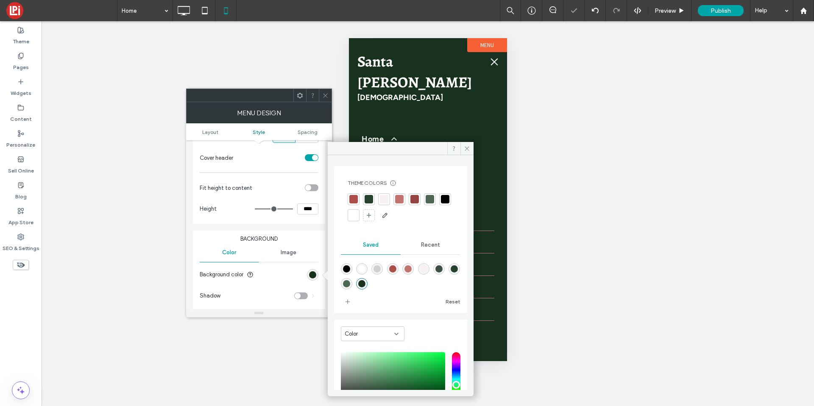
click at [323, 92] on span at bounding box center [325, 95] width 6 height 13
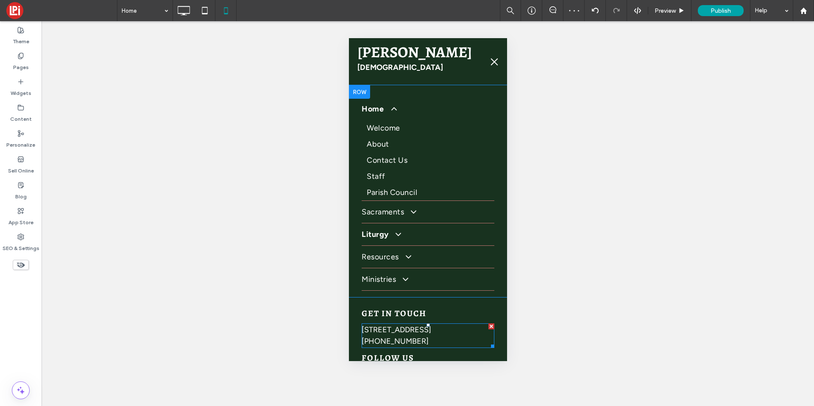
scroll to position [0, 0]
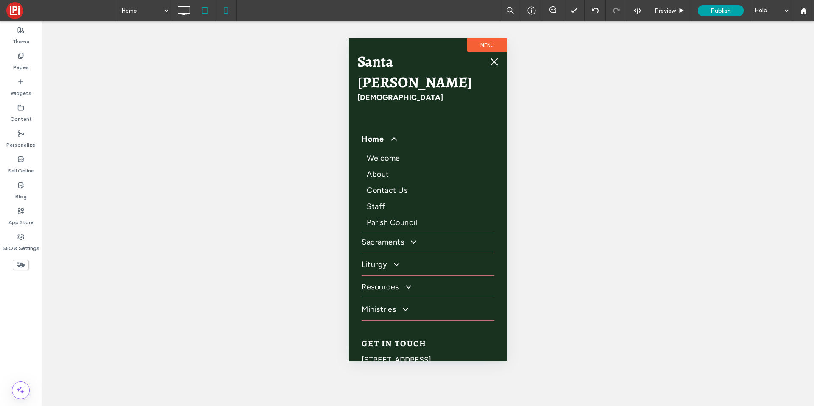
click at [203, 14] on icon at bounding box center [204, 10] width 17 height 17
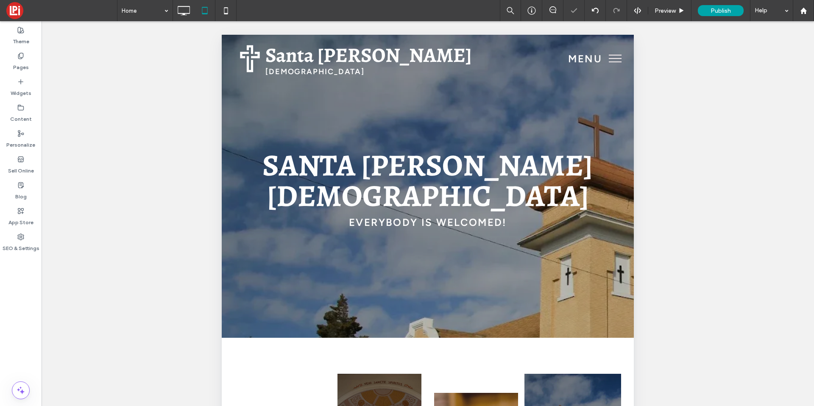
click at [604, 64] on button "menu" at bounding box center [615, 58] width 22 height 22
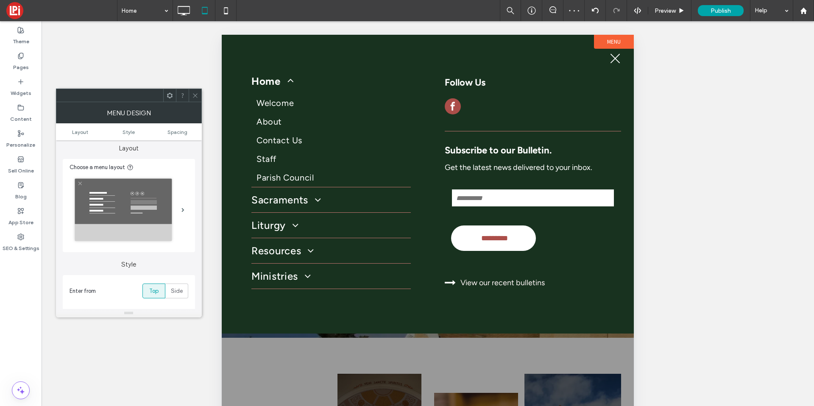
scroll to position [176, 0]
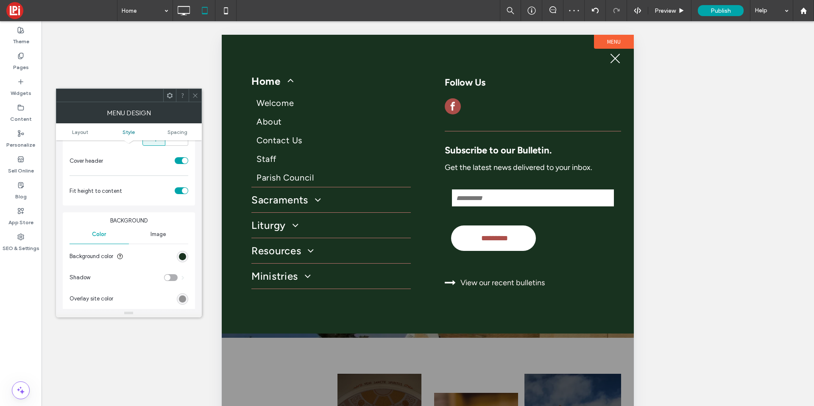
click at [179, 252] on div "rgb(24, 50, 31)" at bounding box center [182, 256] width 11 height 11
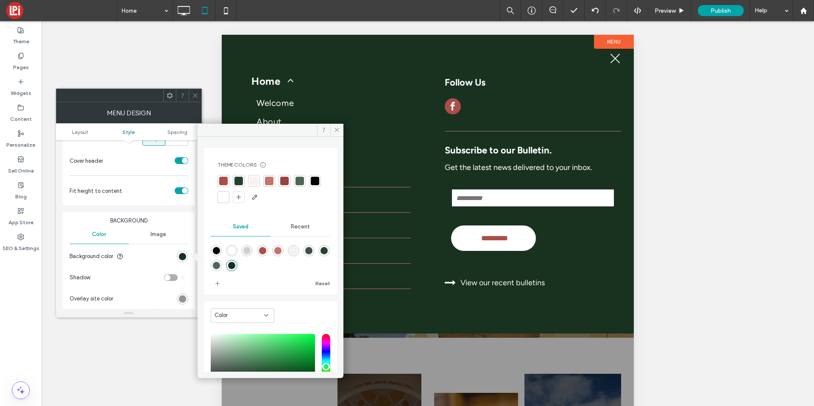
click at [237, 260] on div "rgba(24,50,31,1)" at bounding box center [231, 265] width 11 height 11
click at [193, 93] on icon at bounding box center [195, 95] width 6 height 6
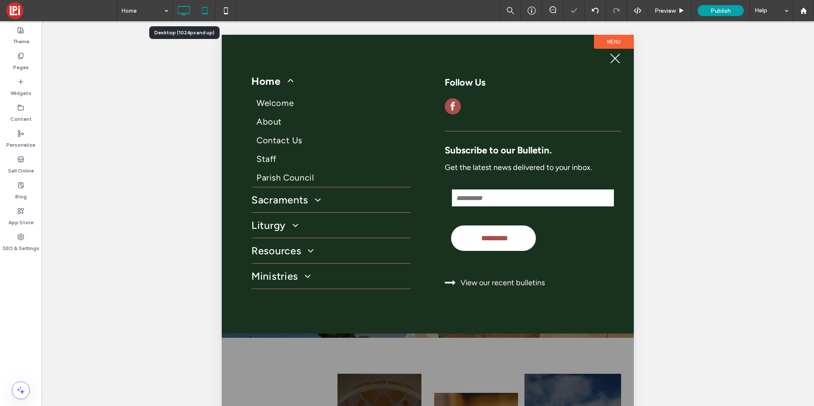
click at [185, 7] on icon at bounding box center [183, 10] width 17 height 17
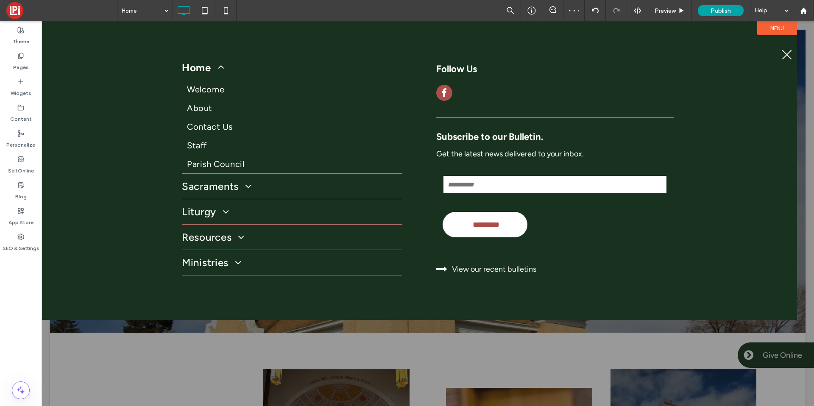
click at [166, 342] on div at bounding box center [428, 213] width 772 height 385
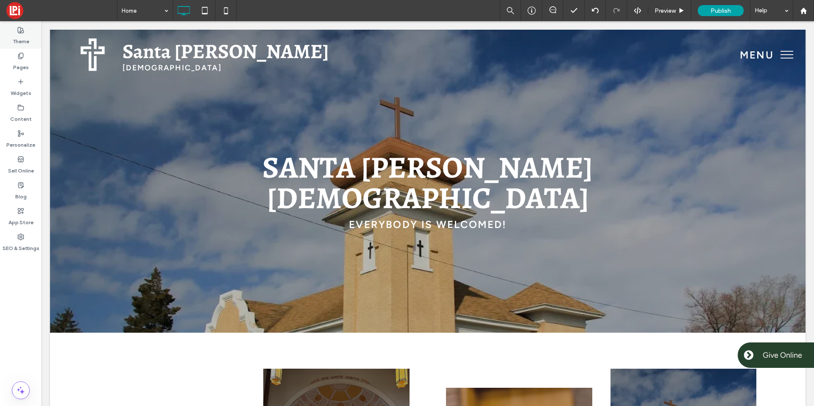
click at [22, 41] on label "Theme" at bounding box center [21, 39] width 17 height 12
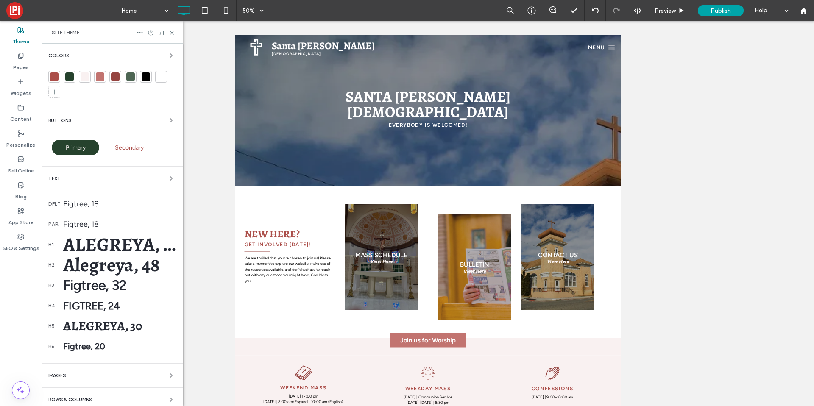
click at [83, 71] on div at bounding box center [85, 77] width 12 height 12
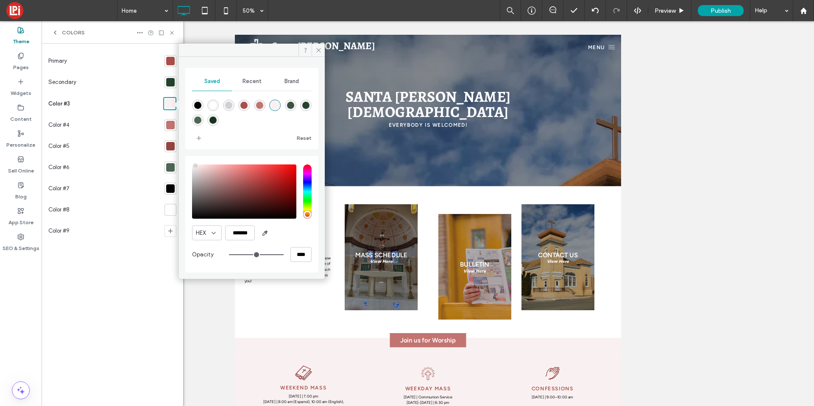
click at [249, 79] on span "Recent" at bounding box center [251, 81] width 19 height 7
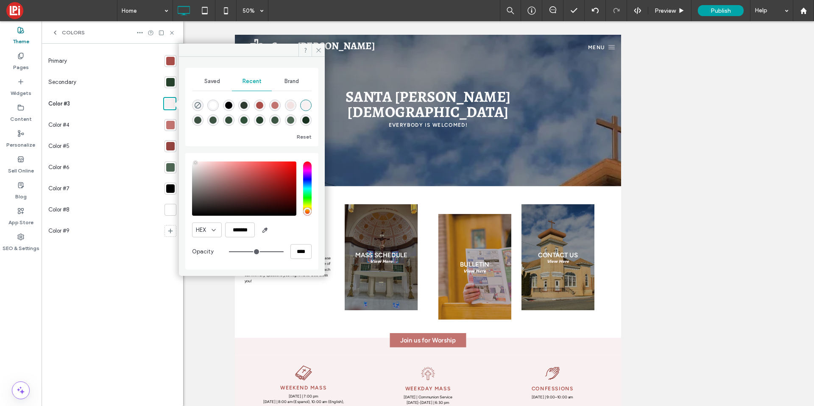
click at [291, 79] on span "Brand" at bounding box center [291, 81] width 14 height 7
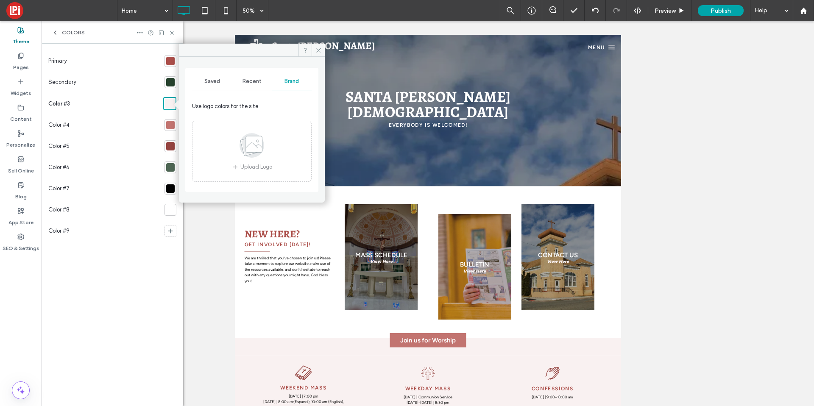
click at [219, 84] on span "Saved" at bounding box center [212, 81] width 16 height 7
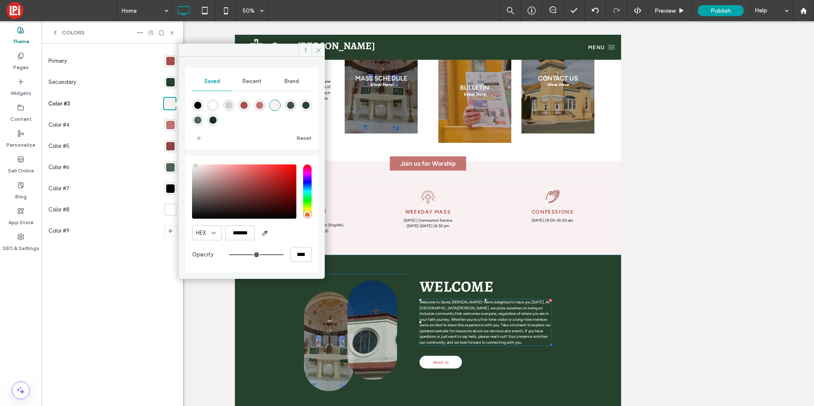
scroll to position [325, 0]
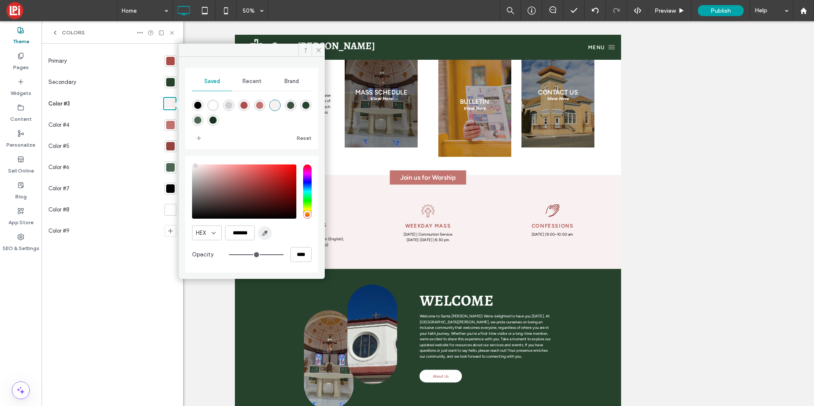
click at [269, 236] on span "button" at bounding box center [265, 233] width 14 height 14
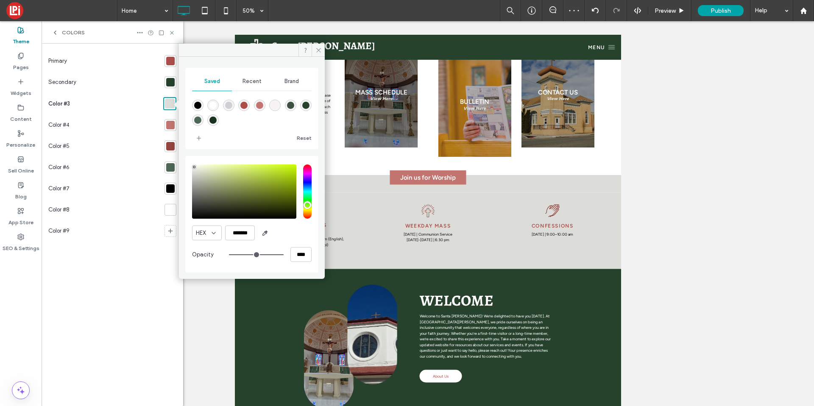
click at [194, 167] on div "pointer" at bounding box center [194, 167] width 3 height 3
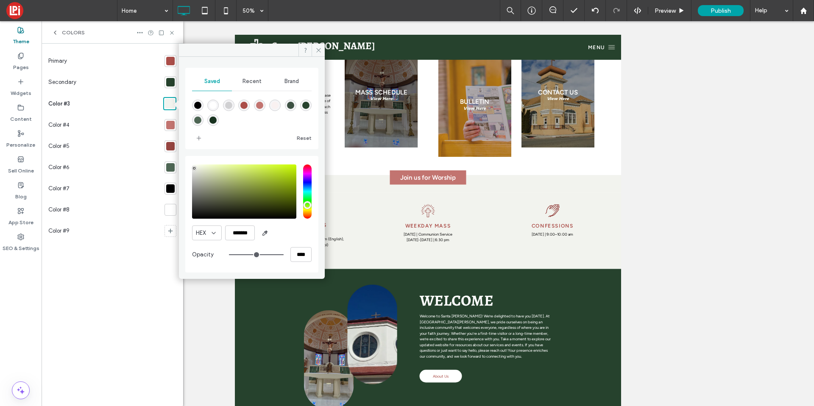
click at [194, 168] on div "pointer" at bounding box center [194, 168] width 3 height 3
click at [197, 168] on div "pointer" at bounding box center [196, 168] width 3 height 3
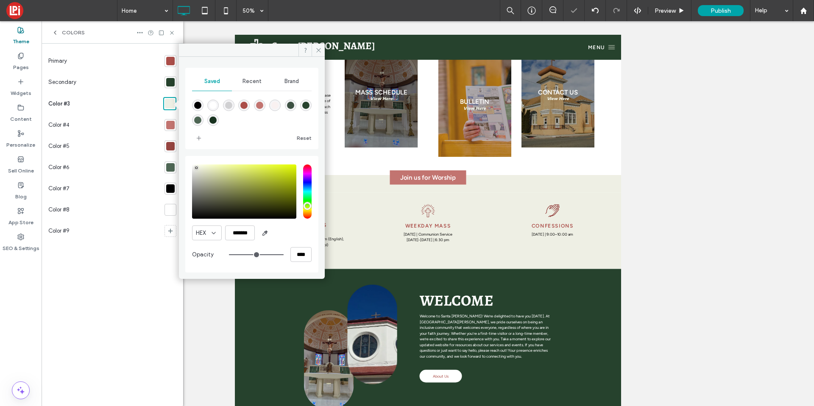
type input "*******"
click at [194, 168] on div "pointer" at bounding box center [194, 168] width 3 height 3
type input "**"
type input "*******"
type input "**"
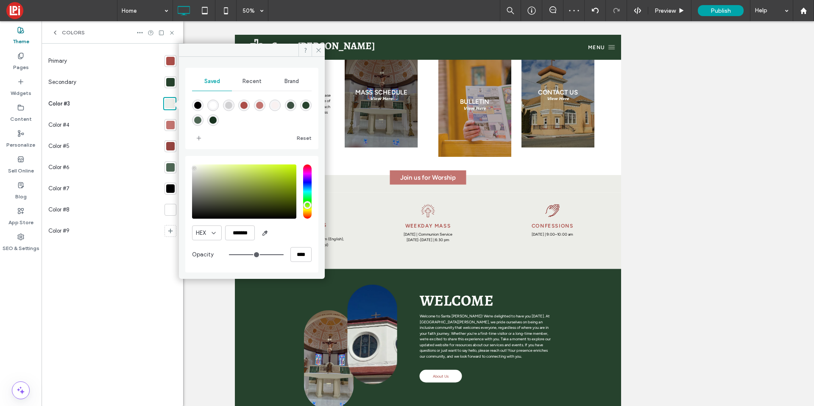
type input "*******"
type input "**"
type input "*******"
type input "**"
type input "*******"
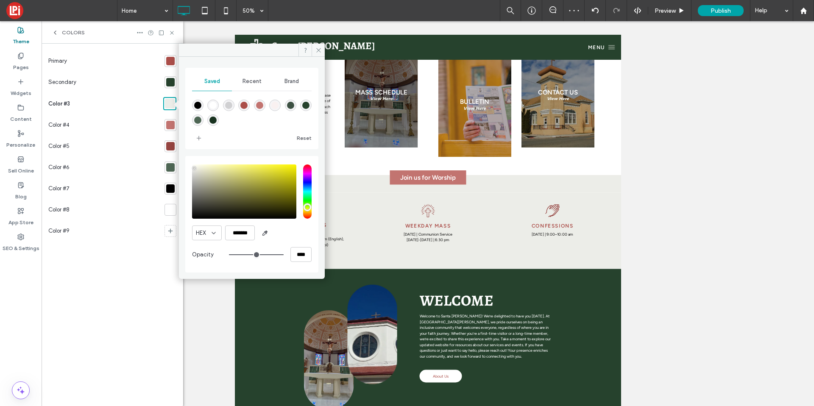
type input "**"
type input "*******"
drag, startPoint x: 307, startPoint y: 204, endPoint x: 309, endPoint y: 210, distance: 6.1
click at [309, 210] on input "hue" at bounding box center [307, 191] width 8 height 54
type input "**"
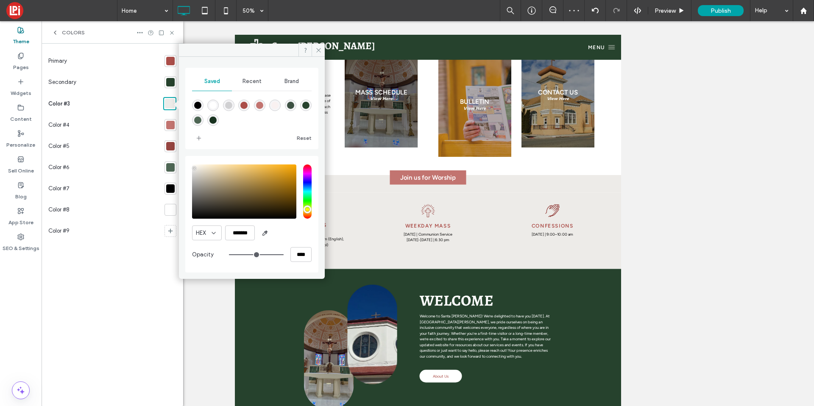
type input "*******"
type input "**"
type input "*******"
type input "**"
type input "*******"
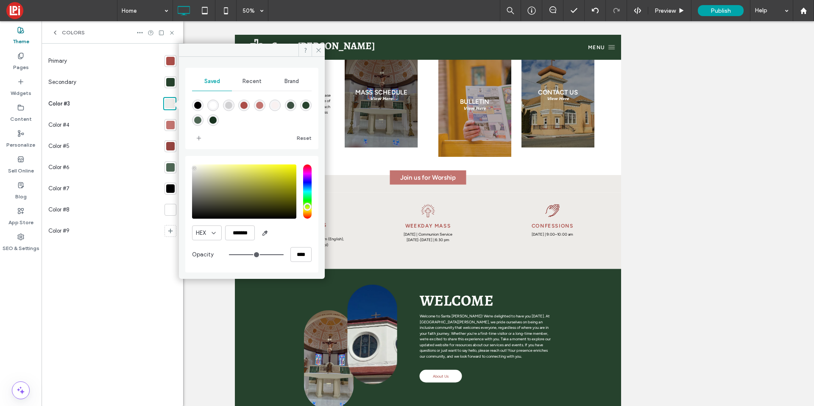
type input "**"
type input "*******"
type input "**"
click at [306, 208] on input "hue" at bounding box center [307, 191] width 8 height 54
click at [195, 169] on div "pointer" at bounding box center [195, 169] width 3 height 3
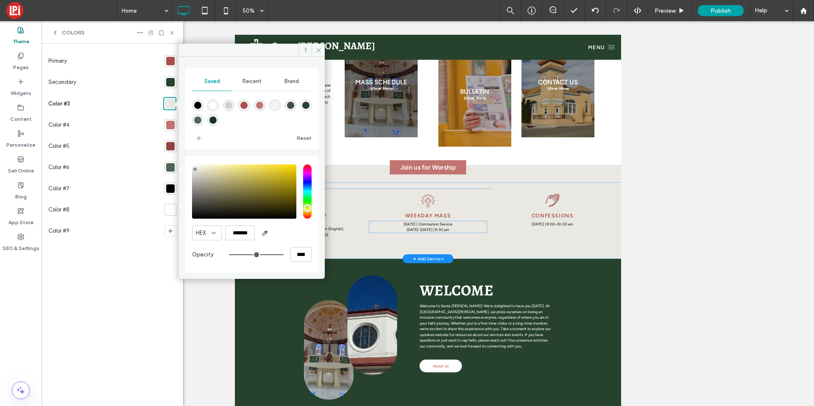
scroll to position [359, 0]
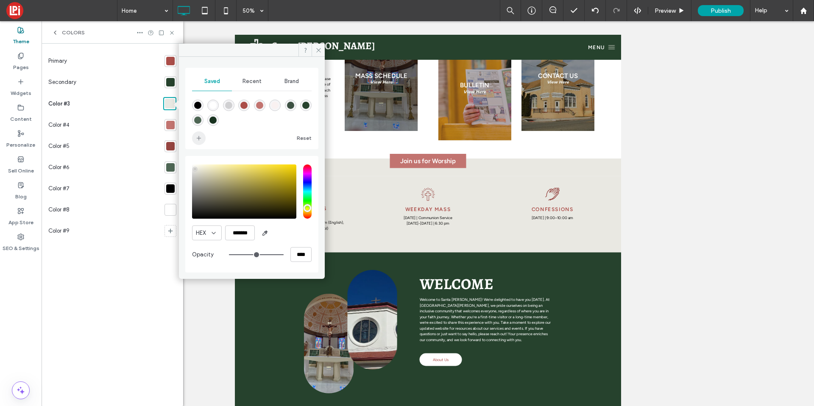
click at [195, 135] on icon "add color" at bounding box center [198, 138] width 7 height 7
click at [272, 104] on div "rgba(249,241,241,1)" at bounding box center [274, 105] width 7 height 7
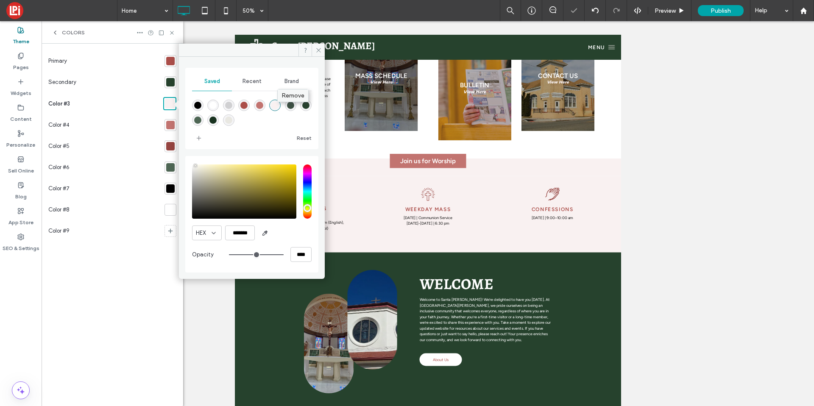
click at [281, 100] on div "Remove" at bounding box center [293, 95] width 31 height 12
click at [211, 119] on div "rgba(233,232,226,1)" at bounding box center [212, 120] width 7 height 7
type input "*******"
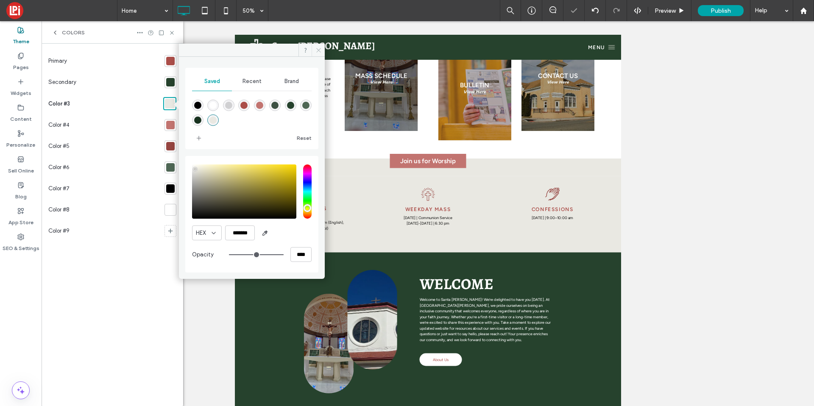
drag, startPoint x: 316, startPoint y: 48, endPoint x: 35, endPoint y: 25, distance: 281.6
click at [316, 48] on icon at bounding box center [318, 50] width 6 height 6
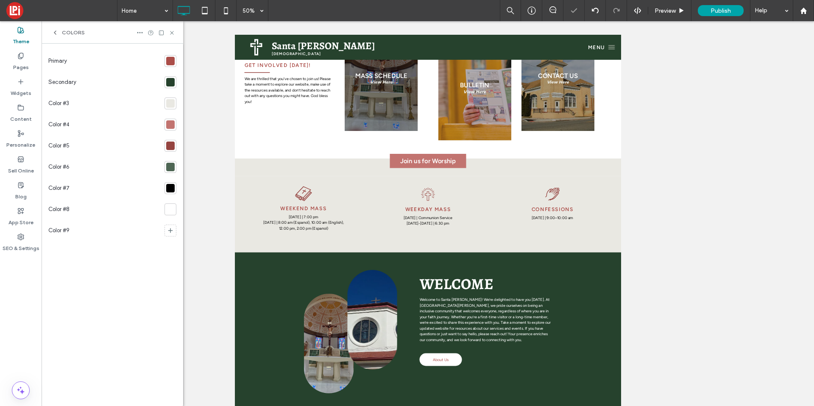
click at [176, 33] on div "Colors" at bounding box center [113, 32] width 142 height 22
click at [174, 32] on icon at bounding box center [172, 33] width 6 height 6
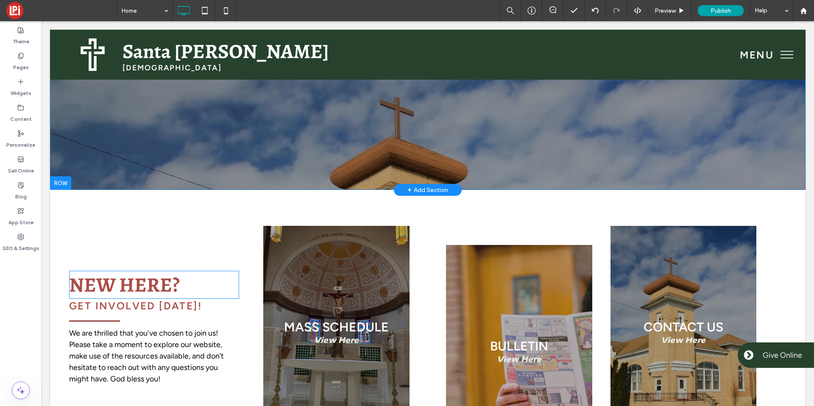
scroll to position [84, 0]
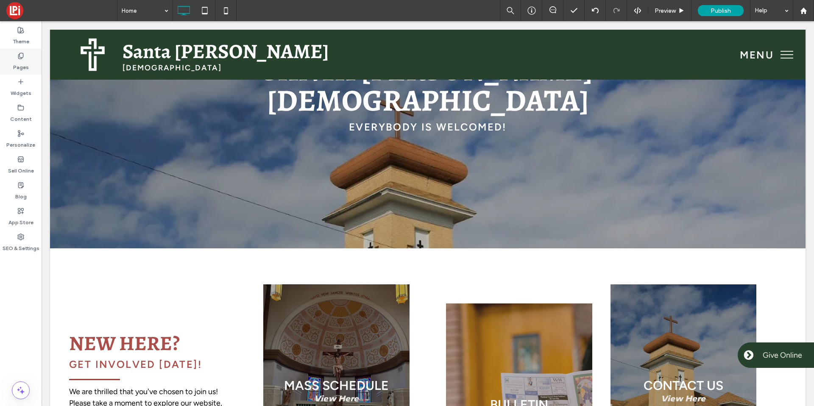
click at [25, 53] on div "Pages" at bounding box center [21, 62] width 42 height 26
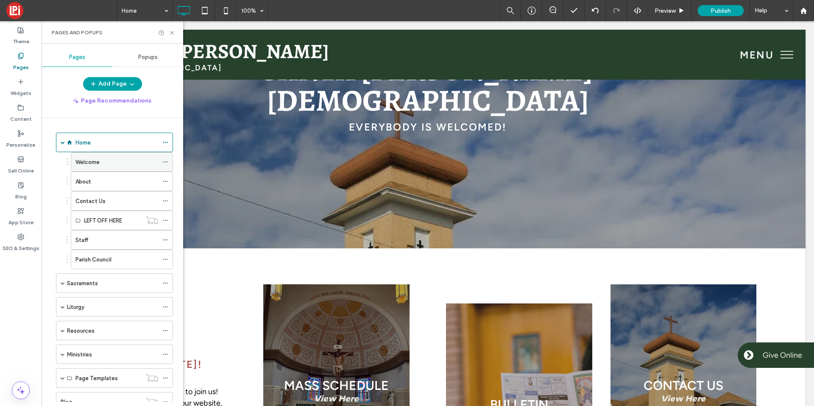
click at [93, 156] on div "Welcome" at bounding box center [116, 162] width 83 height 19
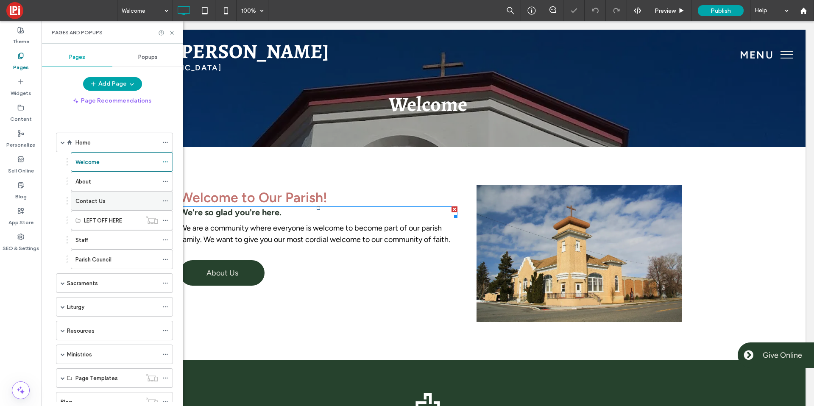
scroll to position [2, 0]
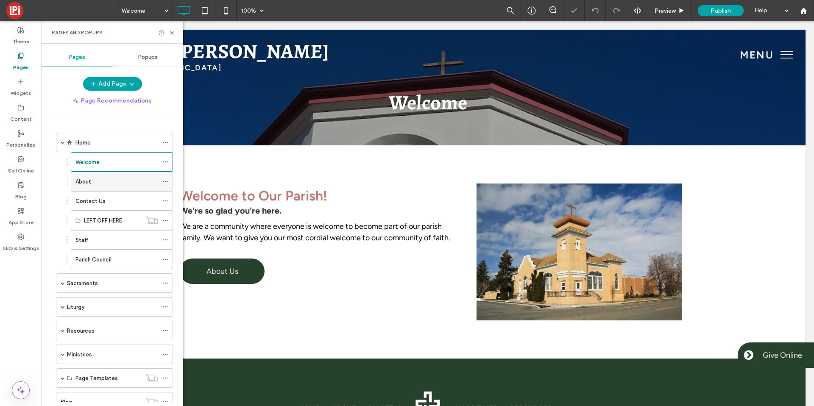
click at [121, 187] on div "About" at bounding box center [116, 181] width 83 height 19
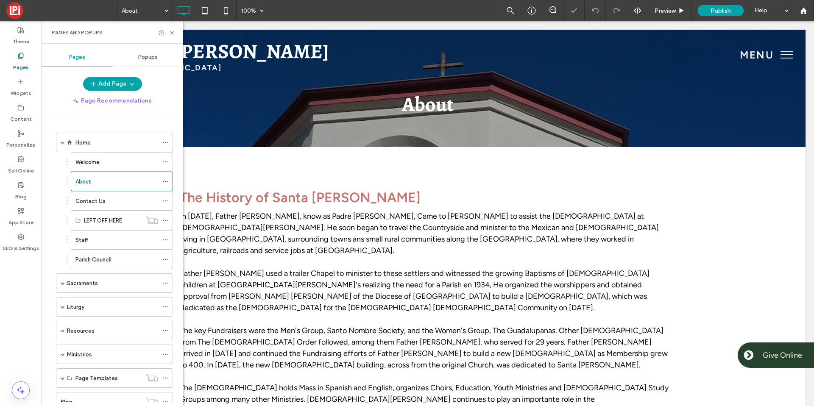
click at [108, 201] on div "Contact Us" at bounding box center [116, 201] width 83 height 9
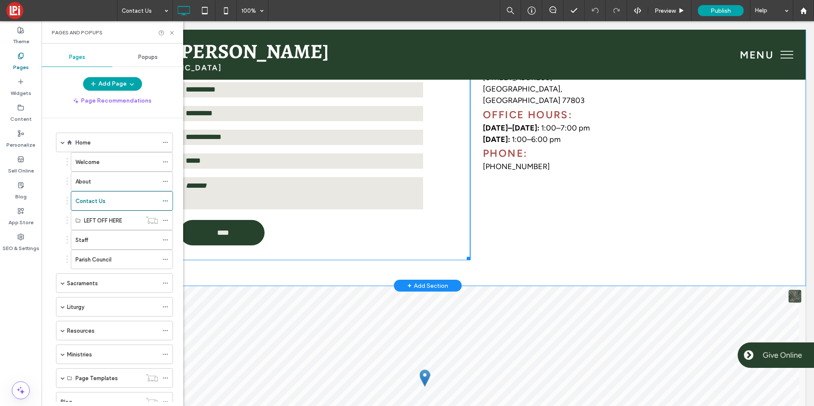
scroll to position [182, 0]
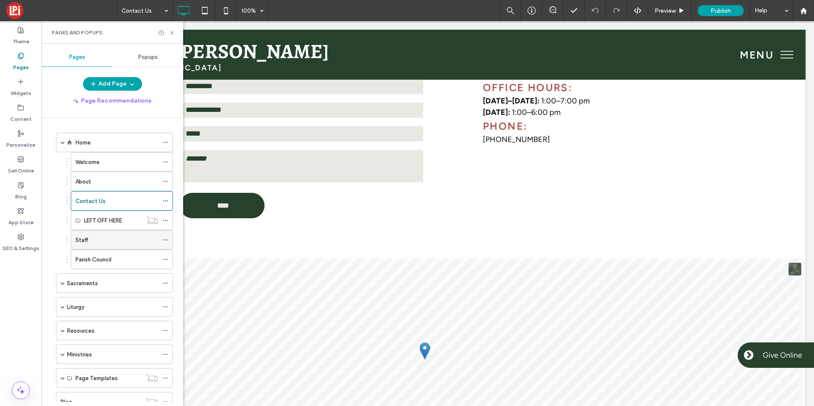
click at [98, 244] on div "Staff" at bounding box center [116, 240] width 83 height 19
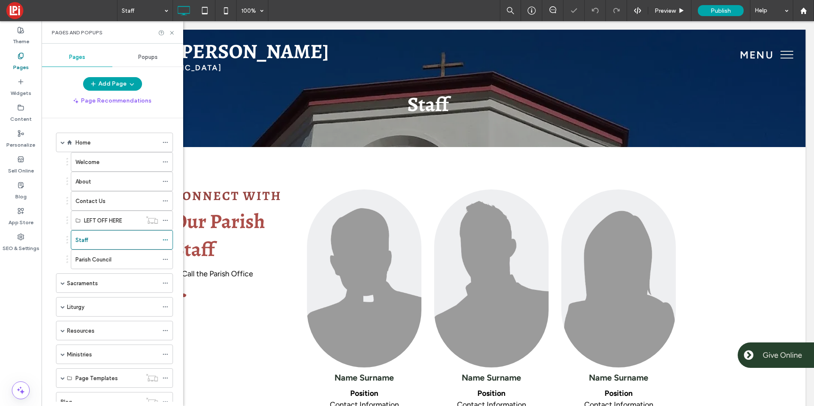
click at [97, 254] on label "Parish Council" at bounding box center [93, 259] width 36 height 15
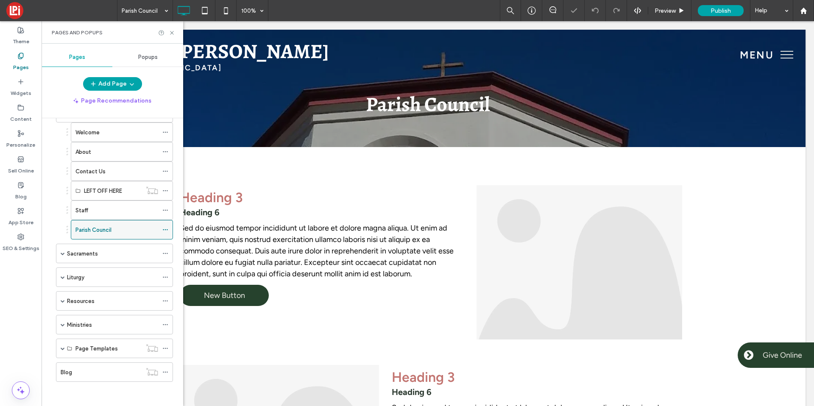
scroll to position [31, 0]
click at [63, 298] on span at bounding box center [63, 300] width 4 height 4
click at [85, 336] on label "Bulletin" at bounding box center [91, 339] width 19 height 15
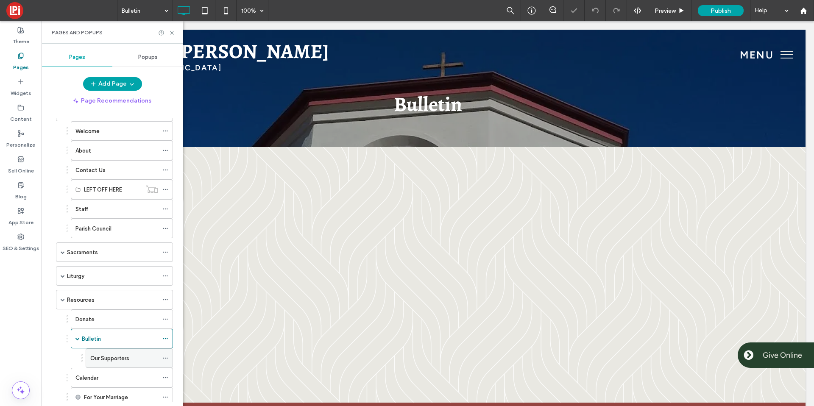
click at [114, 356] on label "Our Supporters" at bounding box center [109, 358] width 39 height 15
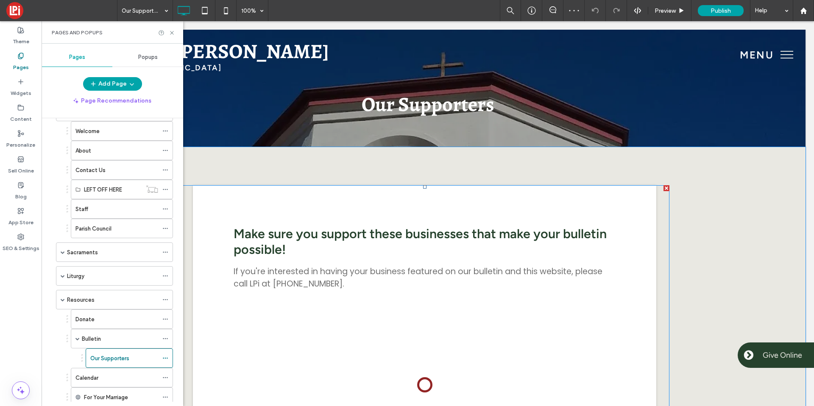
click at [266, 212] on span at bounding box center [425, 354] width 490 height 339
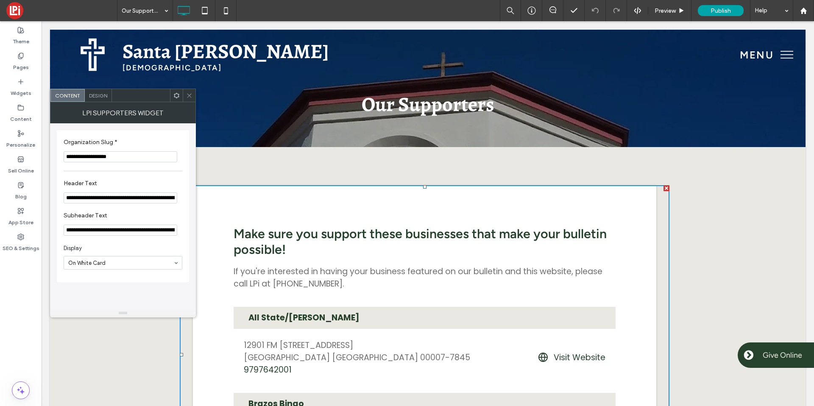
click at [100, 98] on span "Design" at bounding box center [98, 95] width 18 height 6
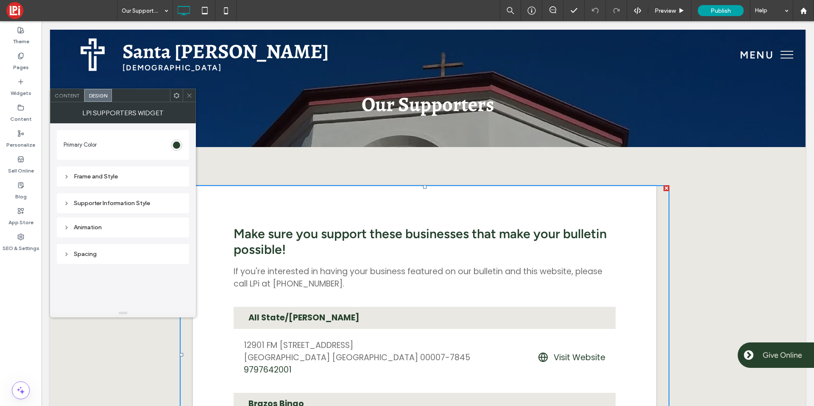
click at [101, 196] on div "Supporter Information Style" at bounding box center [123, 203] width 132 height 20
click at [100, 201] on div "Supporter Information Style" at bounding box center [123, 203] width 119 height 7
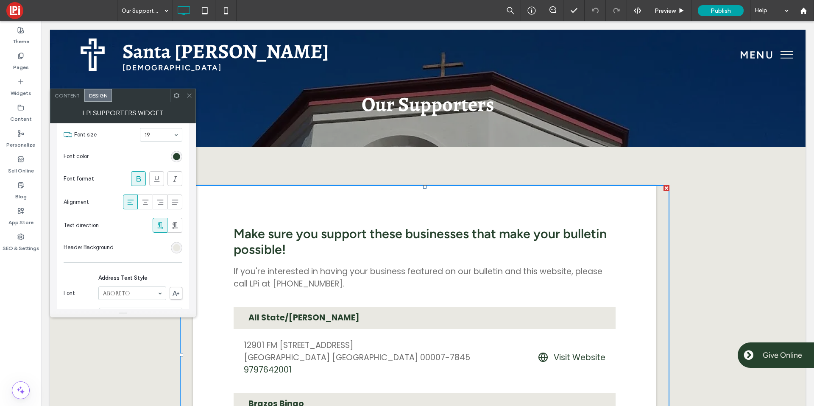
click at [189, 95] on use at bounding box center [189, 95] width 4 height 4
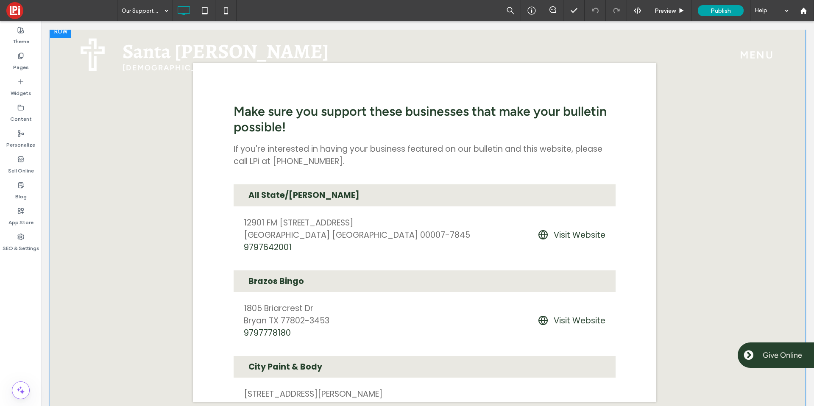
scroll to position [0, 0]
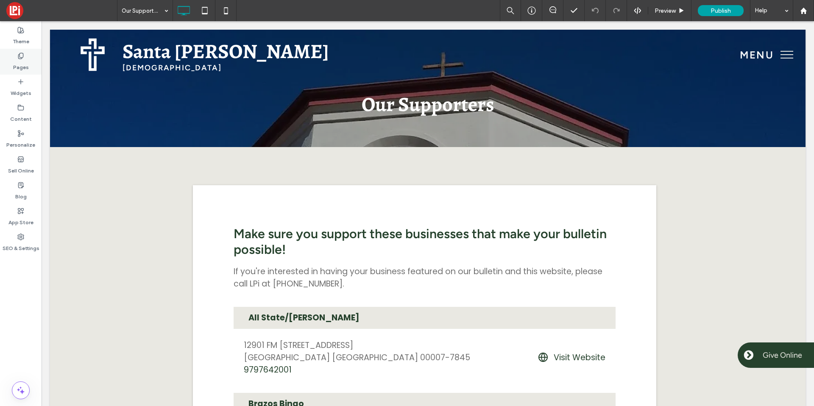
click at [16, 70] on label "Pages" at bounding box center [21, 65] width 16 height 12
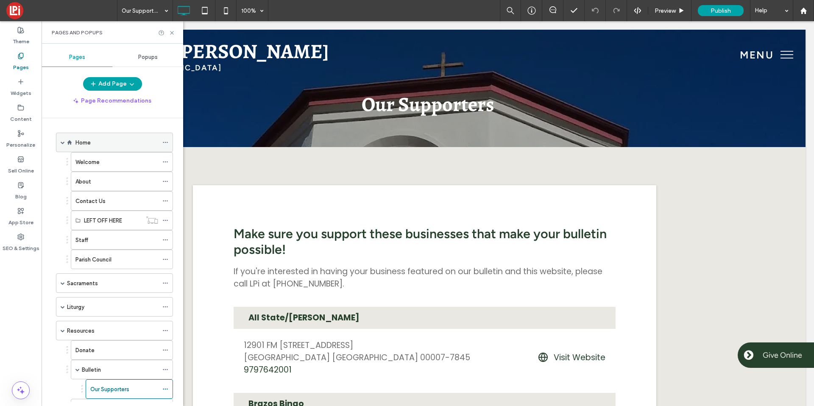
click at [83, 146] on label "Home" at bounding box center [82, 142] width 15 height 15
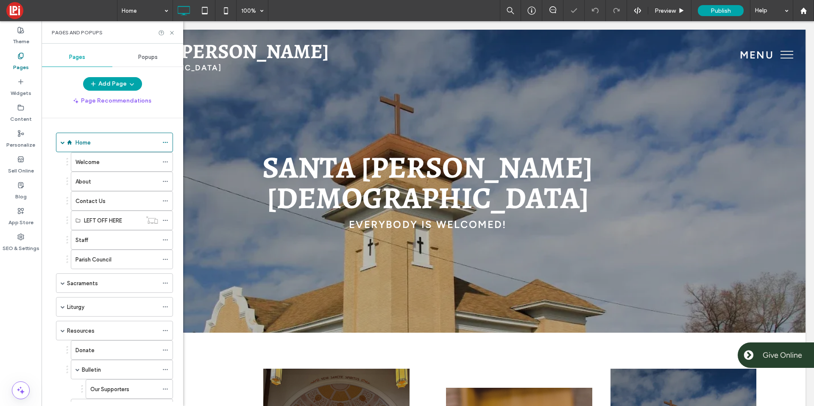
scroll to position [206, 0]
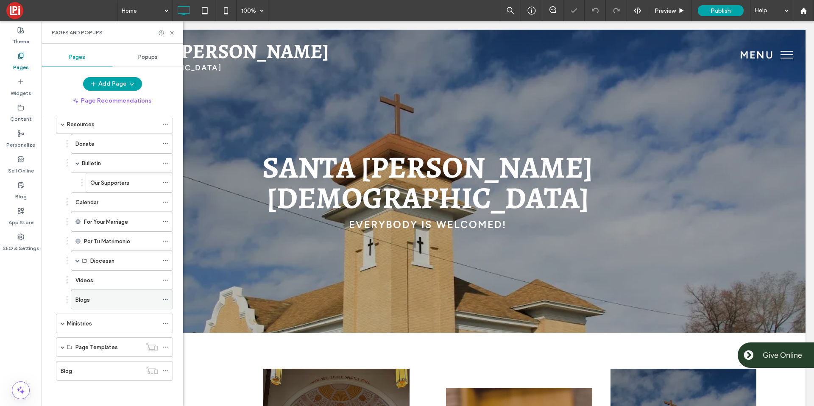
click at [89, 304] on div "Blogs" at bounding box center [116, 299] width 83 height 19
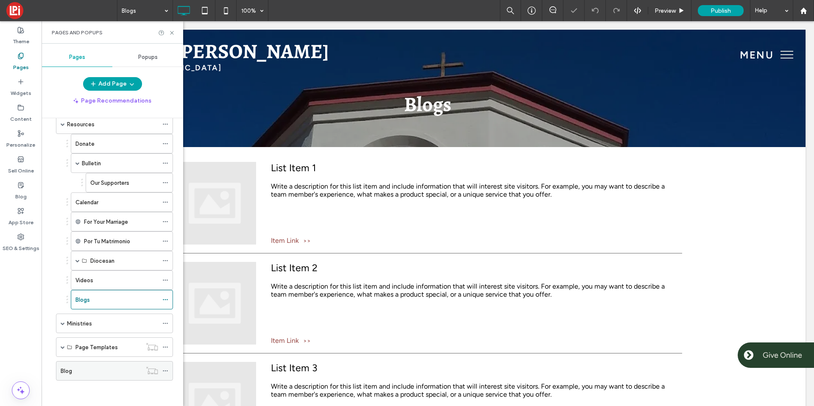
click at [98, 368] on div "Blog" at bounding box center [101, 371] width 81 height 9
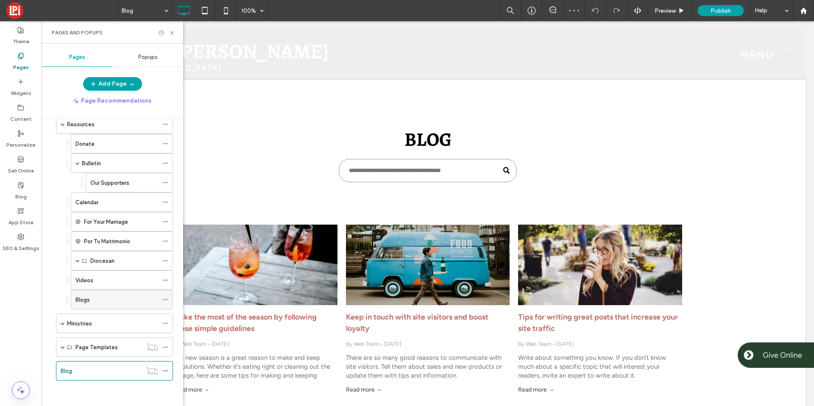
click at [115, 304] on div "Blogs" at bounding box center [116, 299] width 83 height 19
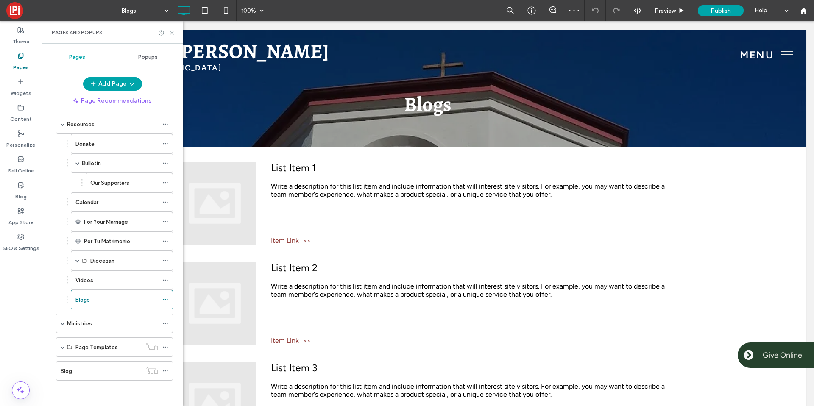
click at [173, 31] on icon at bounding box center [172, 33] width 6 height 6
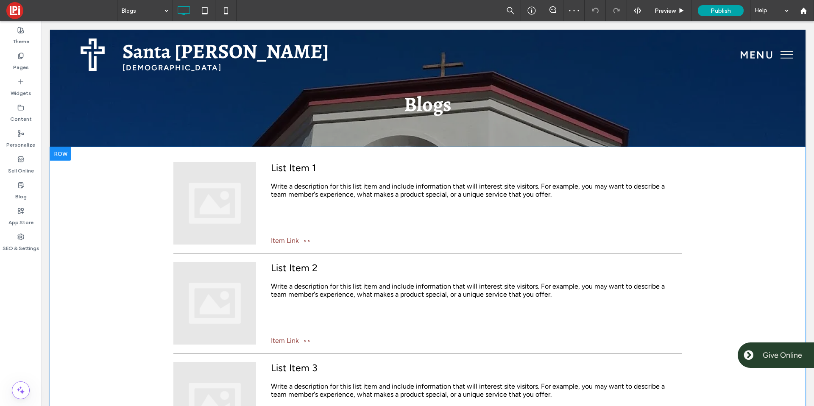
click at [123, 219] on div "List of Services List Item 1 Write a description for this list item and include…" at bounding box center [427, 357] width 755 height 421
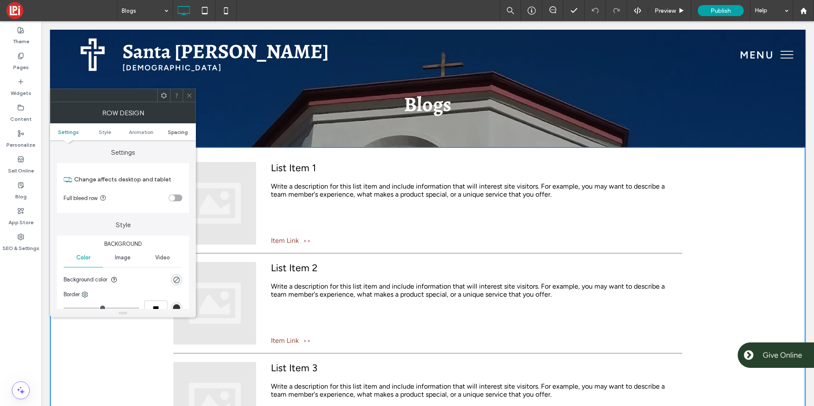
click at [181, 129] on span "Spacing" at bounding box center [178, 132] width 20 height 6
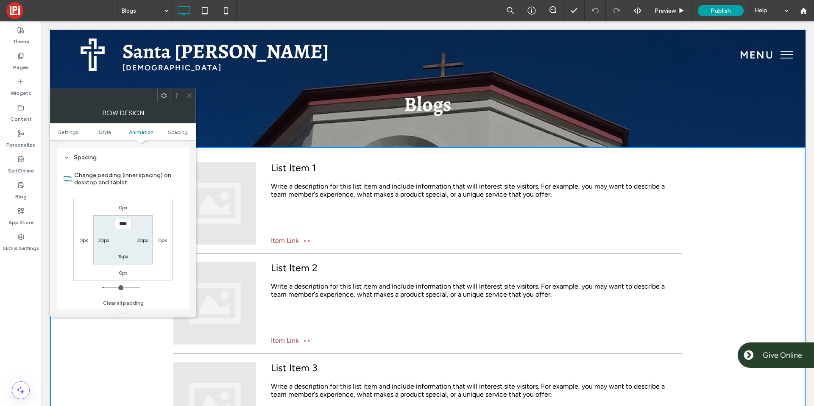
scroll to position [240, 0]
type input "****"
type input "**"
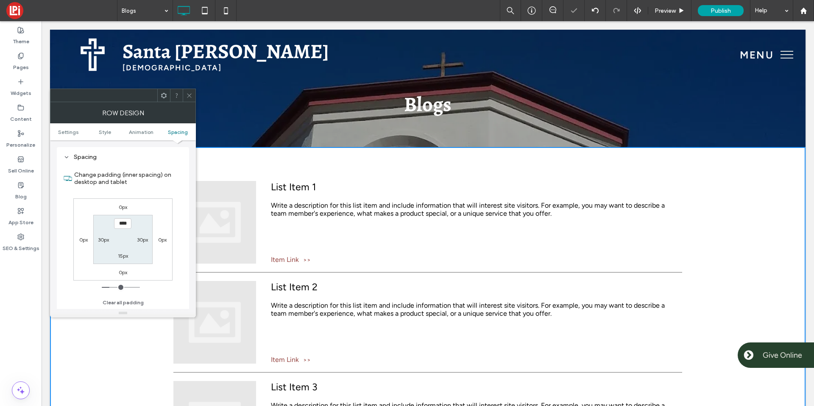
click at [118, 223] on input "****" at bounding box center [122, 223] width 17 height 11
type input "****"
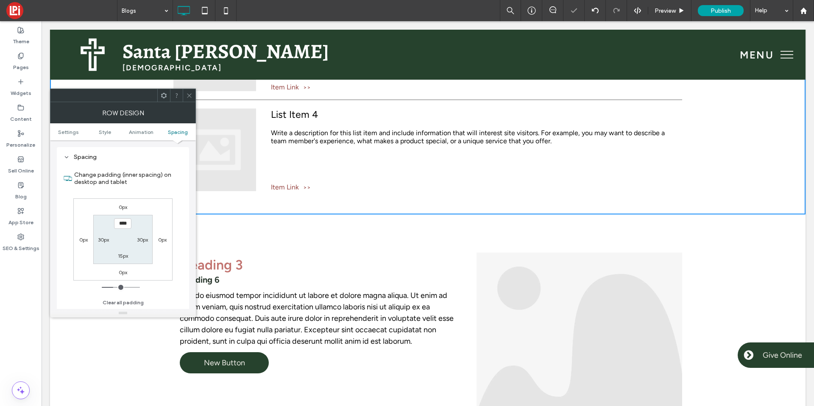
scroll to position [387, 0]
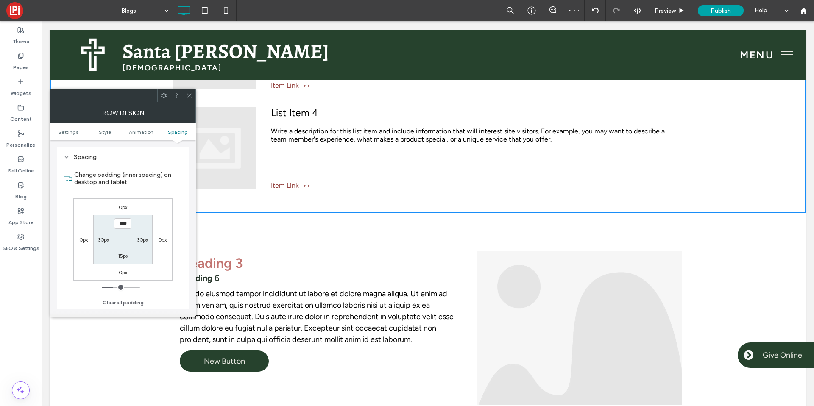
click at [119, 255] on label "15px" at bounding box center [123, 256] width 10 height 6
type input "**"
type input "****"
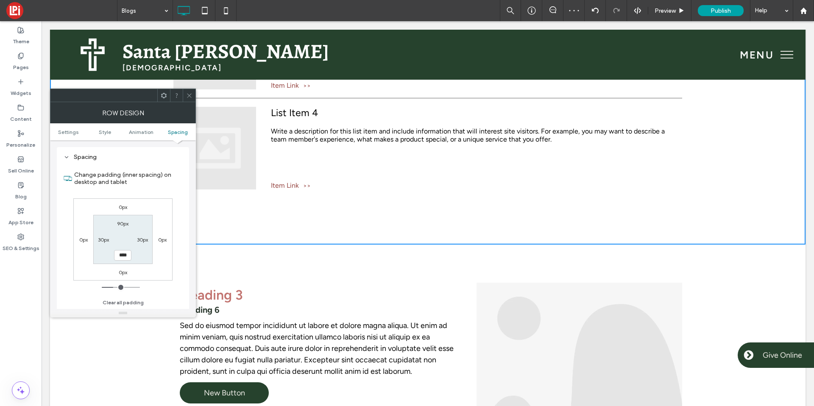
click at [188, 94] on use at bounding box center [189, 95] width 4 height 4
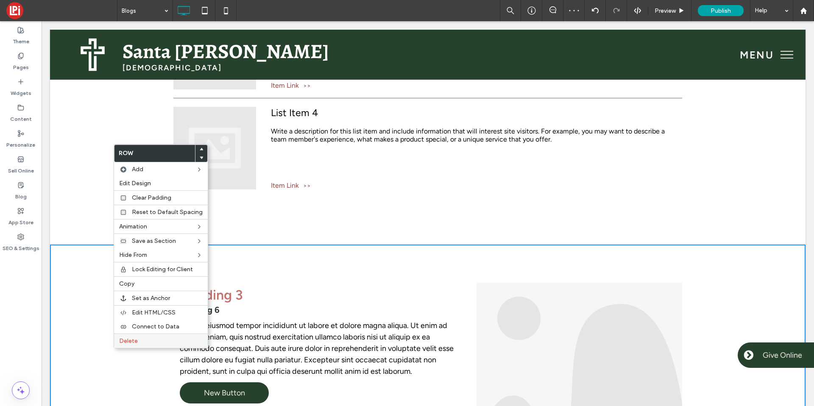
click at [122, 345] on div "Delete" at bounding box center [161, 341] width 94 height 14
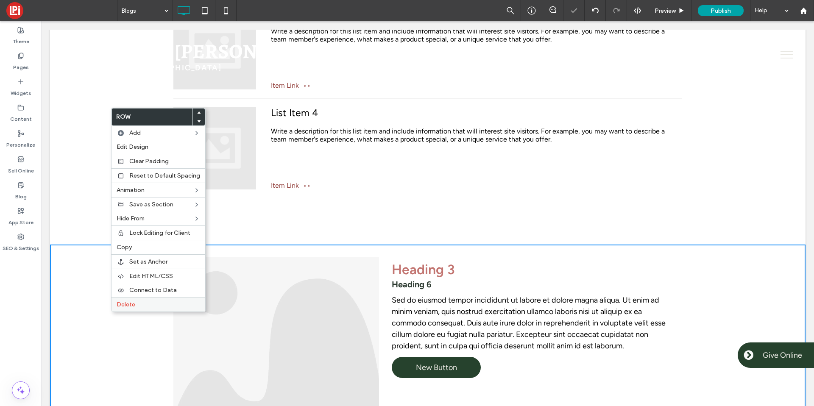
drag, startPoint x: 115, startPoint y: 309, endPoint x: 70, endPoint y: 291, distance: 49.0
click at [115, 309] on div "Delete" at bounding box center [158, 304] width 94 height 14
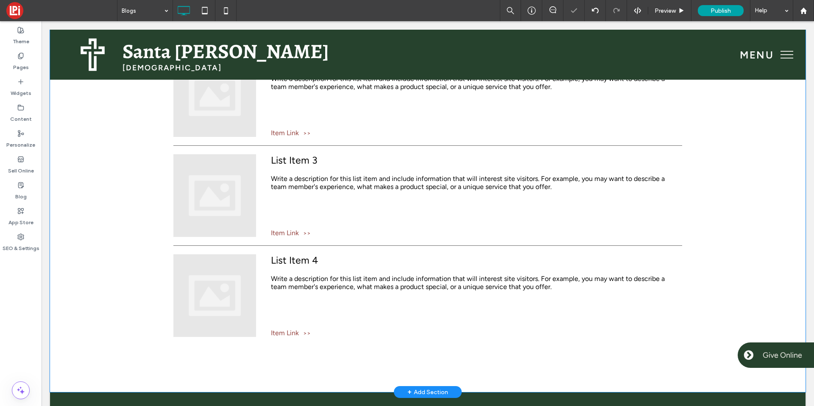
scroll to position [0, 0]
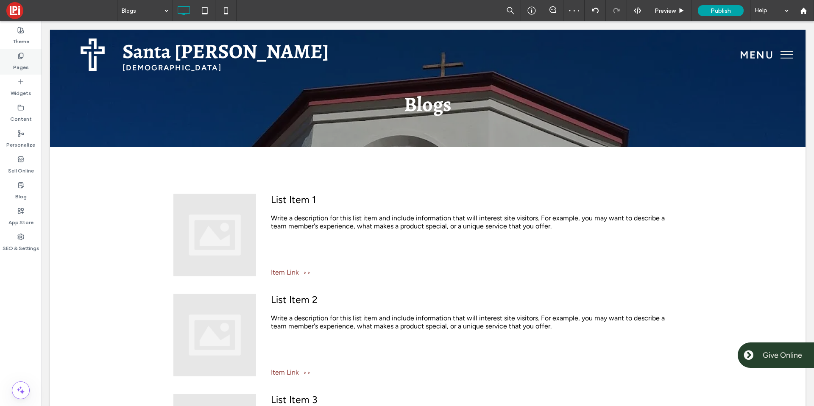
click at [26, 60] on label "Pages" at bounding box center [21, 65] width 16 height 12
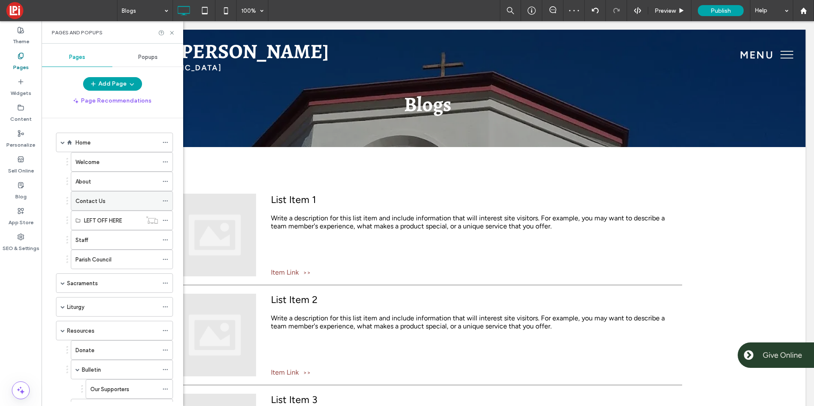
click at [94, 207] on div "Contact Us" at bounding box center [116, 201] width 83 height 19
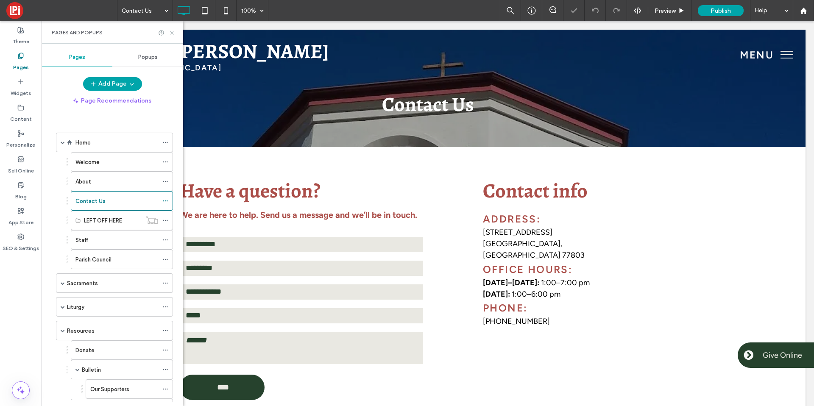
drag, startPoint x: 173, startPoint y: 31, endPoint x: 131, endPoint y: 13, distance: 45.2
click at [173, 31] on icon at bounding box center [172, 33] width 6 height 6
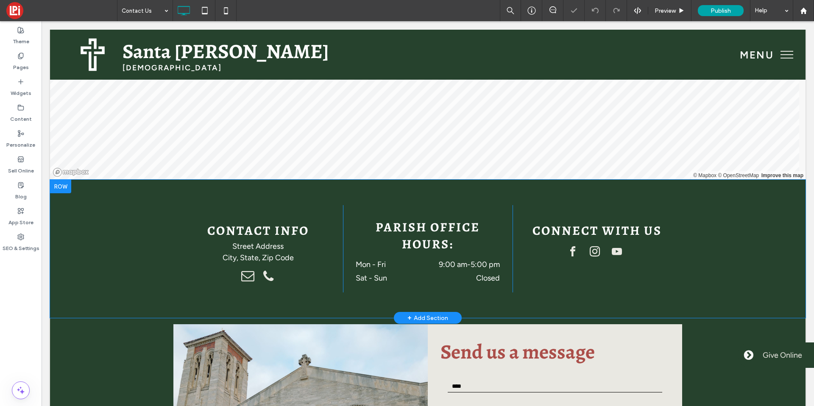
scroll to position [463, 0]
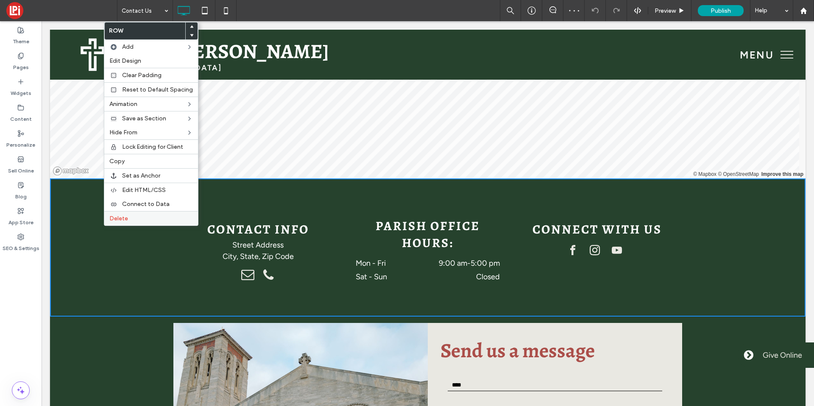
click at [120, 220] on span "Delete" at bounding box center [118, 218] width 19 height 7
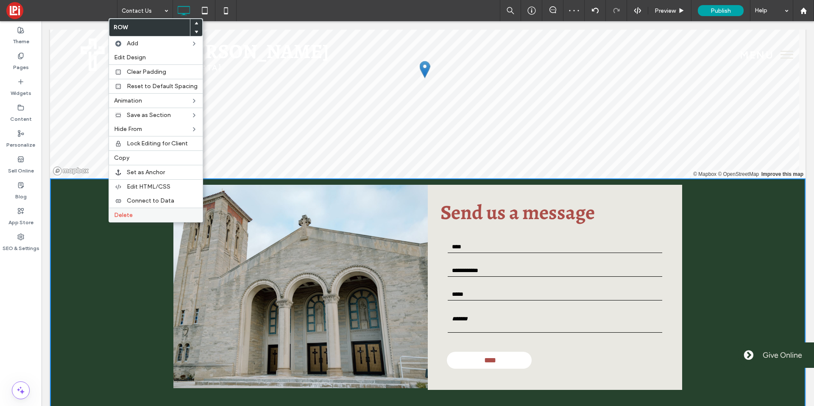
click at [112, 221] on div "Delete" at bounding box center [156, 215] width 94 height 14
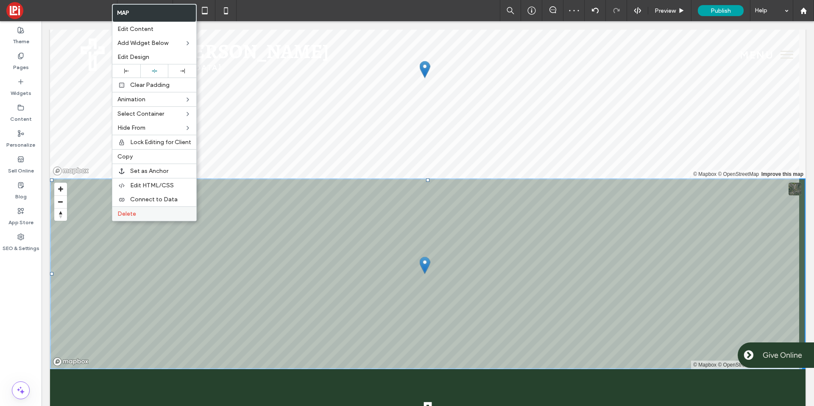
click at [119, 219] on div "Delete" at bounding box center [154, 213] width 84 height 14
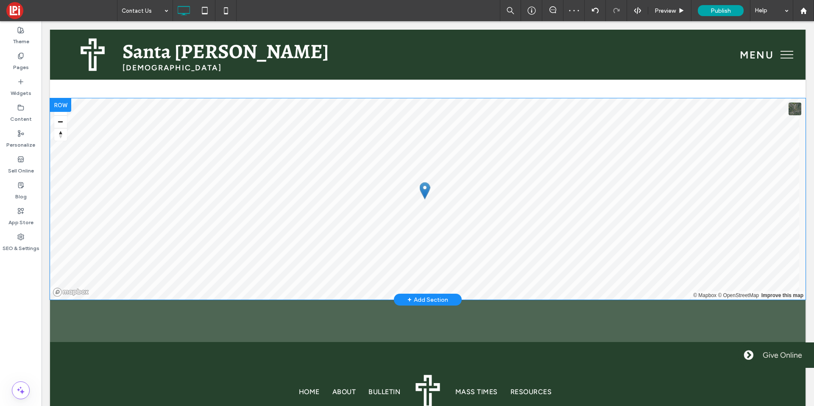
scroll to position [317, 0]
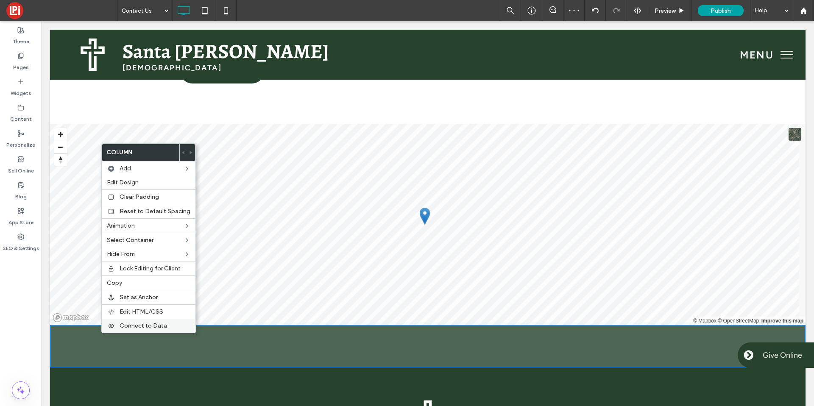
click at [114, 327] on div at bounding box center [111, 326] width 8 height 7
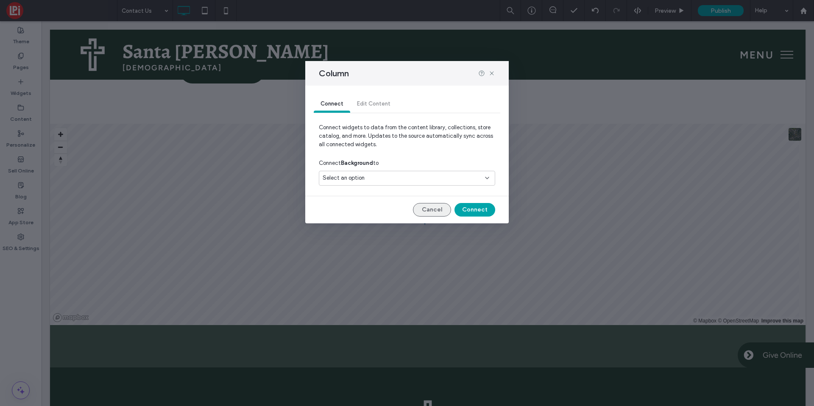
click at [430, 216] on button "Cancel" at bounding box center [432, 210] width 38 height 14
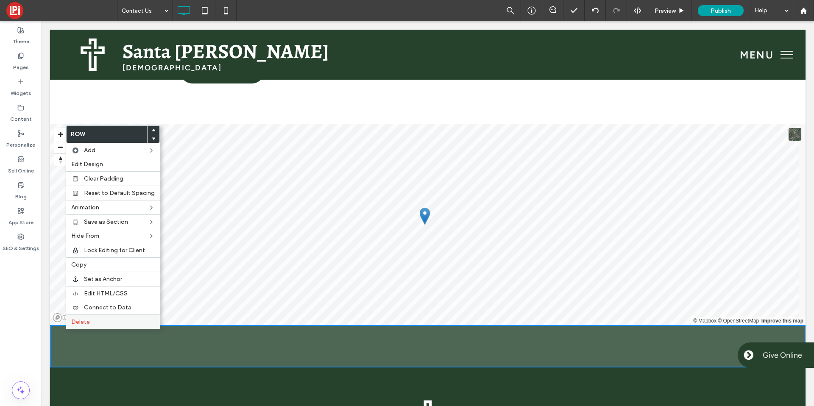
click at [83, 318] on span "Delete" at bounding box center [80, 321] width 19 height 7
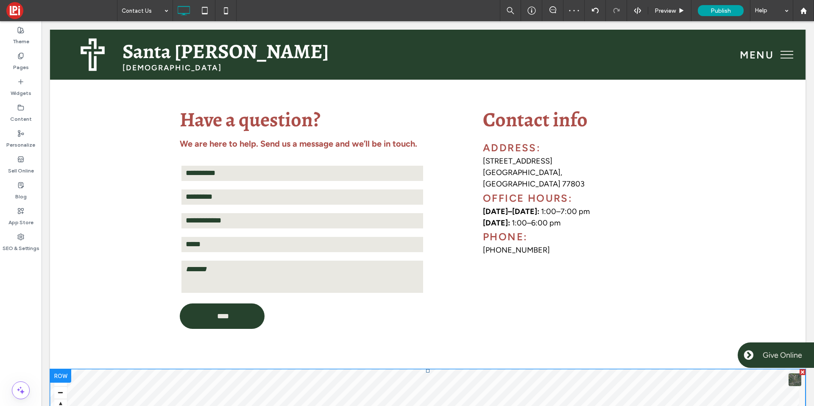
scroll to position [0, 0]
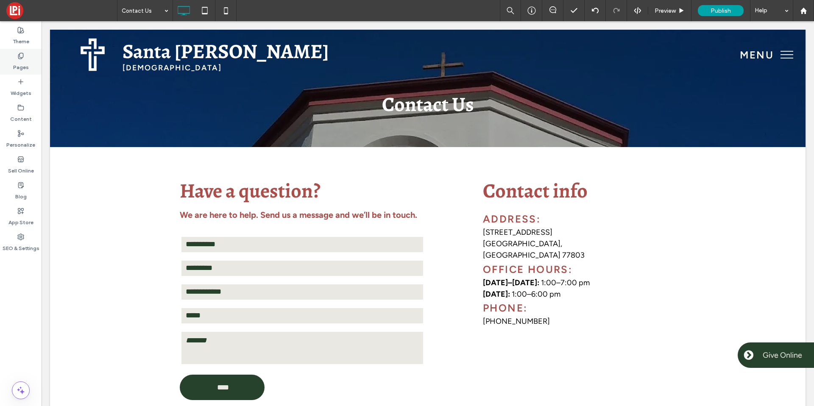
click at [8, 49] on div "Pages" at bounding box center [21, 62] width 42 height 26
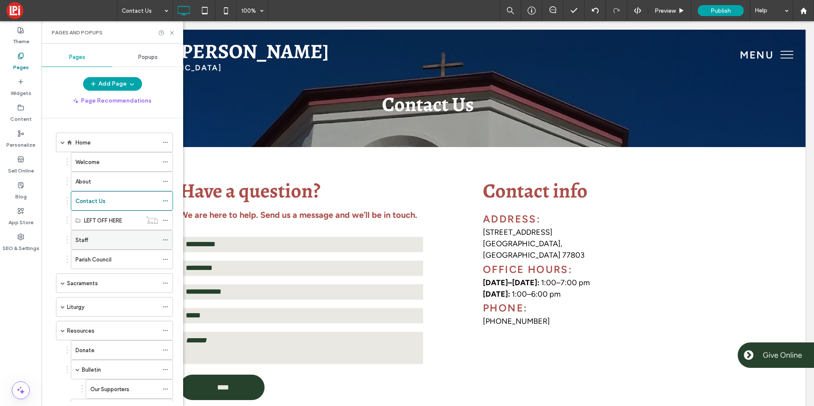
scroll to position [206, 0]
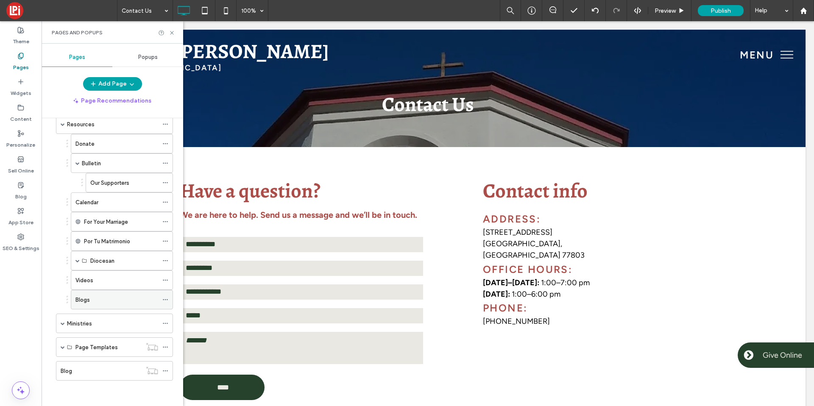
click at [90, 299] on div "Blogs" at bounding box center [116, 299] width 83 height 9
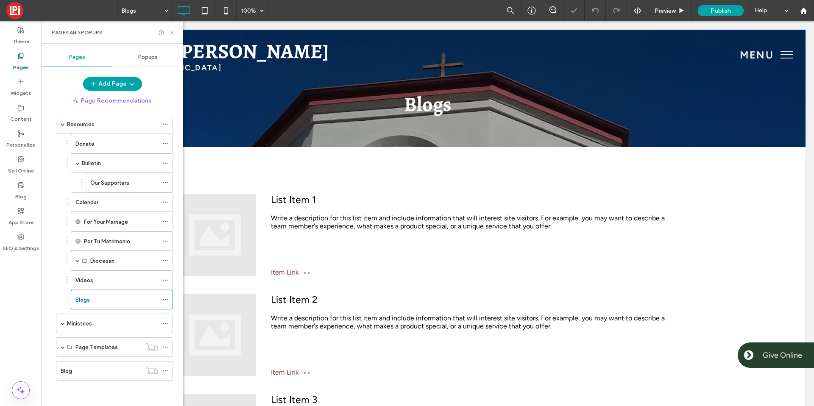
click at [171, 33] on icon at bounding box center [172, 33] width 6 height 6
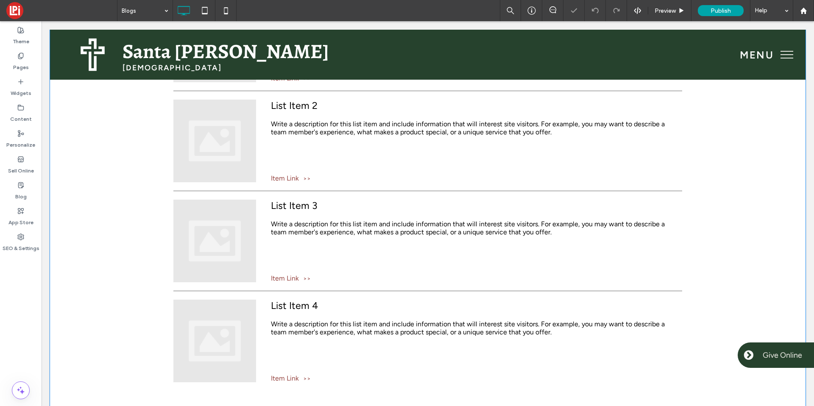
scroll to position [49, 0]
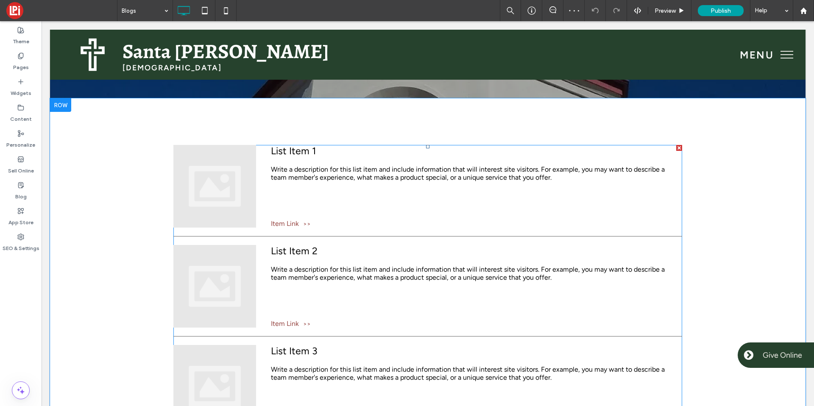
click at [278, 161] on div "List Item 1 Write a description for this list item and include information that…" at bounding box center [427, 180] width 509 height 70
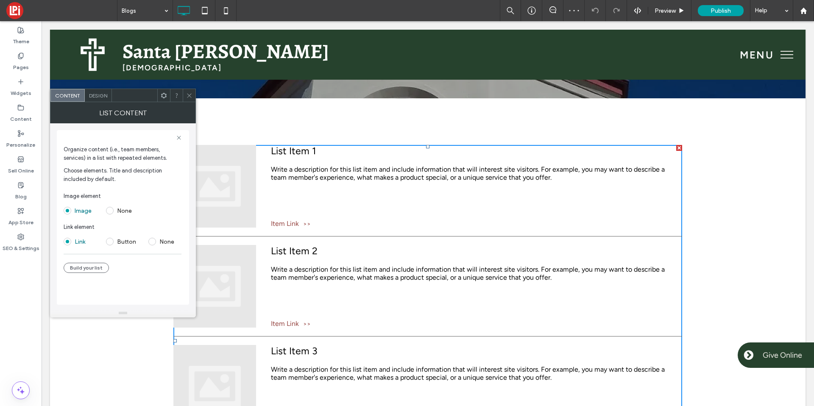
click at [104, 91] on div "Design" at bounding box center [98, 95] width 27 height 13
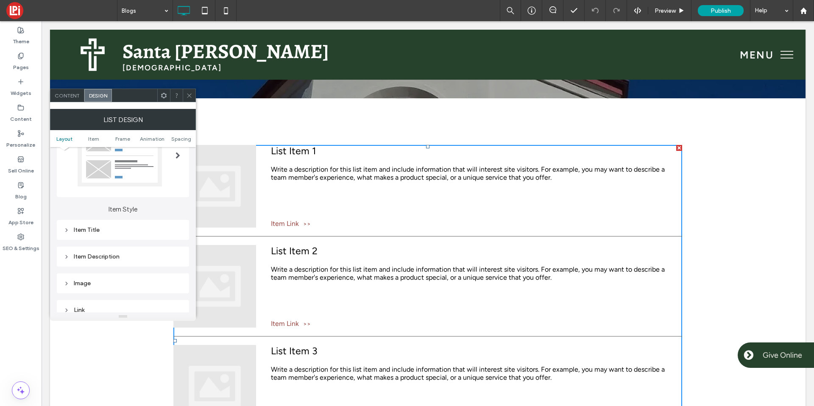
scroll to position [81, 0]
click at [72, 98] on span "Content" at bounding box center [67, 95] width 25 height 6
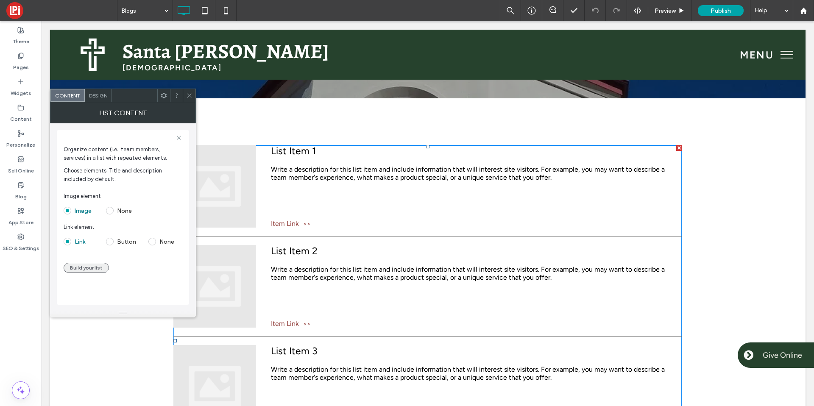
click at [88, 265] on button "Build your list" at bounding box center [86, 268] width 45 height 10
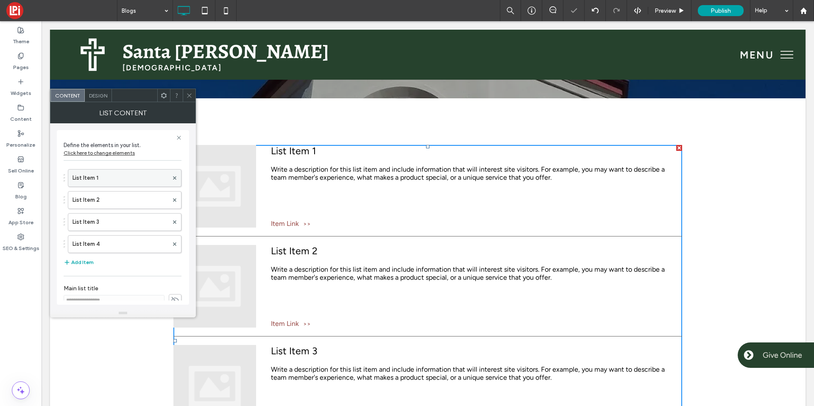
click at [89, 181] on label "List Item 1" at bounding box center [120, 178] width 96 height 17
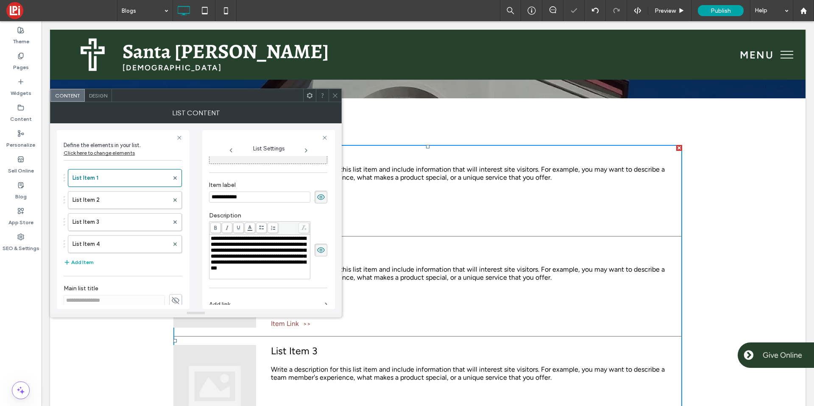
scroll to position [0, 0]
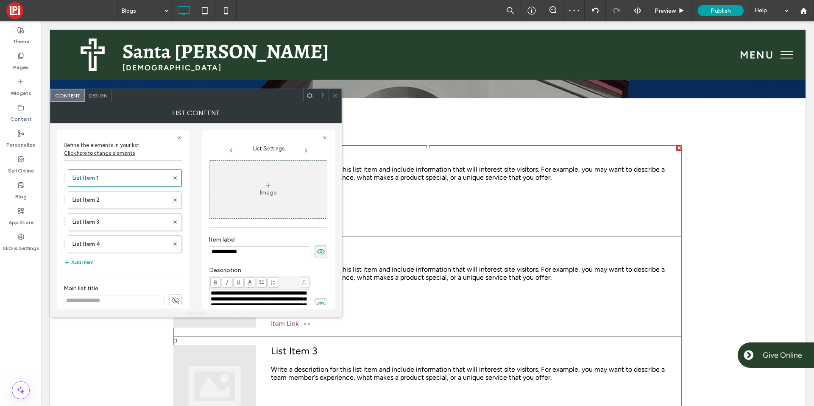
click at [217, 252] on input "**********" at bounding box center [259, 251] width 101 height 11
click at [231, 251] on input "**********" at bounding box center [259, 251] width 101 height 11
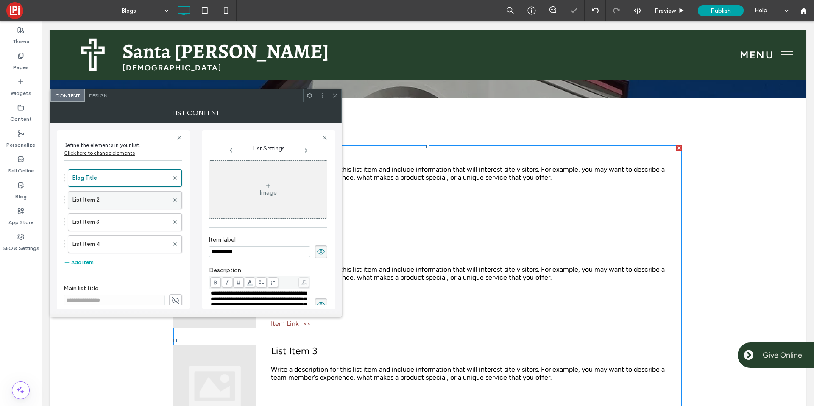
click at [119, 196] on label "List Item 2" at bounding box center [120, 200] width 96 height 17
click at [237, 254] on input "**********" at bounding box center [259, 251] width 101 height 11
paste input
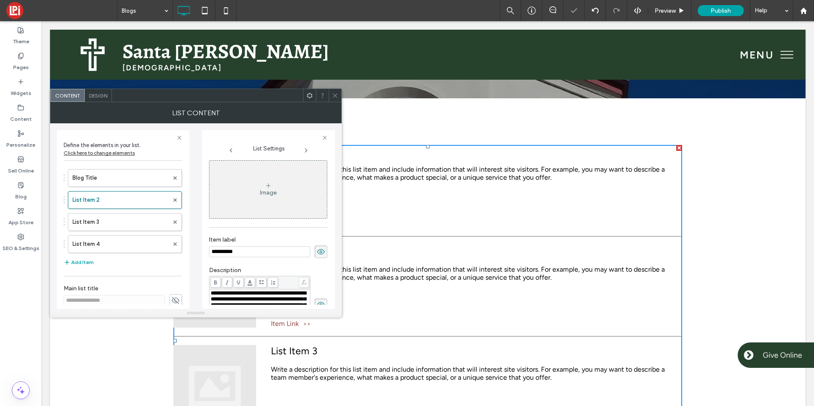
click at [134, 212] on div "Blog Title List Item 2 List Item 3 List Item 4" at bounding box center [123, 209] width 118 height 88
click at [145, 226] on label "List Item 3" at bounding box center [120, 222] width 96 height 17
click at [220, 251] on input "**********" at bounding box center [259, 251] width 101 height 11
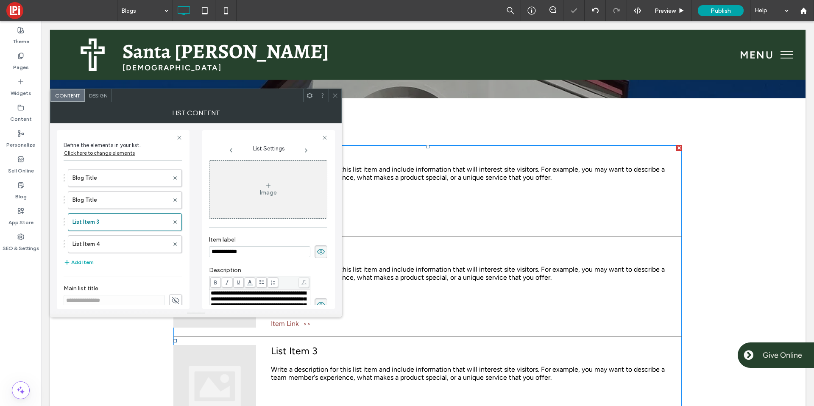
paste input
click at [146, 244] on label "List Item 4" at bounding box center [120, 244] width 96 height 17
click at [222, 249] on input "**********" at bounding box center [259, 251] width 101 height 11
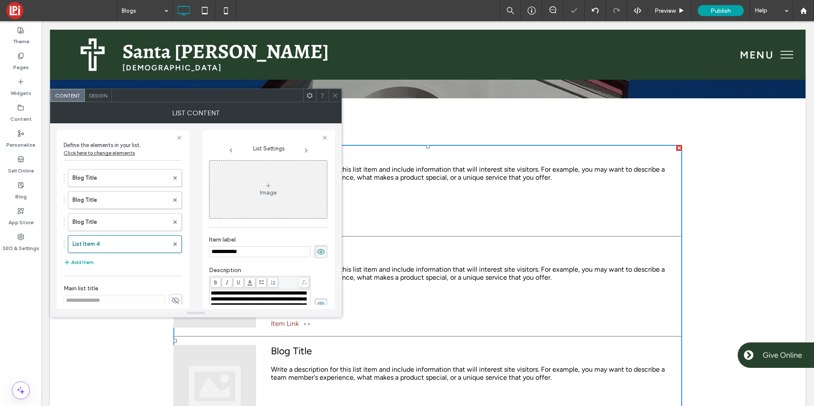
paste input
click at [259, 247] on input "**********" at bounding box center [259, 251] width 101 height 11
type input "**********"
click at [340, 93] on div at bounding box center [335, 95] width 13 height 13
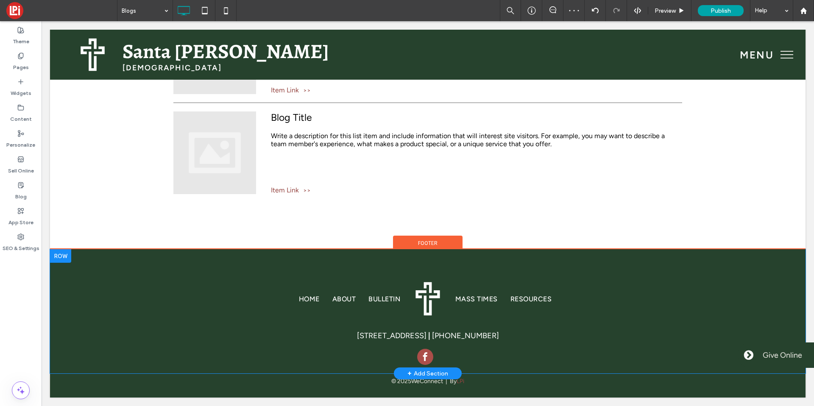
scroll to position [0, 0]
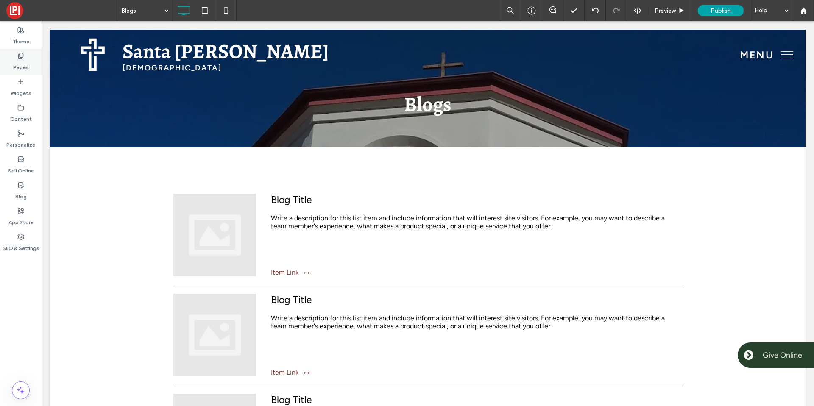
click at [20, 64] on label "Pages" at bounding box center [21, 65] width 16 height 12
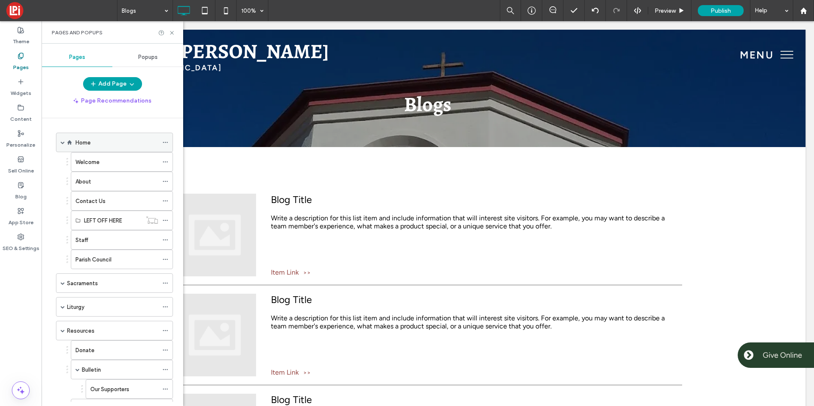
click at [98, 138] on div "Home" at bounding box center [116, 142] width 83 height 9
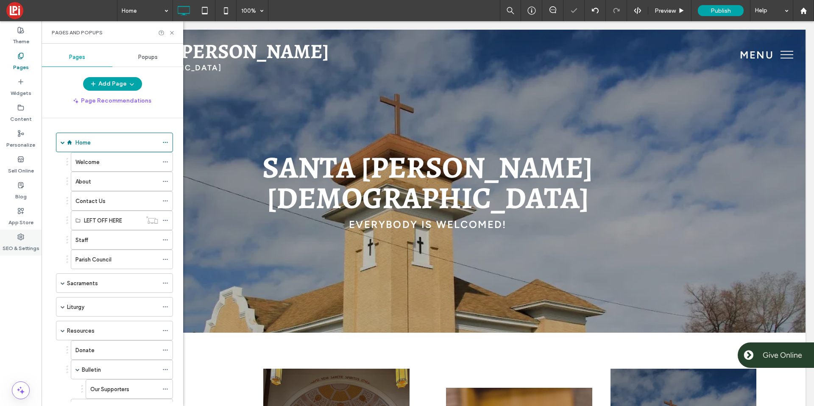
click at [13, 240] on label "SEO & Settings" at bounding box center [21, 246] width 37 height 12
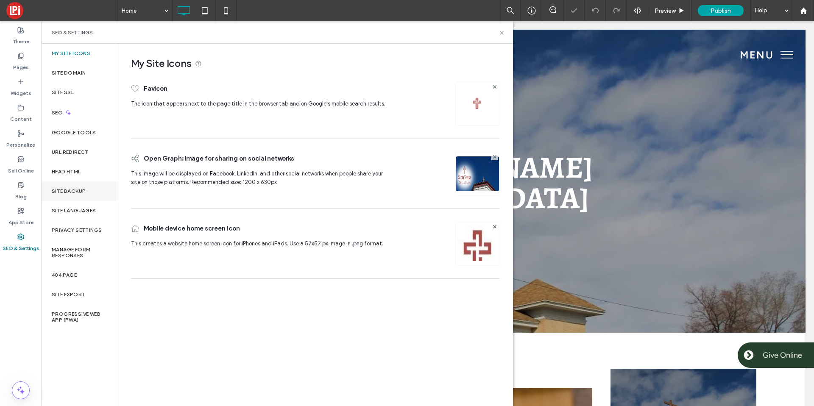
click at [59, 187] on div "Site Backup" at bounding box center [80, 191] width 76 height 20
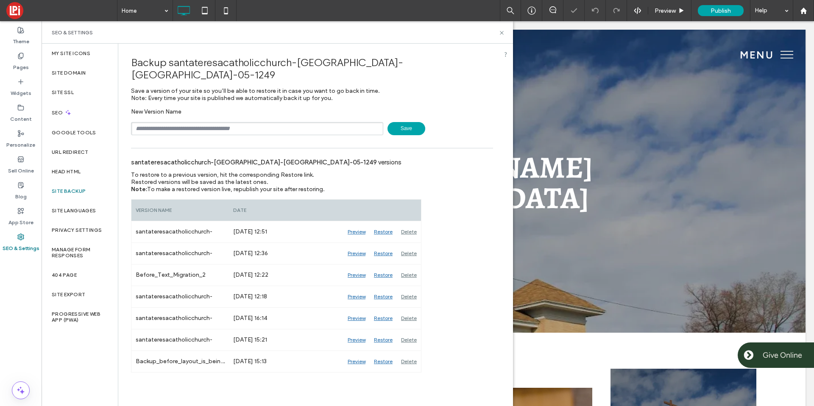
click at [408, 122] on span "Save" at bounding box center [406, 128] width 38 height 13
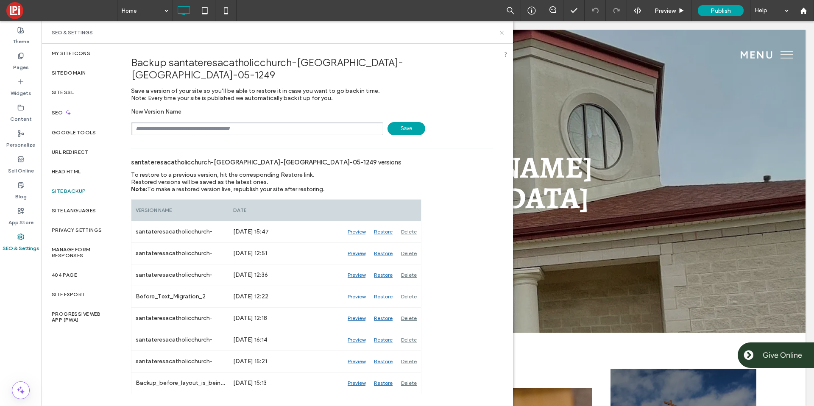
click at [500, 36] on icon at bounding box center [502, 33] width 6 height 6
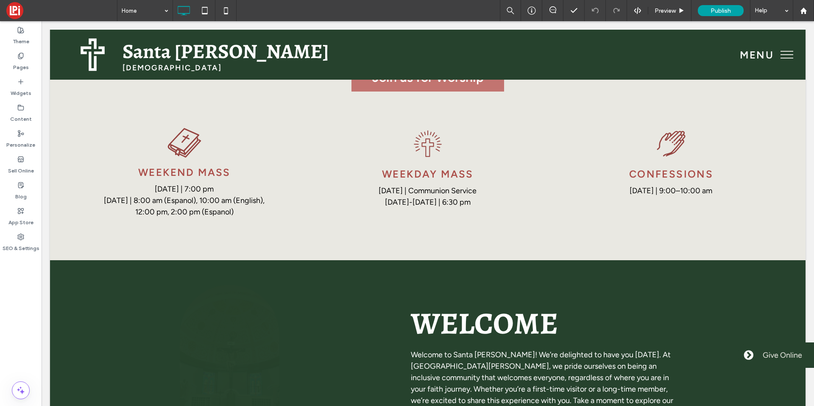
scroll to position [293, 0]
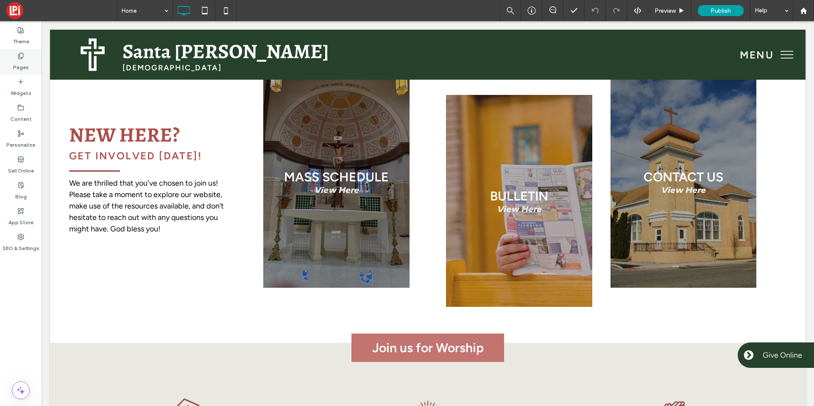
click at [25, 64] on label "Pages" at bounding box center [21, 65] width 16 height 12
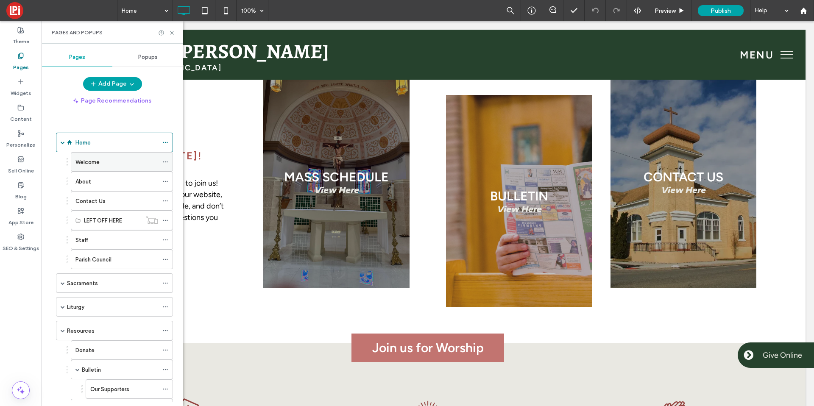
click at [82, 161] on label "Welcome" at bounding box center [87, 162] width 24 height 15
click at [21, 58] on use at bounding box center [20, 56] width 5 height 6
click at [86, 143] on label "Home" at bounding box center [82, 142] width 15 height 15
click at [12, 243] on label "SEO & Settings" at bounding box center [21, 246] width 37 height 12
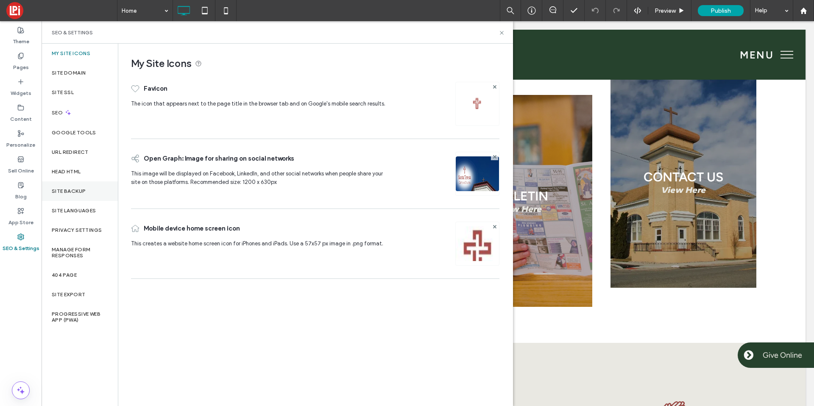
click at [68, 190] on label "Site Backup" at bounding box center [69, 191] width 34 height 6
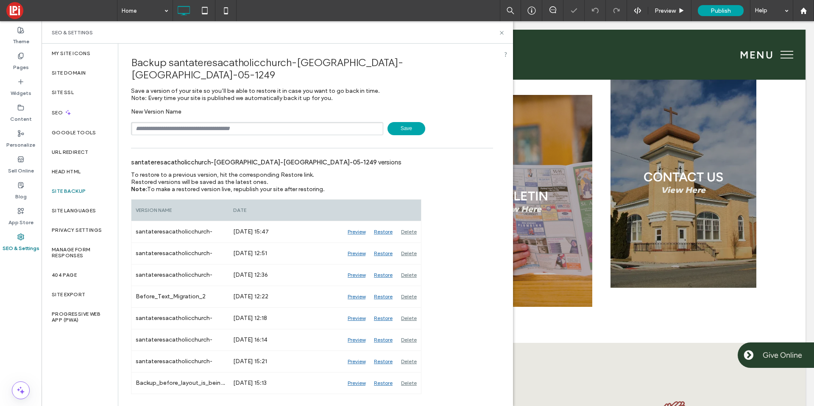
click at [396, 122] on span "Save" at bounding box center [406, 128] width 38 height 13
click at [499, 31] on icon at bounding box center [502, 33] width 6 height 6
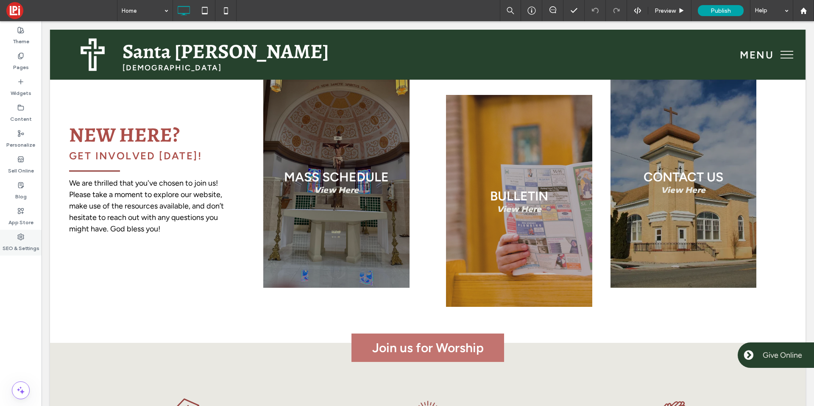
click at [27, 245] on label "SEO & Settings" at bounding box center [21, 246] width 37 height 12
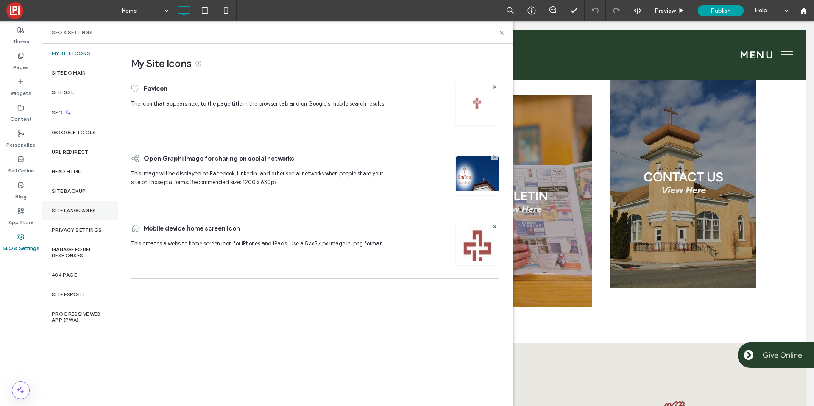
click at [76, 204] on div "Site Languages" at bounding box center [80, 211] width 76 height 20
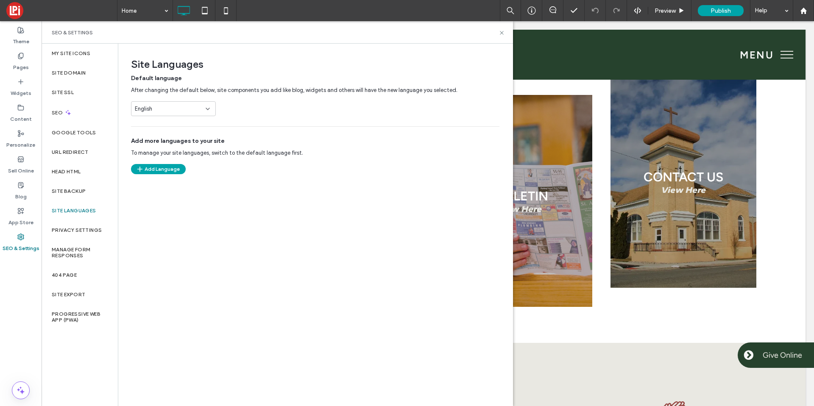
click at [157, 105] on div "English" at bounding box center [168, 109] width 67 height 8
click at [311, 104] on div "Default language After changing the default below, site components you add like…" at bounding box center [315, 95] width 368 height 42
click at [148, 171] on button "Add Language" at bounding box center [158, 169] width 55 height 10
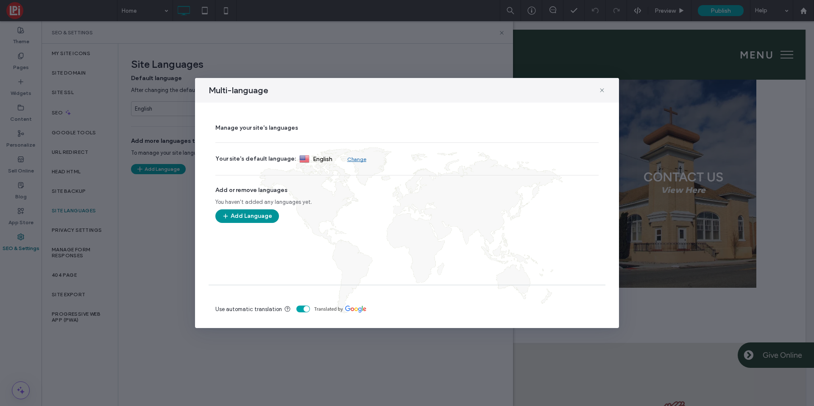
click at [240, 220] on button "Add Language" at bounding box center [247, 216] width 64 height 14
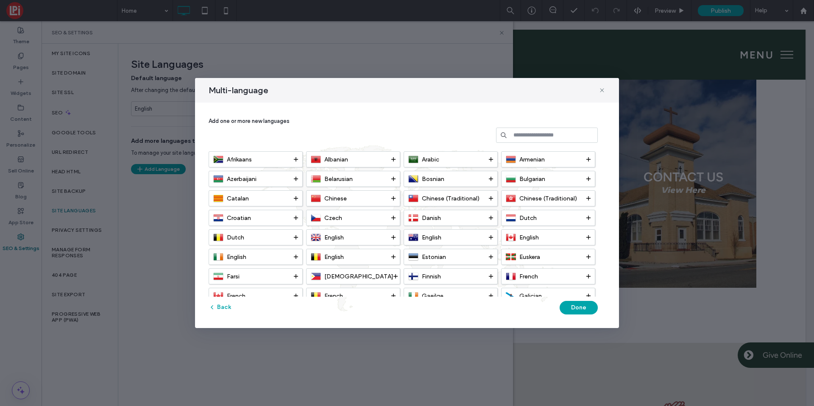
click at [516, 132] on input at bounding box center [547, 135] width 102 height 15
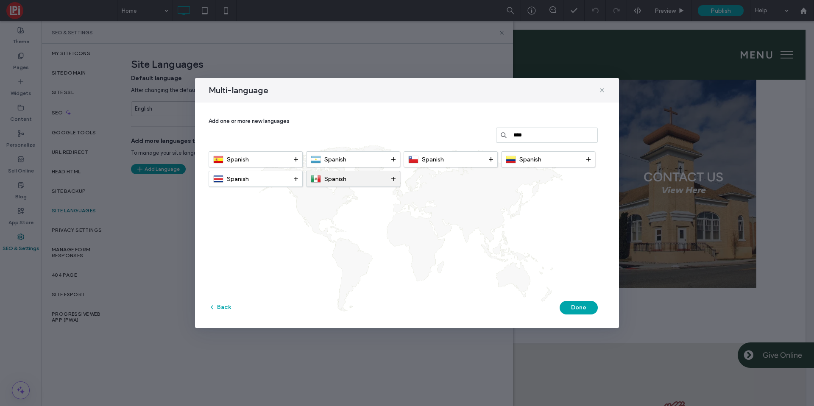
type input "****"
click at [325, 177] on span "Spanish" at bounding box center [335, 179] width 22 height 7
click at [564, 306] on button "Done" at bounding box center [579, 308] width 38 height 14
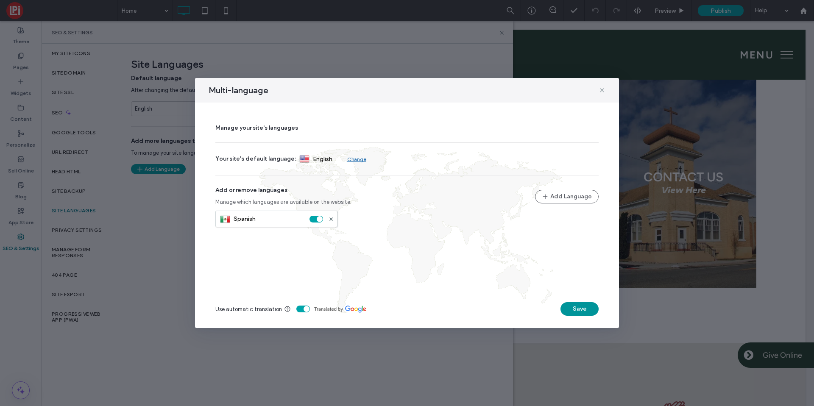
click at [564, 306] on button "Save" at bounding box center [579, 309] width 38 height 14
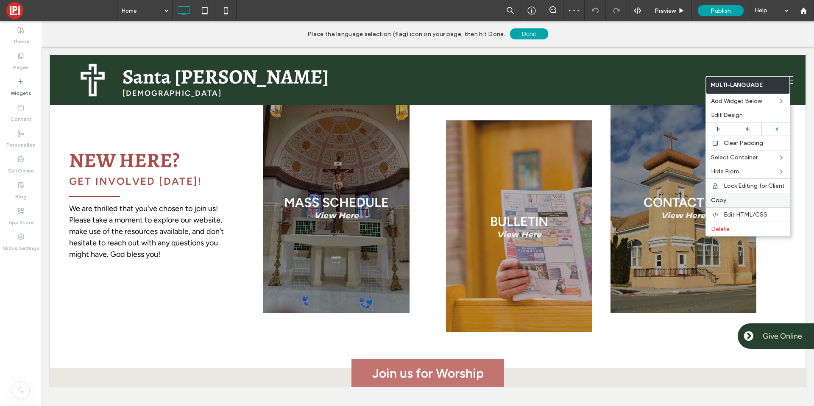
click at [723, 195] on div "Copy" at bounding box center [748, 200] width 84 height 14
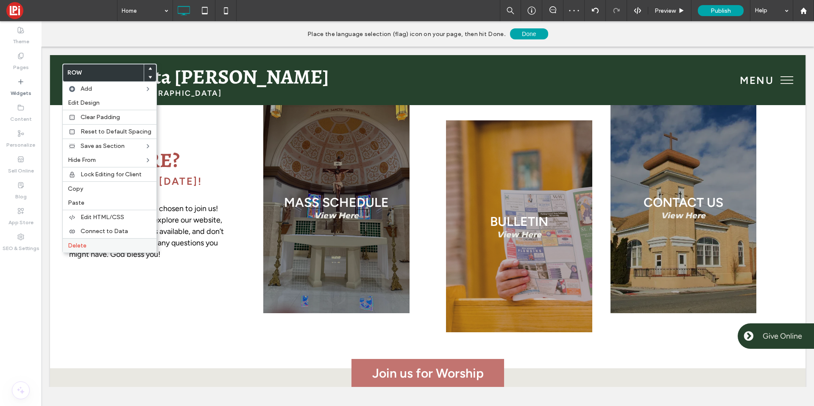
click at [82, 244] on span "Delete" at bounding box center [77, 245] width 19 height 7
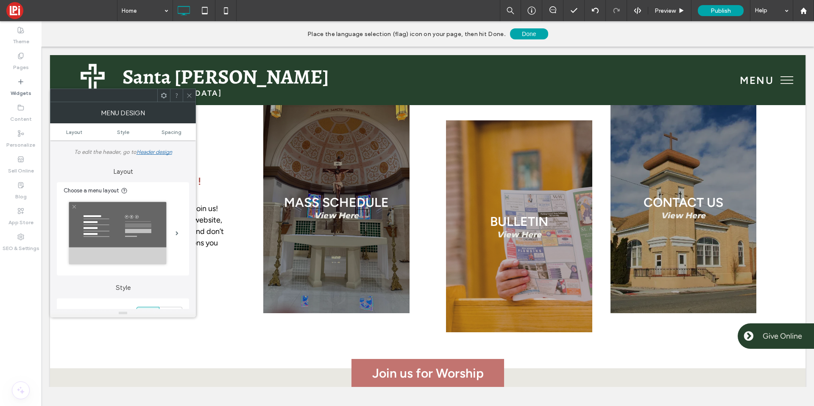
click at [190, 97] on icon at bounding box center [189, 95] width 6 height 6
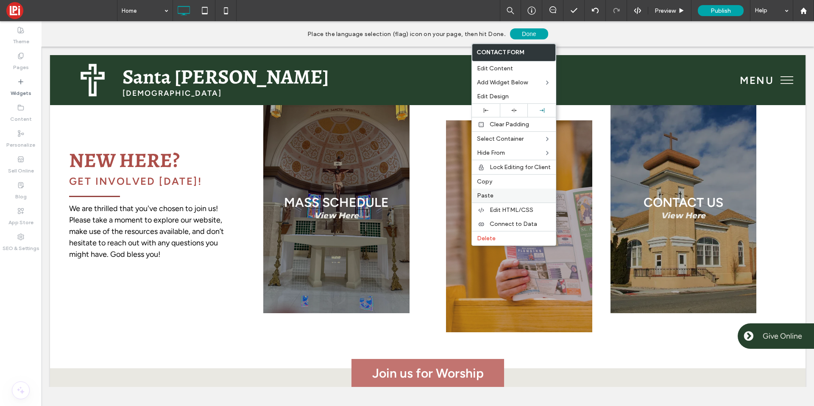
click at [488, 195] on span "Paste" at bounding box center [485, 195] width 17 height 7
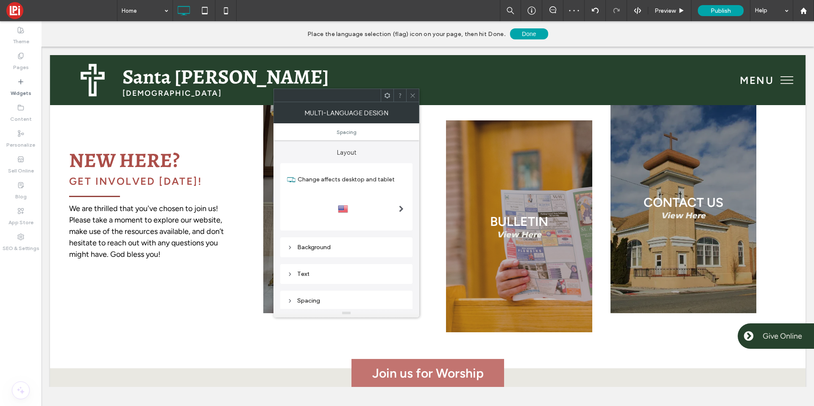
drag, startPoint x: 385, startPoint y: 223, endPoint x: 382, endPoint y: 216, distance: 7.5
click at [382, 219] on div at bounding box center [346, 209] width 119 height 35
click at [383, 212] on div at bounding box center [346, 209] width 119 height 14
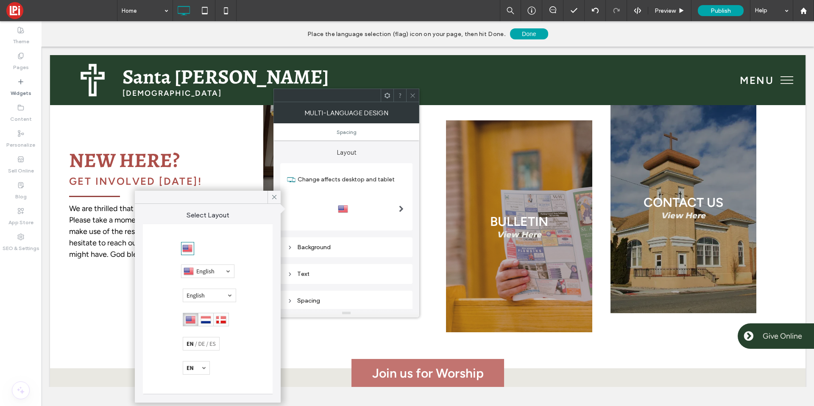
click at [217, 268] on div at bounding box center [207, 272] width 53 height 14
click at [268, 192] on div at bounding box center [274, 197] width 13 height 13
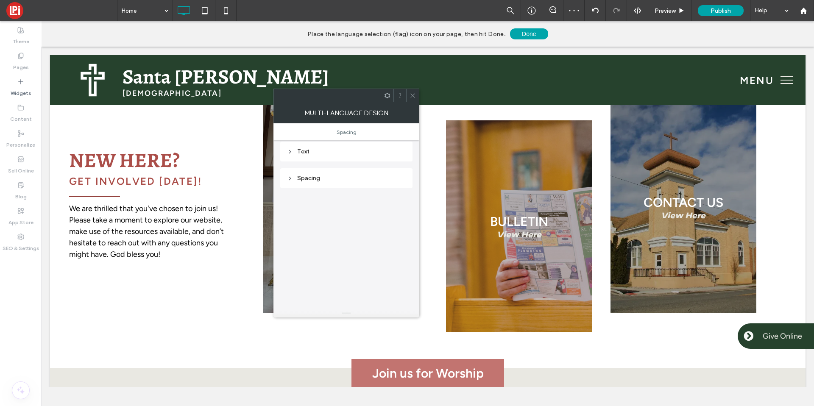
scroll to position [122, 0]
click at [315, 155] on div "Text" at bounding box center [346, 152] width 119 height 7
click at [392, 209] on section "Font color" at bounding box center [346, 211] width 119 height 21
click at [397, 210] on div "rgb(136, 136, 136)" at bounding box center [399, 211] width 7 height 7
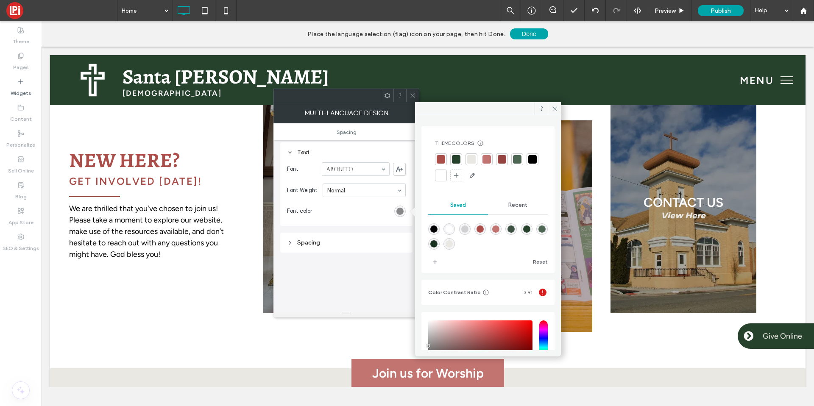
click at [527, 165] on div at bounding box center [533, 159] width 12 height 12
click at [528, 164] on div at bounding box center [532, 159] width 8 height 8
click at [556, 108] on icon at bounding box center [555, 109] width 6 height 6
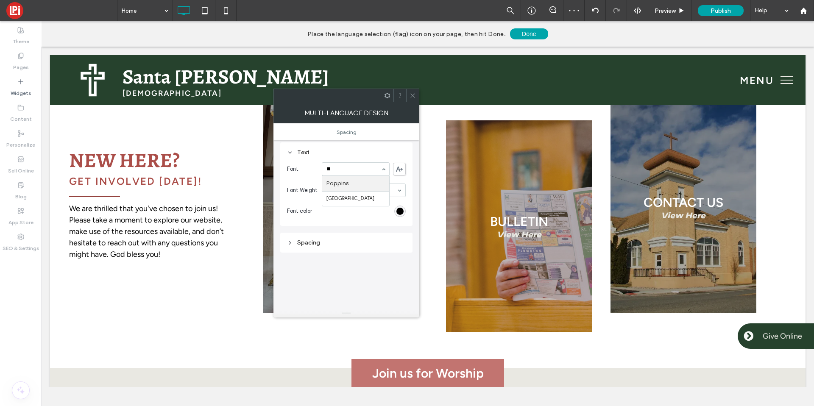
type input "***"
click at [416, 91] on div at bounding box center [412, 95] width 13 height 13
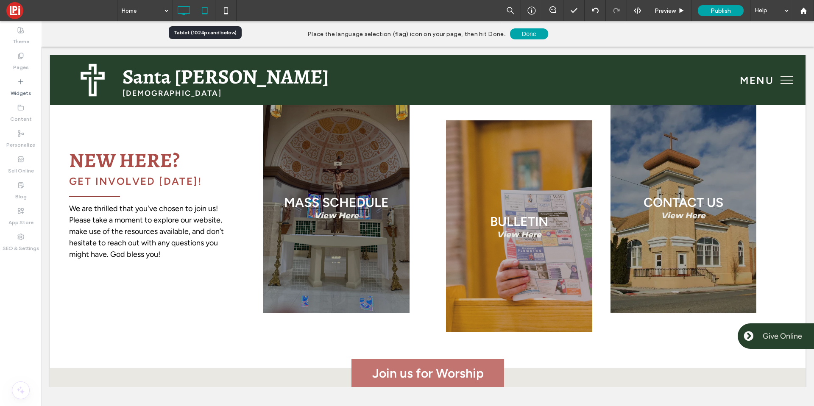
click at [200, 12] on icon at bounding box center [204, 10] width 17 height 17
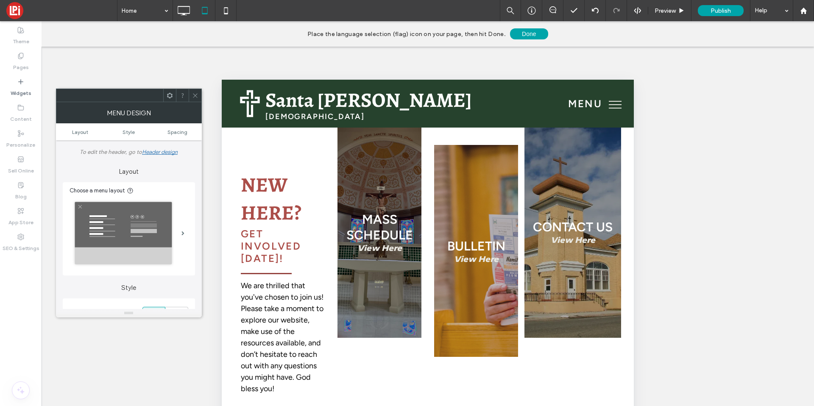
click at [199, 94] on div at bounding box center [195, 95] width 13 height 13
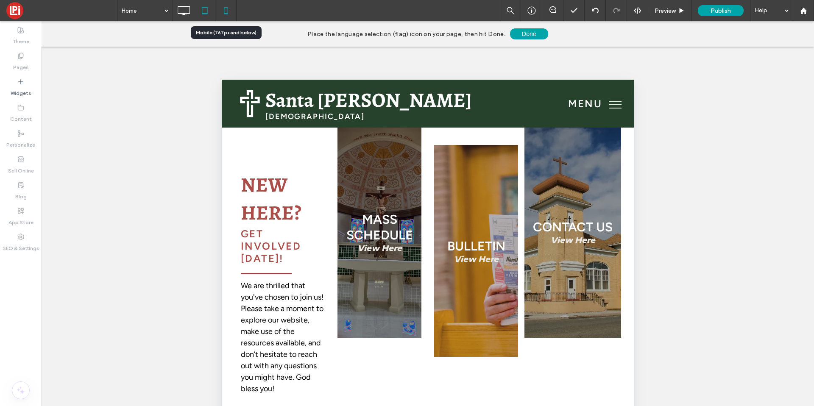
click at [221, 17] on icon at bounding box center [225, 10] width 17 height 17
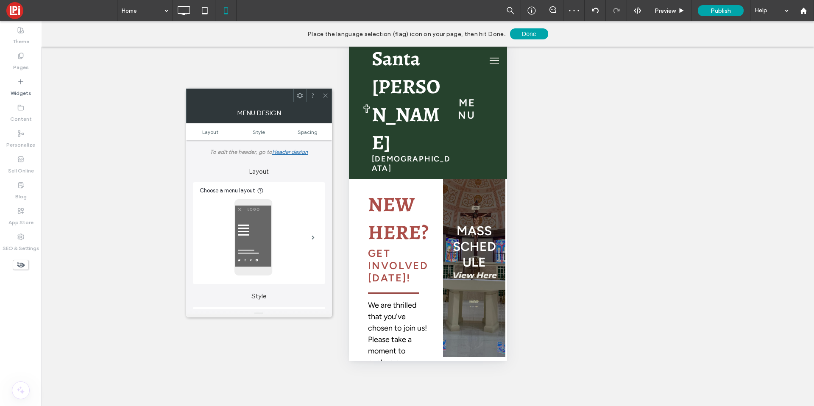
click at [328, 97] on div at bounding box center [325, 95] width 13 height 13
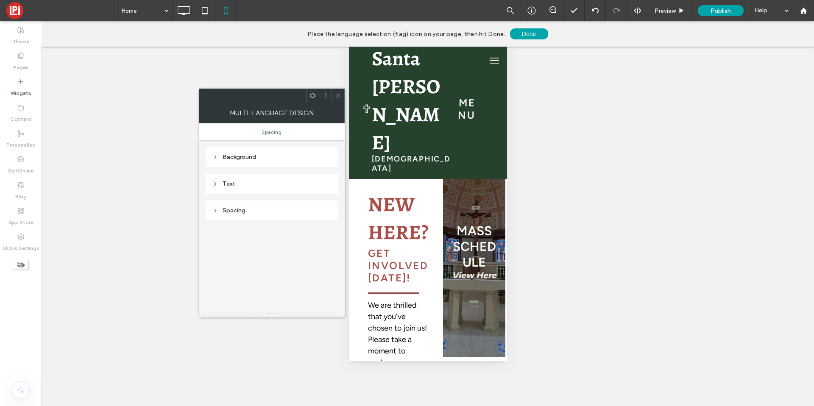
click at [246, 159] on div "Background" at bounding box center [271, 156] width 119 height 7
click at [325, 173] on div "rgb(39, 42, 47)" at bounding box center [325, 173] width 7 height 7
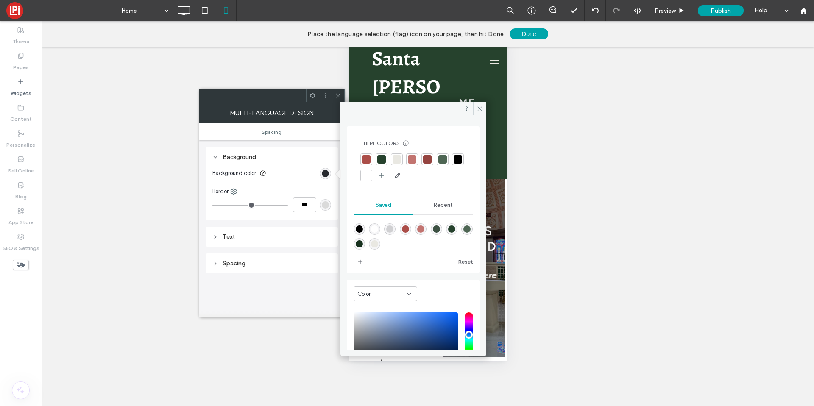
click at [372, 180] on div at bounding box center [366, 176] width 12 height 12
click at [234, 243] on div "Text" at bounding box center [272, 237] width 132 height 20
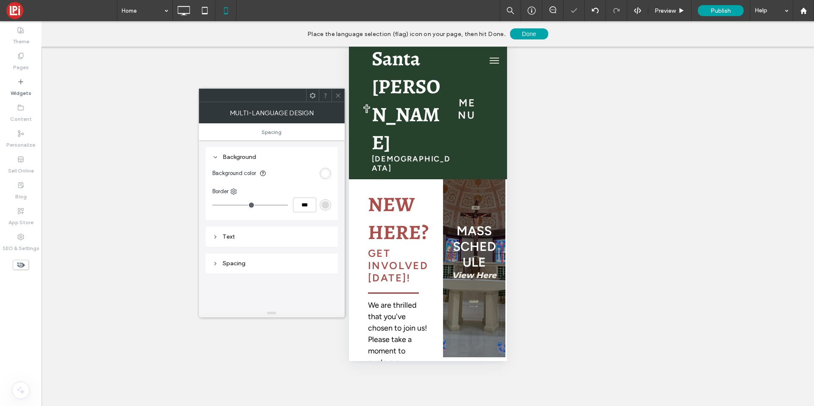
click at [281, 236] on div "Text" at bounding box center [271, 236] width 119 height 7
click at [331, 296] on div "Text Font Aboreto Font Weight Normal Font color" at bounding box center [272, 269] width 132 height 84
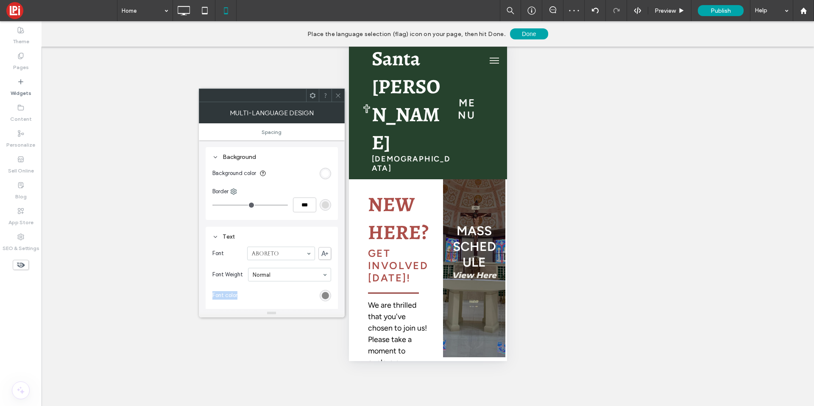
click at [331, 296] on div "rgb(136, 136, 136)" at bounding box center [325, 295] width 11 height 11
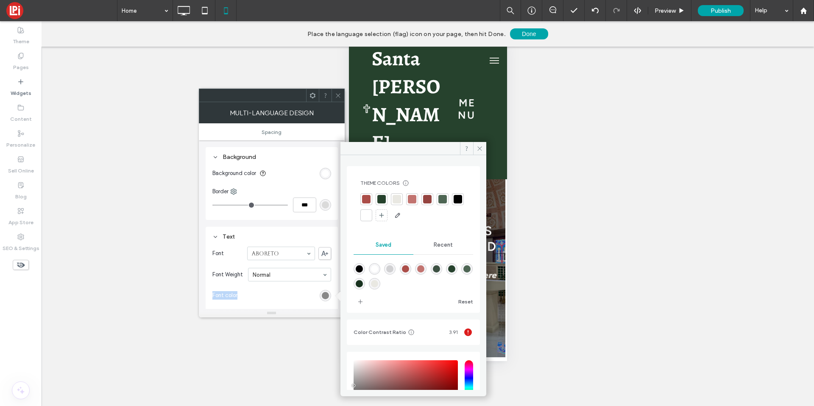
click at [454, 203] on div at bounding box center [458, 199] width 8 height 8
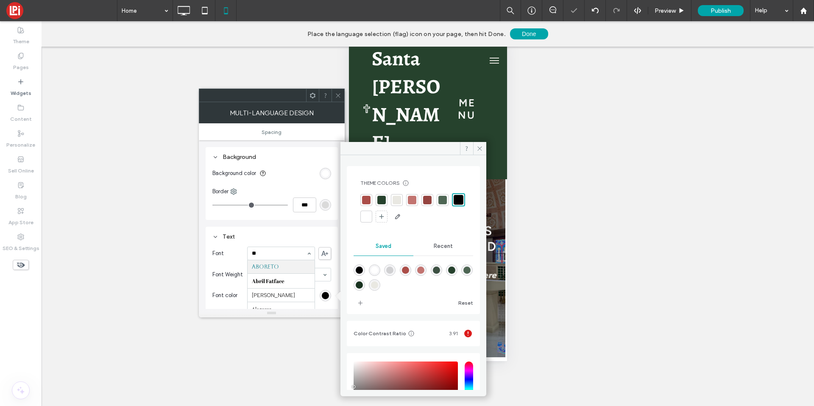
type input "***"
click at [481, 146] on icon at bounding box center [480, 148] width 6 height 6
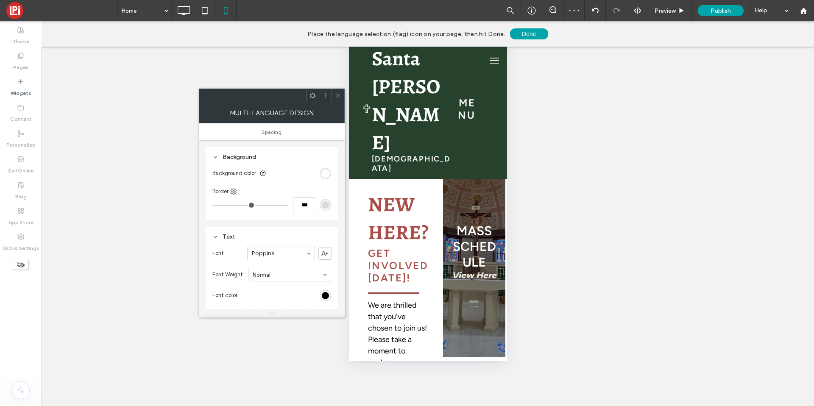
drag, startPoint x: 339, startPoint y: 96, endPoint x: 343, endPoint y: 95, distance: 4.3
click at [339, 96] on icon at bounding box center [338, 95] width 6 height 6
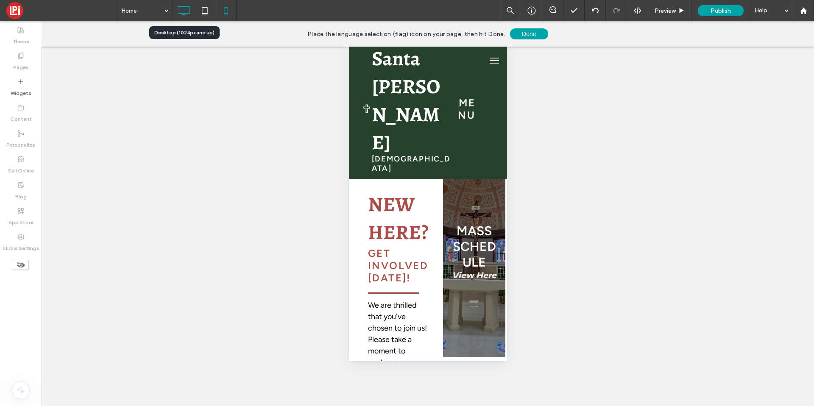
click at [190, 14] on icon at bounding box center [183, 10] width 17 height 17
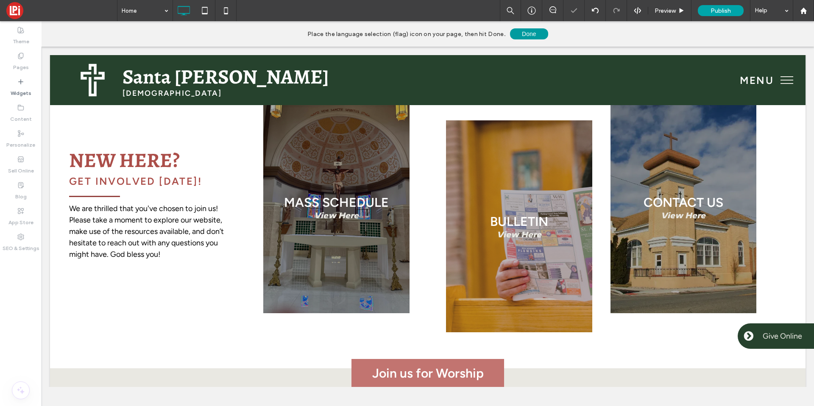
click at [533, 34] on button "Done" at bounding box center [529, 33] width 38 height 11
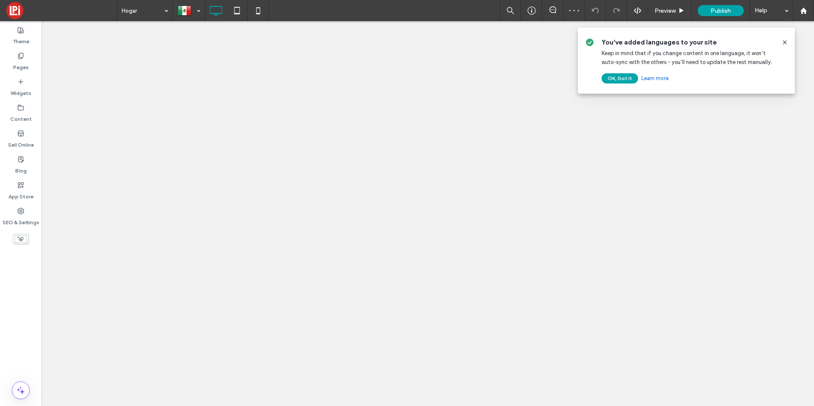
click at [611, 77] on button "OK, Got It" at bounding box center [620, 78] width 36 height 10
